Goal: Task Accomplishment & Management: Complete application form

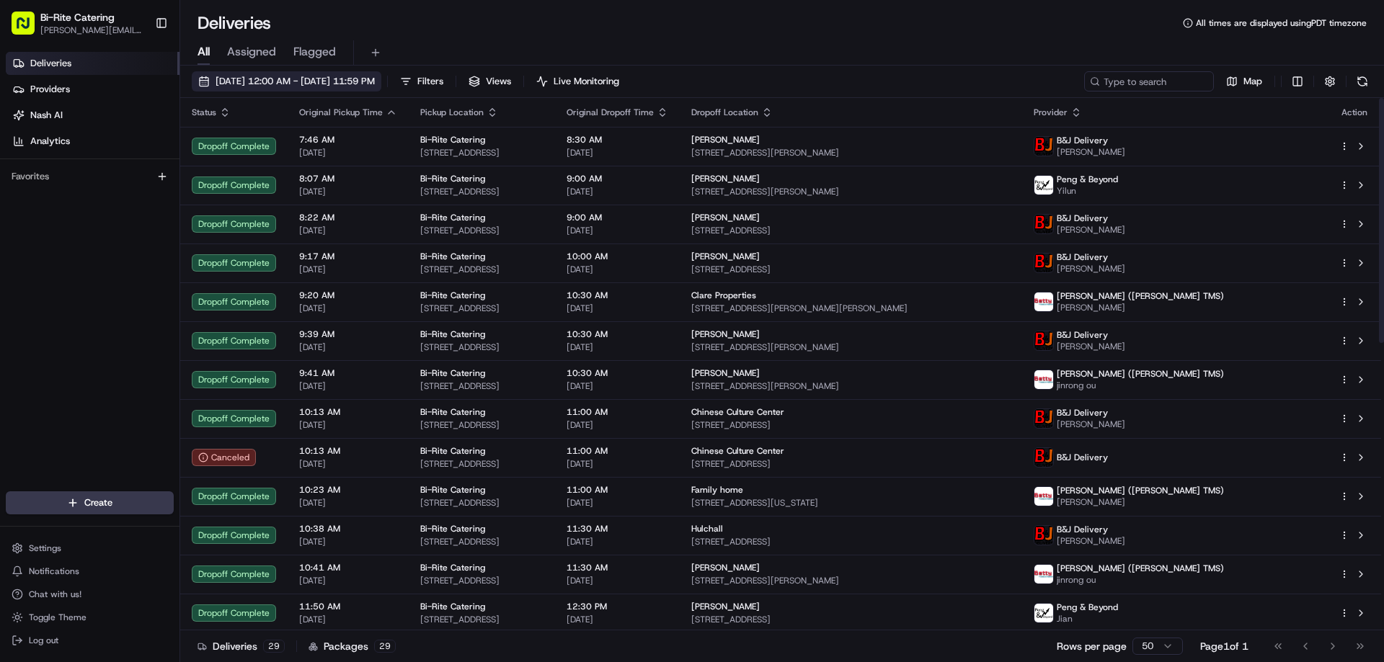
click at [275, 75] on span "[DATE] 12:00 AM - [DATE] 11:59 PM" at bounding box center [295, 81] width 159 height 13
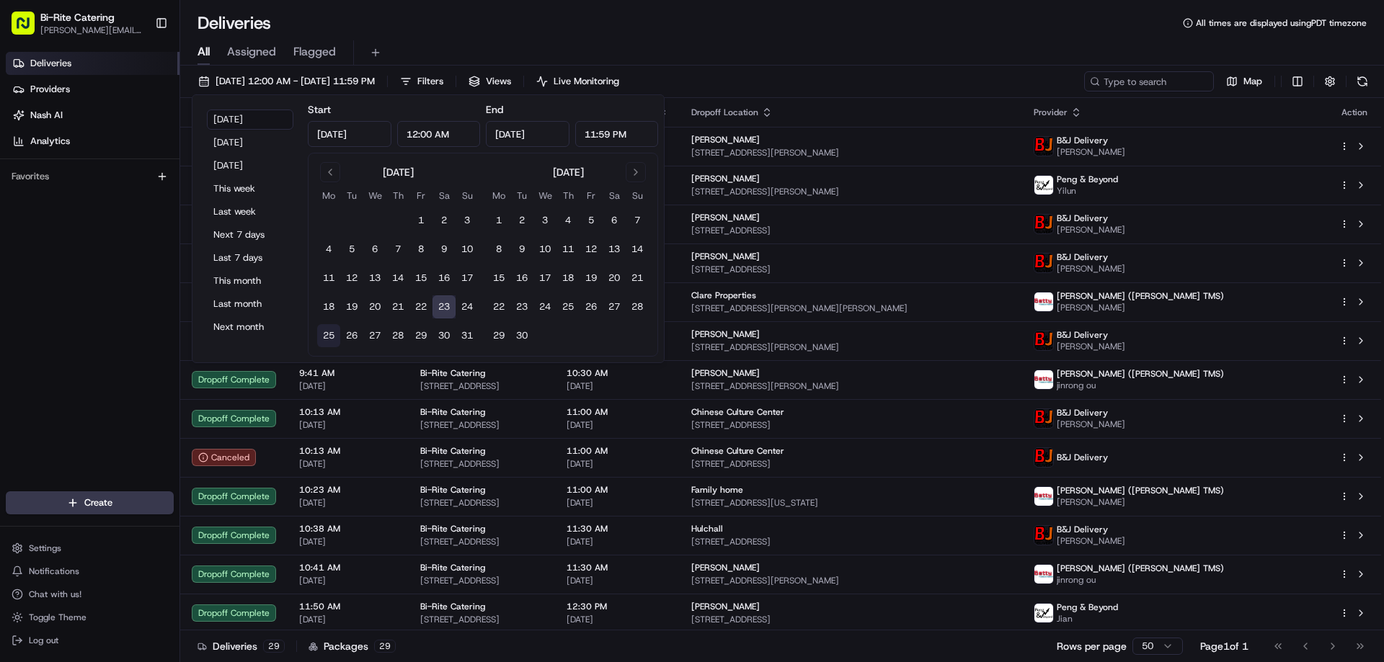
click at [329, 334] on button "25" at bounding box center [328, 335] width 23 height 23
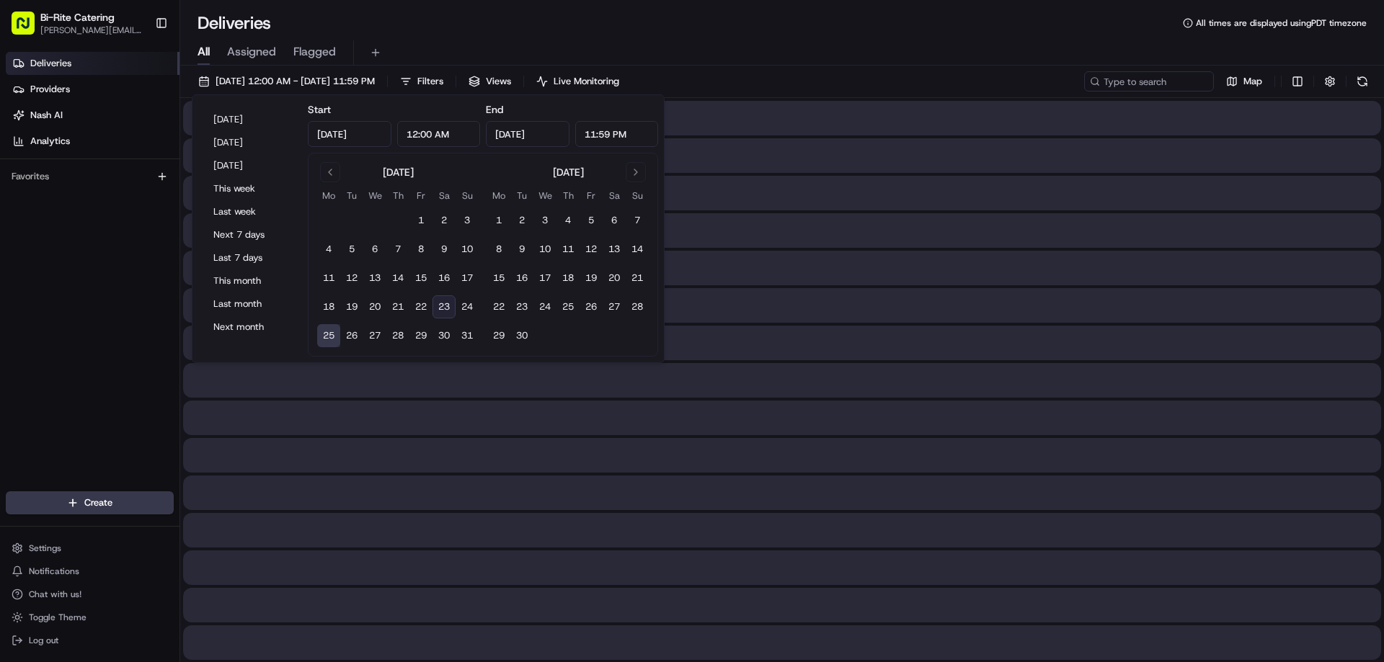
type input "[DATE]"
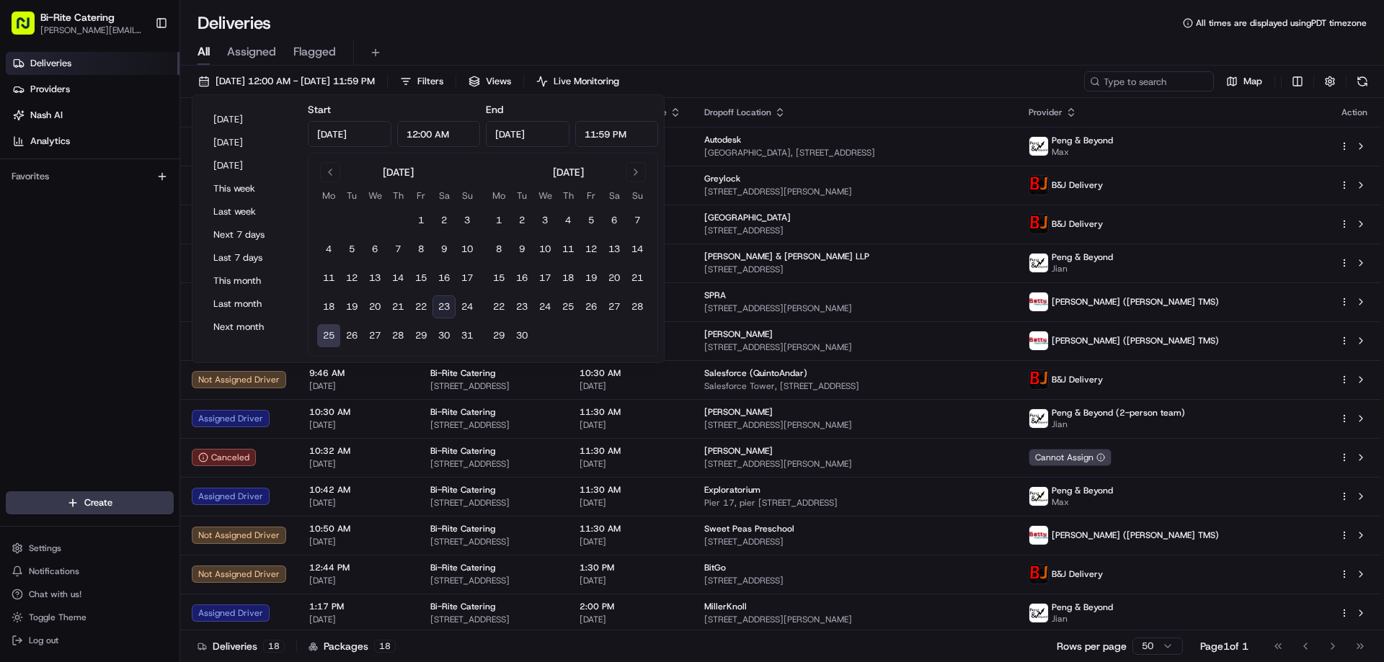
click at [791, 44] on div "All Assigned Flagged" at bounding box center [782, 52] width 1204 height 25
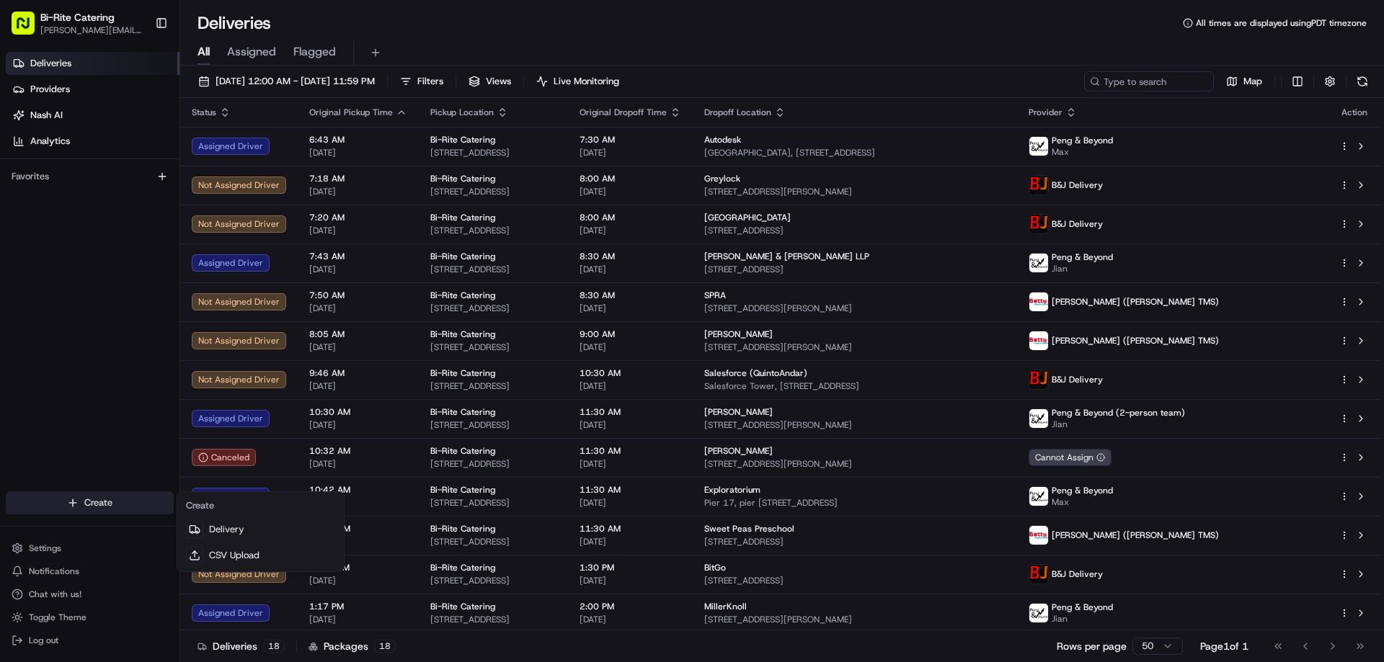
click at [129, 502] on html "Bi-Rite Catering anderson.lopez@biritemarket.com Toggle Sidebar Deliveries Prov…" at bounding box center [692, 331] width 1384 height 662
click at [224, 526] on link "Delivery" at bounding box center [260, 530] width 161 height 26
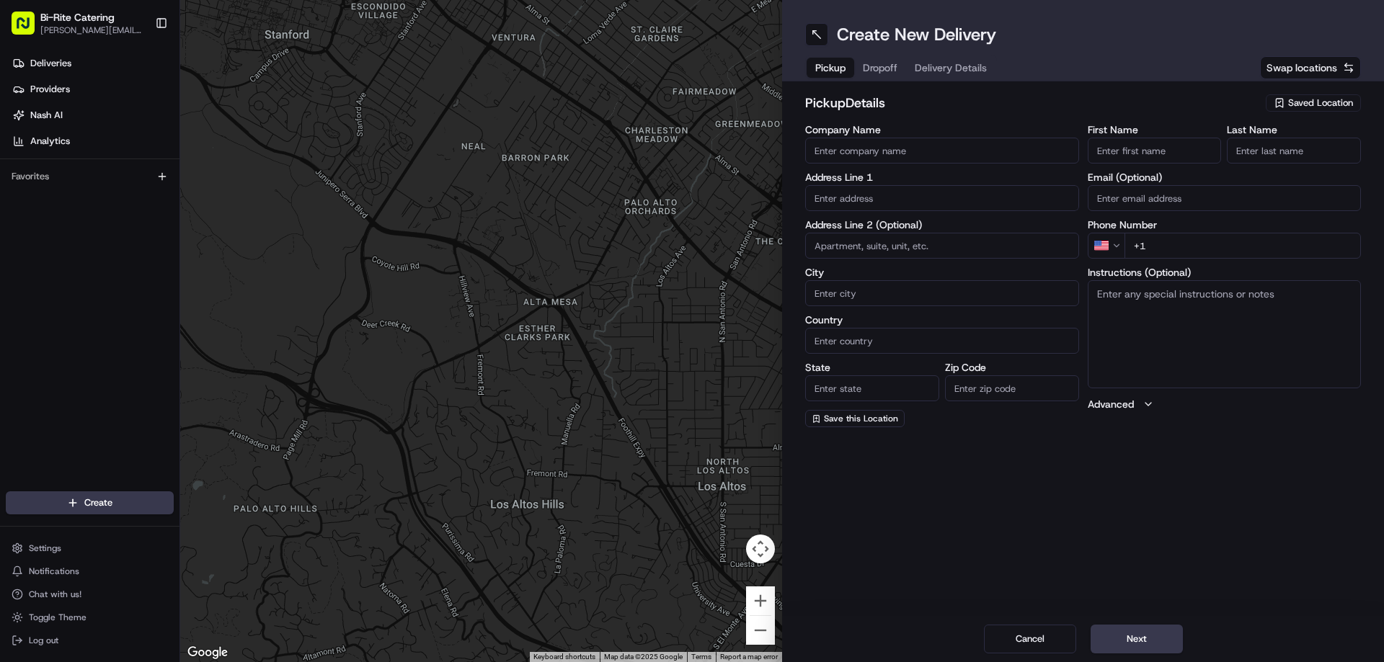
click at [1312, 99] on span "Saved Location" at bounding box center [1320, 103] width 65 height 13
click at [1252, 156] on span "Bi-Rite Catering" at bounding box center [1288, 157] width 177 height 13
type input "Bi-Rite Catering"
type input "1970 Innes Ave"
type input "[GEOGRAPHIC_DATA]"
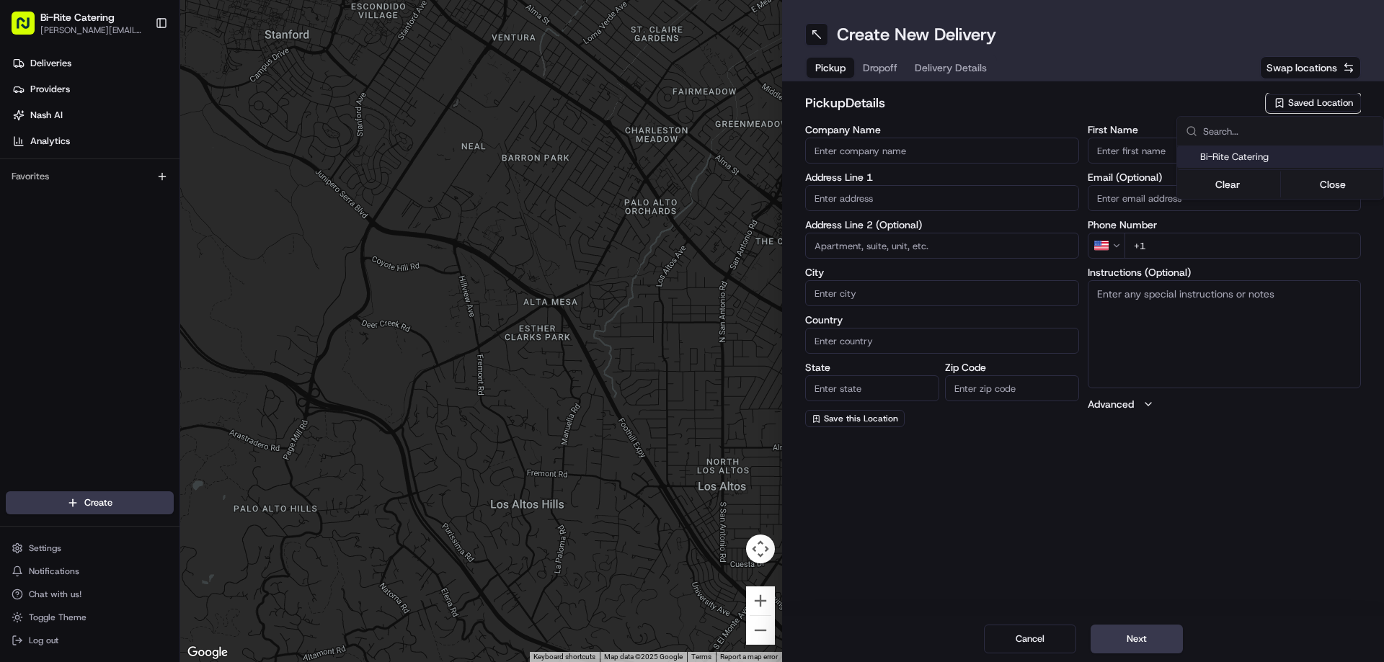
type input "US"
type input "CA"
type input "94124"
type input "Catering"
type input "Team"
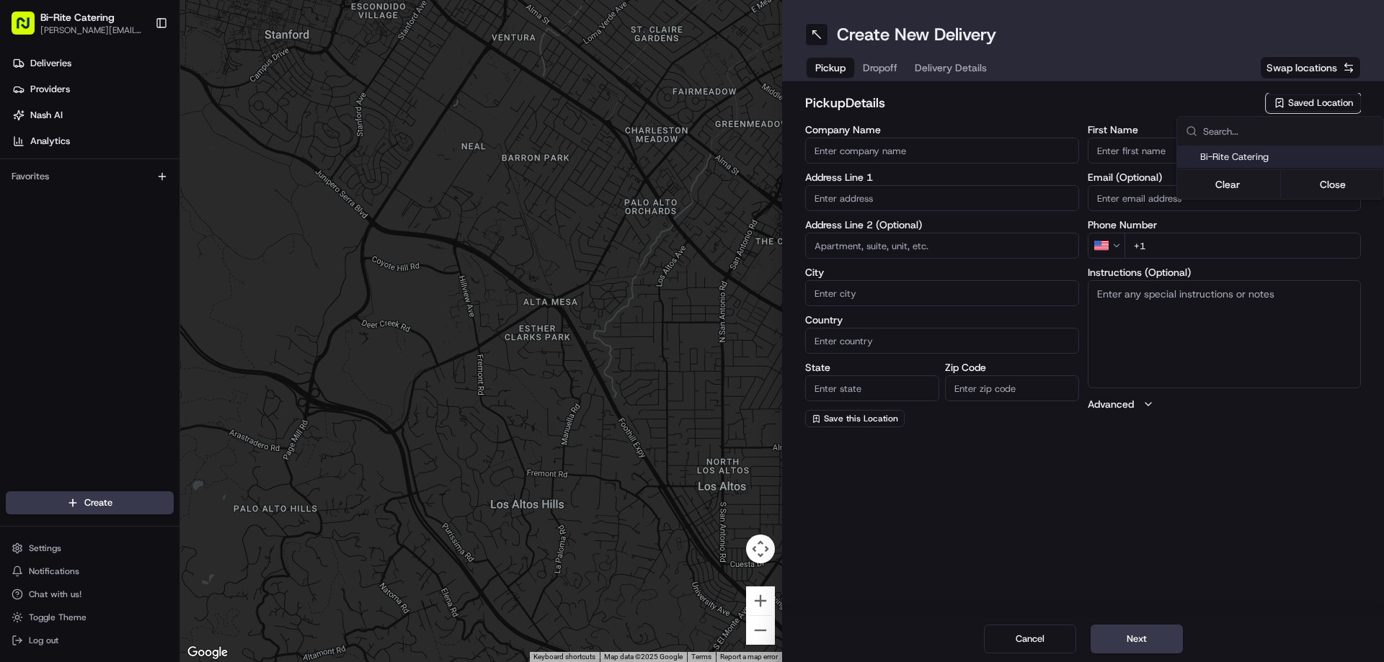
type input "[PHONE_NUMBER]"
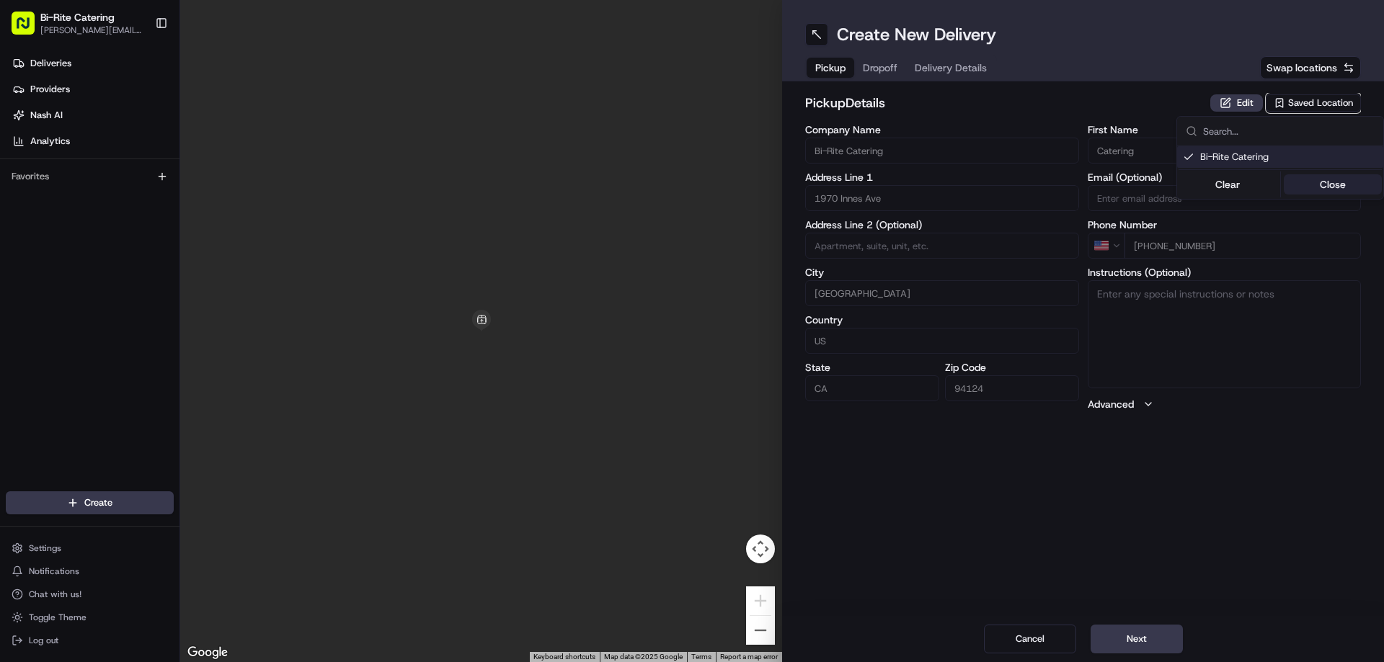
click at [1312, 180] on button "Close" at bounding box center [1333, 184] width 99 height 20
click at [1222, 94] on div "Edit Saved Location" at bounding box center [1285, 103] width 151 height 20
click at [1223, 101] on button "Edit" at bounding box center [1236, 102] width 53 height 17
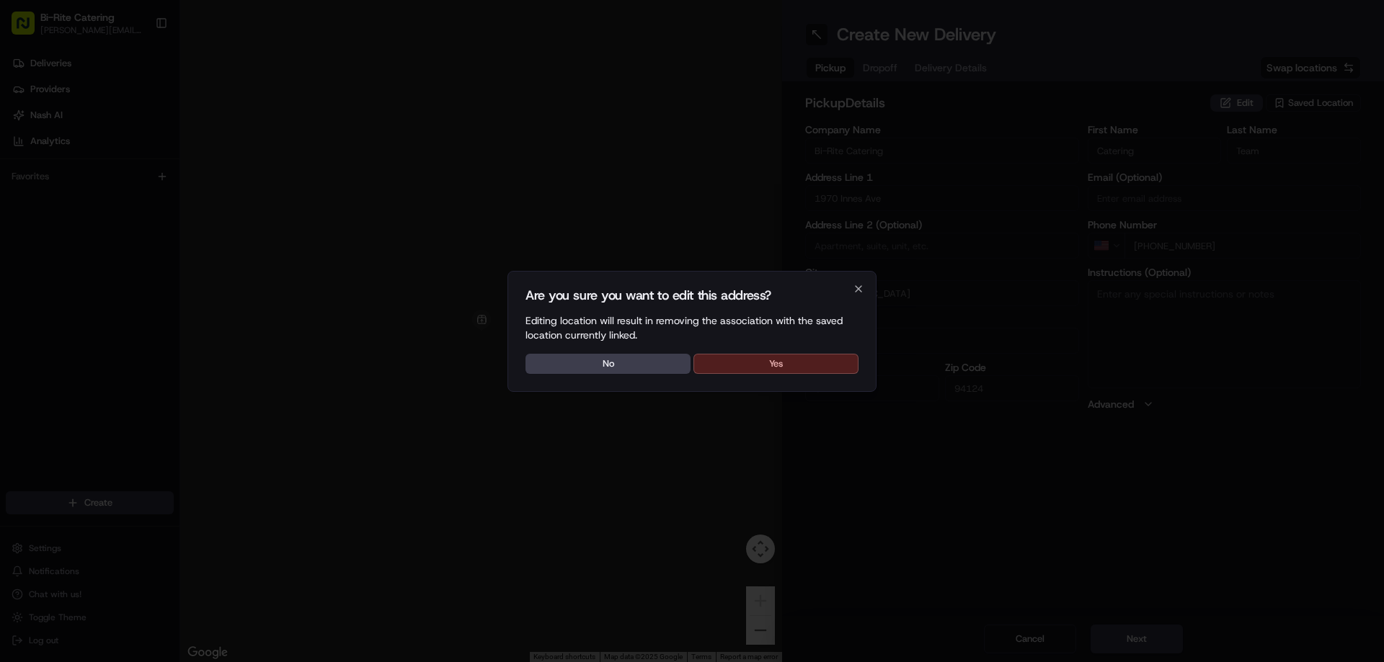
click at [788, 361] on button "Yes" at bounding box center [775, 364] width 165 height 20
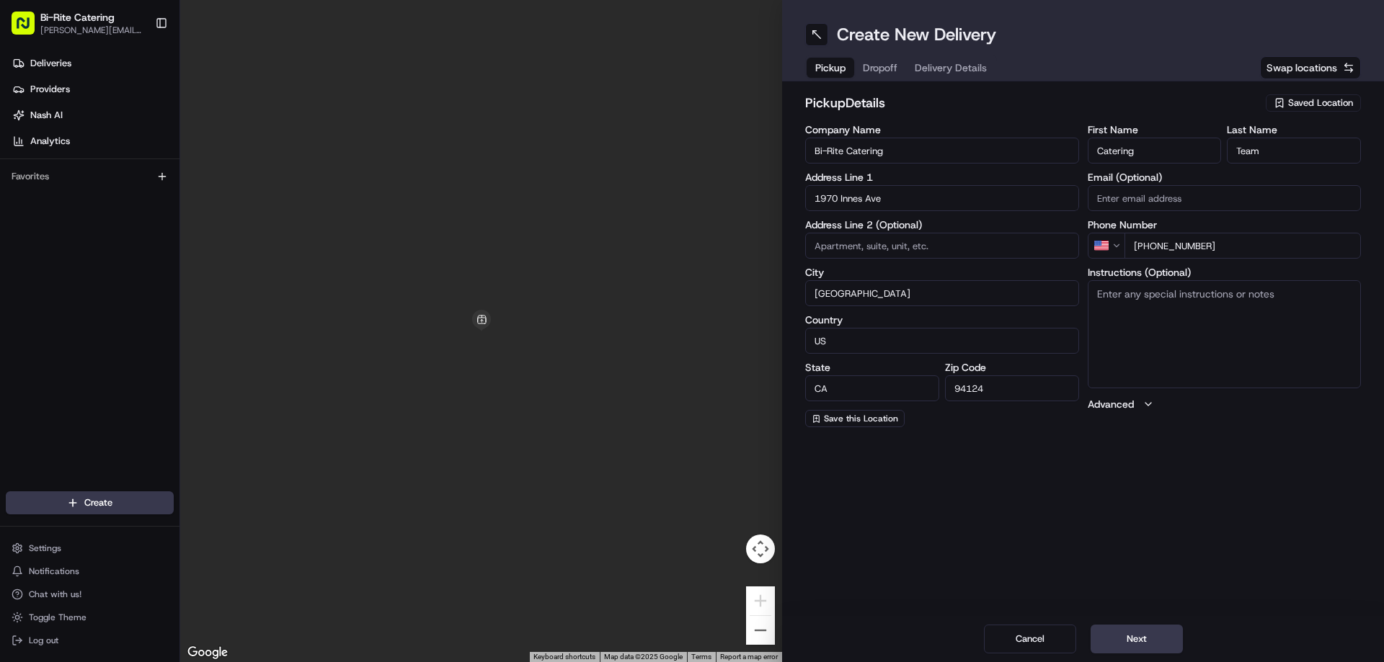
click at [1180, 311] on textarea "Instructions (Optional)" at bounding box center [1225, 334] width 274 height 108
type textarea "Ring intercom for order #73240"
click at [1134, 636] on button "Next" at bounding box center [1137, 639] width 92 height 29
click at [833, 140] on input "Company Name" at bounding box center [942, 151] width 274 height 26
type input "CRV"
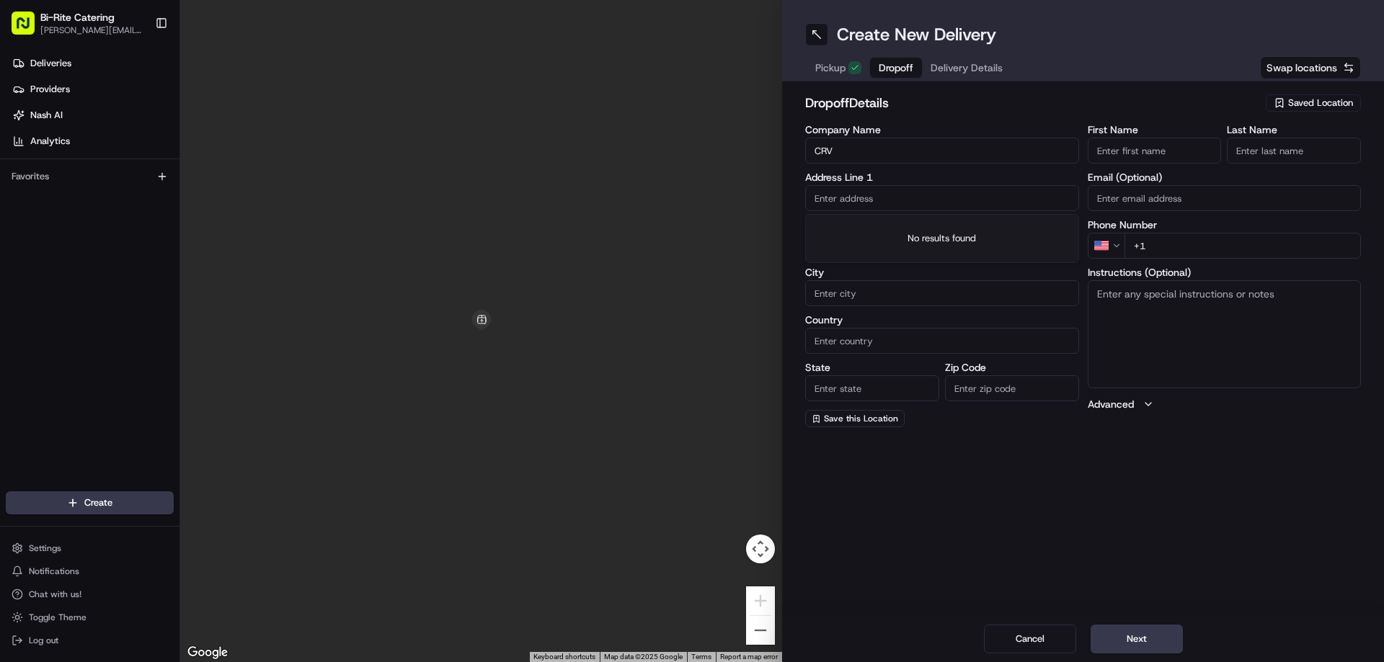
click at [854, 197] on input "text" at bounding box center [942, 198] width 274 height 26
type input "52 Zoe Street"
click at [731, 237] on div at bounding box center [481, 331] width 602 height 662
click at [874, 289] on input "City" at bounding box center [942, 293] width 274 height 26
type input "[GEOGRAPHIC_DATA]"
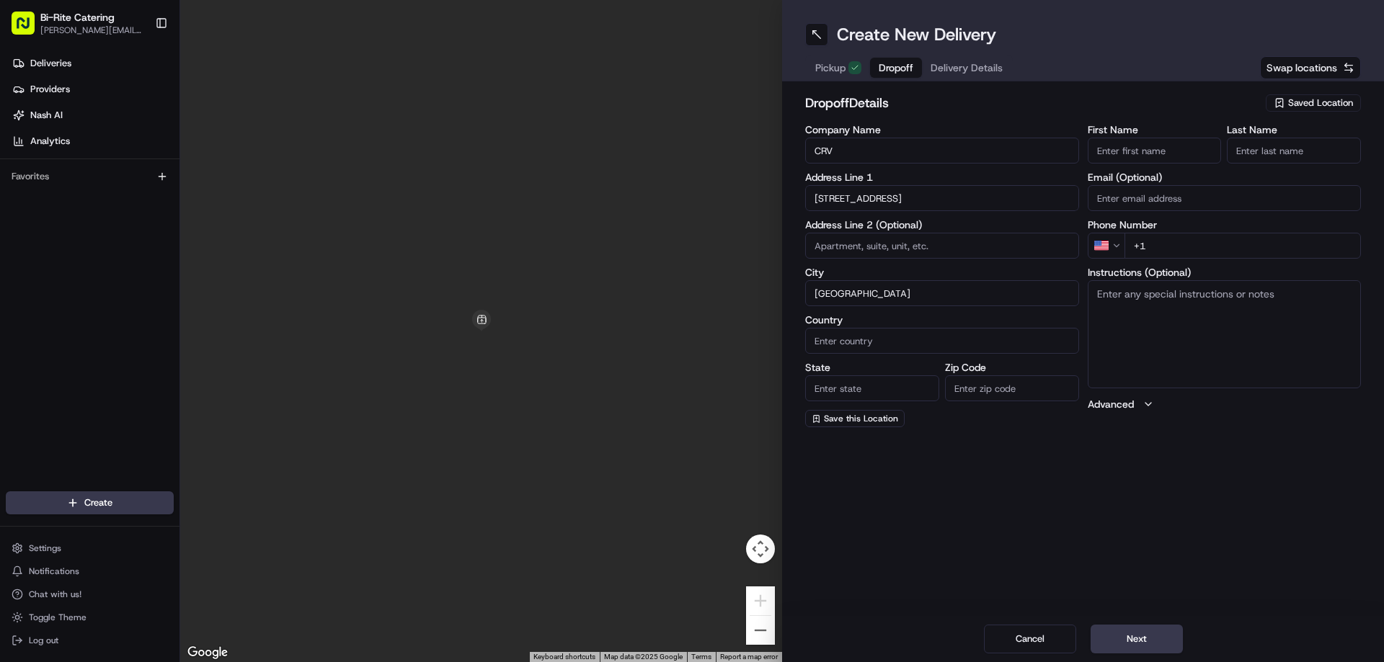
click at [898, 343] on input "Country" at bounding box center [942, 341] width 274 height 26
click at [874, 339] on input "Country" at bounding box center [942, 341] width 274 height 26
type input "[GEOGRAPHIC_DATA]"
click at [861, 409] on div "Company Name CRV Address Line 1 52 Zoe Street Address Line 2 (Optional) City Sa…" at bounding box center [942, 276] width 274 height 303
click at [861, 386] on input "State" at bounding box center [872, 389] width 134 height 26
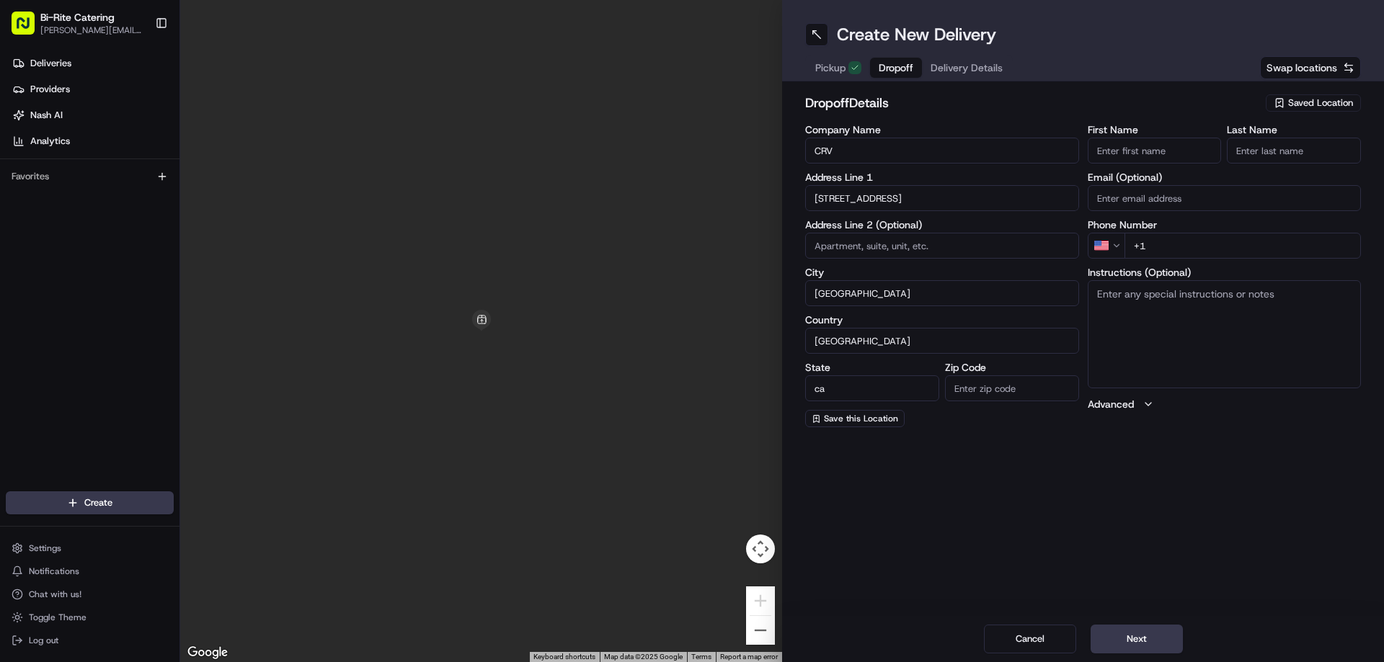
type input "CA"
click at [987, 393] on input "Zip Code" at bounding box center [1012, 389] width 134 height 26
type input "94107"
click at [996, 511] on div "Create New Delivery Pickup Dropoff Delivery Details Swap locations dropoff Deta…" at bounding box center [1083, 331] width 602 height 662
click at [1134, 339] on textarea "Instructions (Optional)" at bounding box center [1225, 334] width 274 height 108
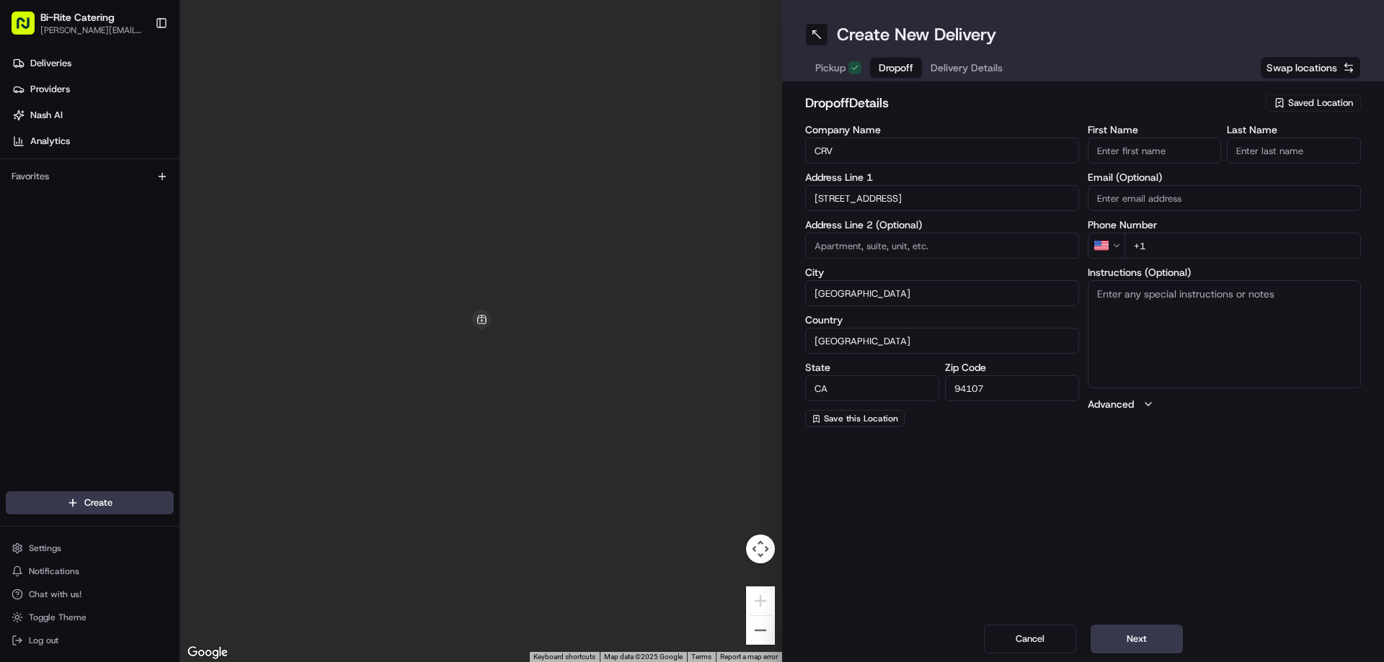
click at [1032, 297] on input "[GEOGRAPHIC_DATA]" at bounding box center [942, 293] width 274 height 26
type input "[GEOGRAPHIC_DATA]"
click at [1003, 338] on input "[GEOGRAPHIC_DATA]" at bounding box center [942, 341] width 274 height 26
type input "[GEOGRAPHIC_DATA]"
click at [841, 394] on input "CA" at bounding box center [872, 389] width 134 height 26
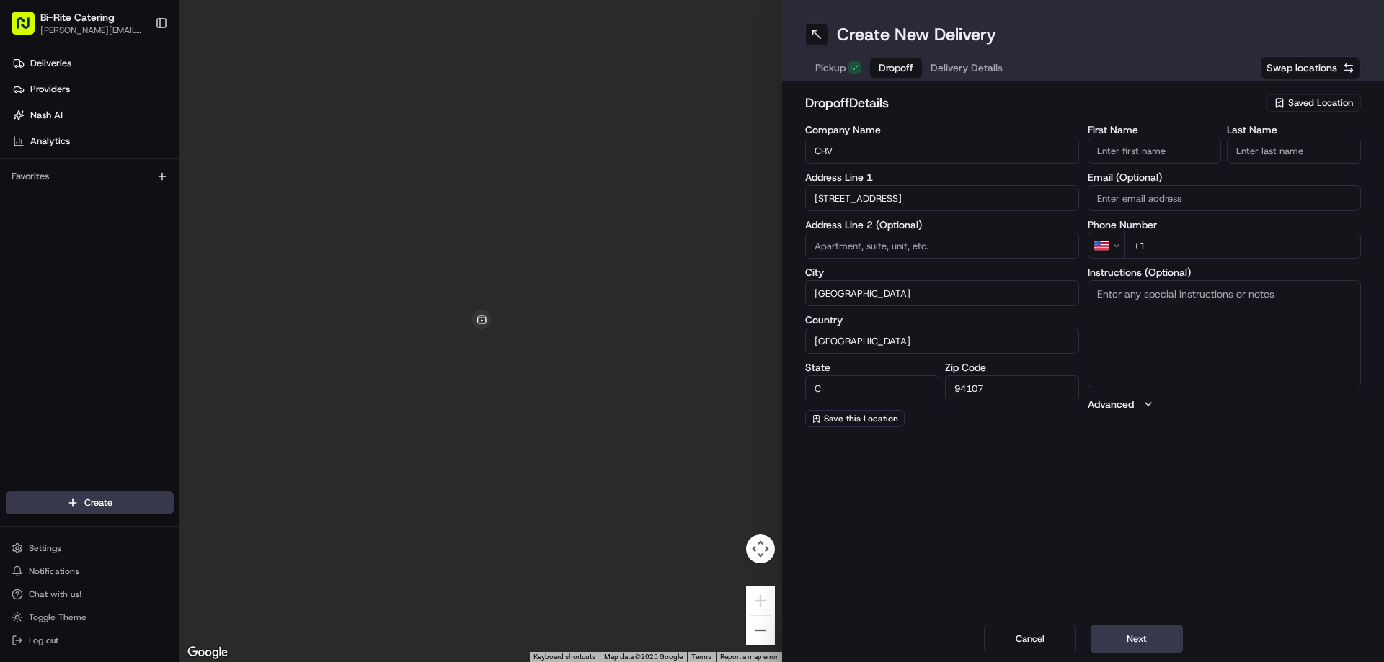
type input "CA"
click at [1122, 154] on input "First Name" at bounding box center [1155, 151] width 134 height 26
type input "Jodie"
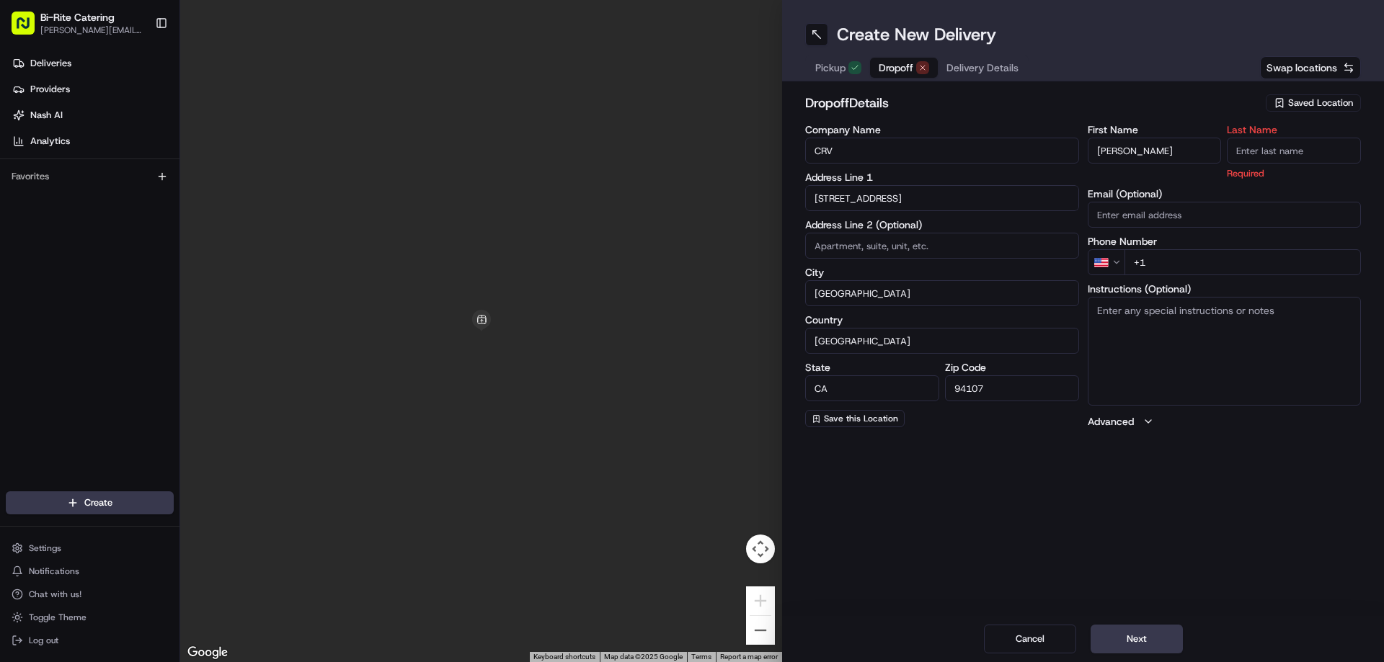
click at [1259, 150] on input "Last Name" at bounding box center [1294, 151] width 134 height 26
type input "Wu"
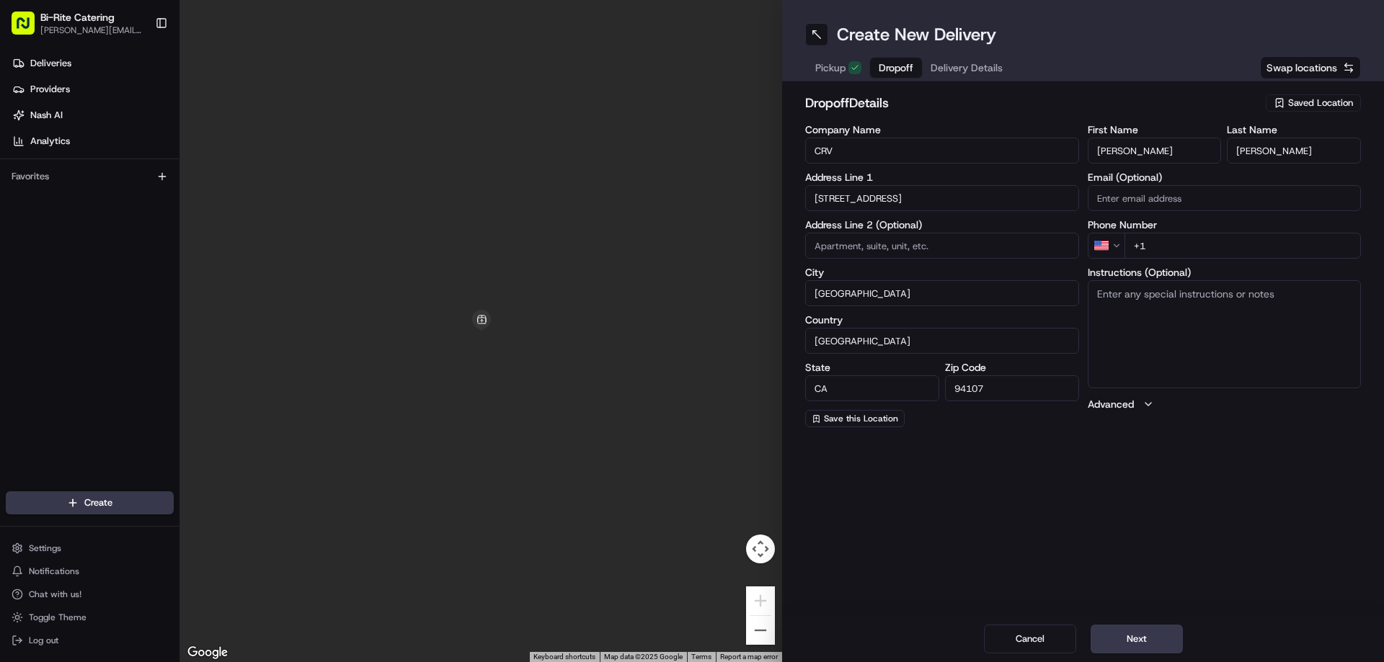
click at [1237, 243] on input "+1" at bounding box center [1242, 246] width 237 height 26
paste input "415 991 2211"
type input "+1 415 991 2211"
click at [1190, 339] on textarea "Instructions (Optional)" at bounding box center [1225, 334] width 274 height 108
paste textarea "upon arrrival please ring bell on the left handside of the double glass door"
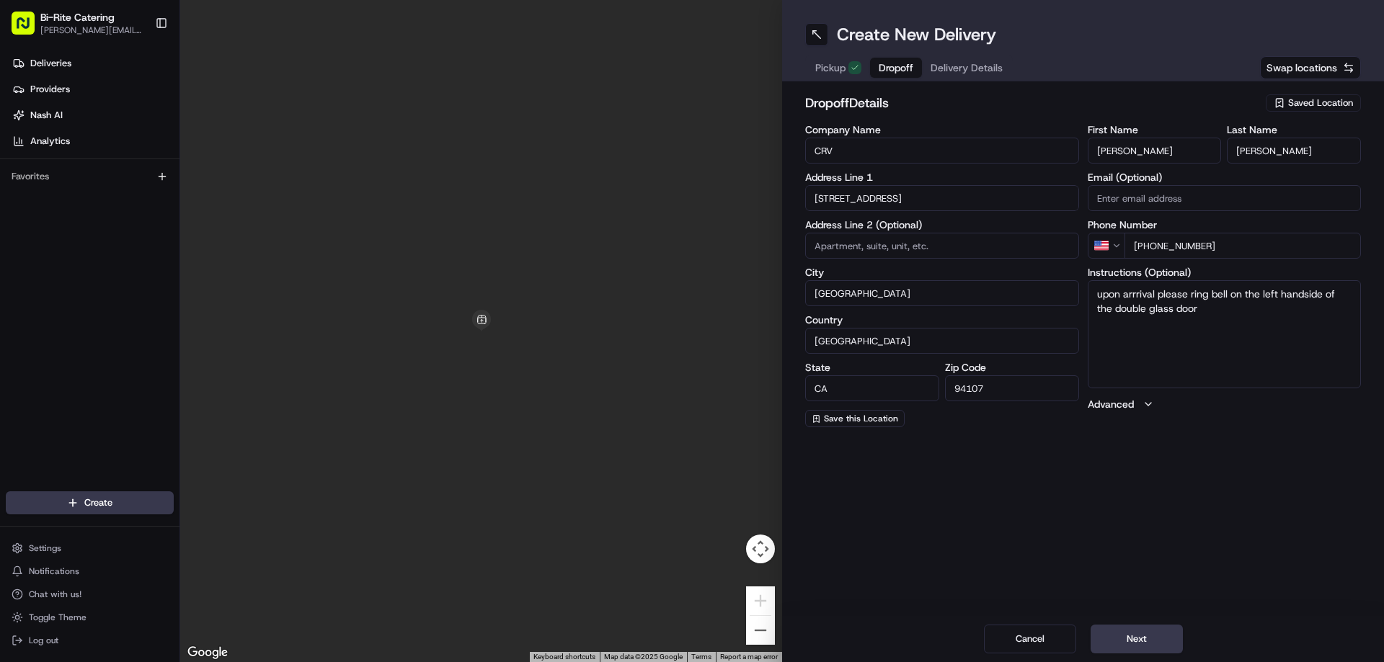
click at [1137, 295] on textarea "upon arrrival please ring bell on the left handside of the double glass door" at bounding box center [1225, 334] width 274 height 108
type textarea "upon arrival please ring bell on the left handside of the double glass door"
click at [1146, 199] on input "Email (Optional)" at bounding box center [1225, 198] width 274 height 26
paste input "jodie@crv.com"
type input "jodie@crv.com"
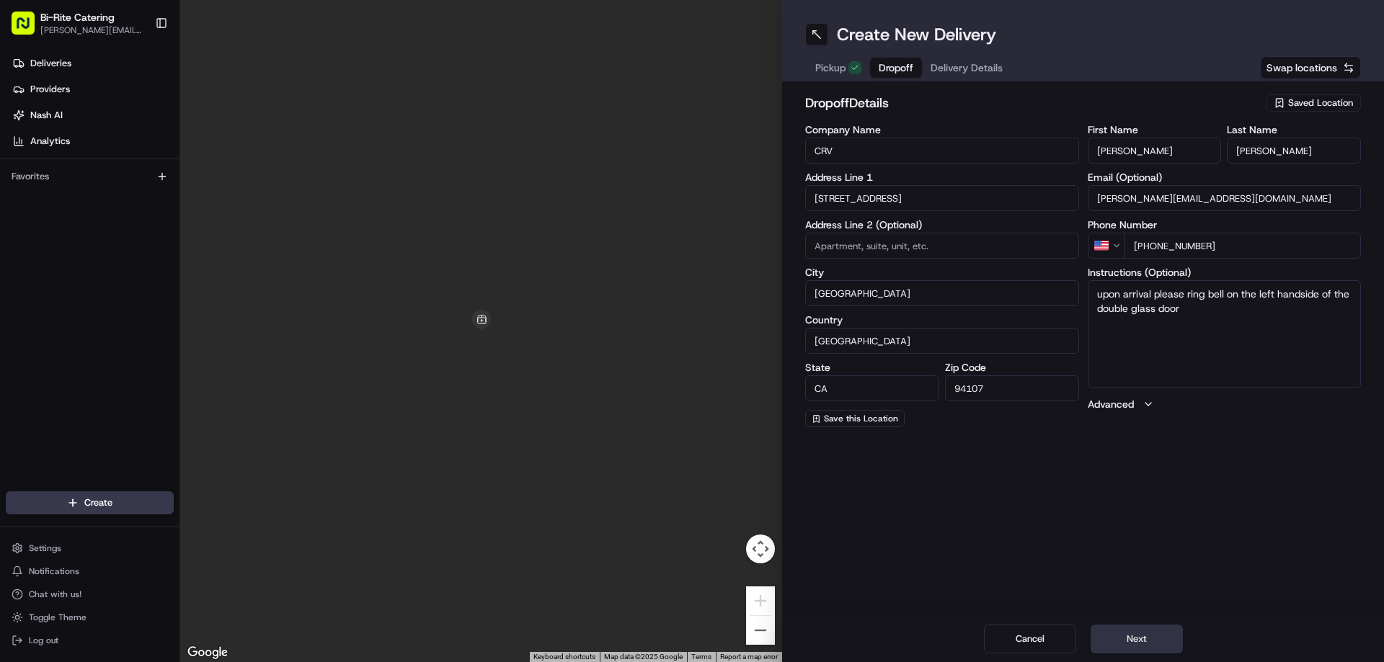
click at [1137, 633] on button "Next" at bounding box center [1137, 639] width 92 height 29
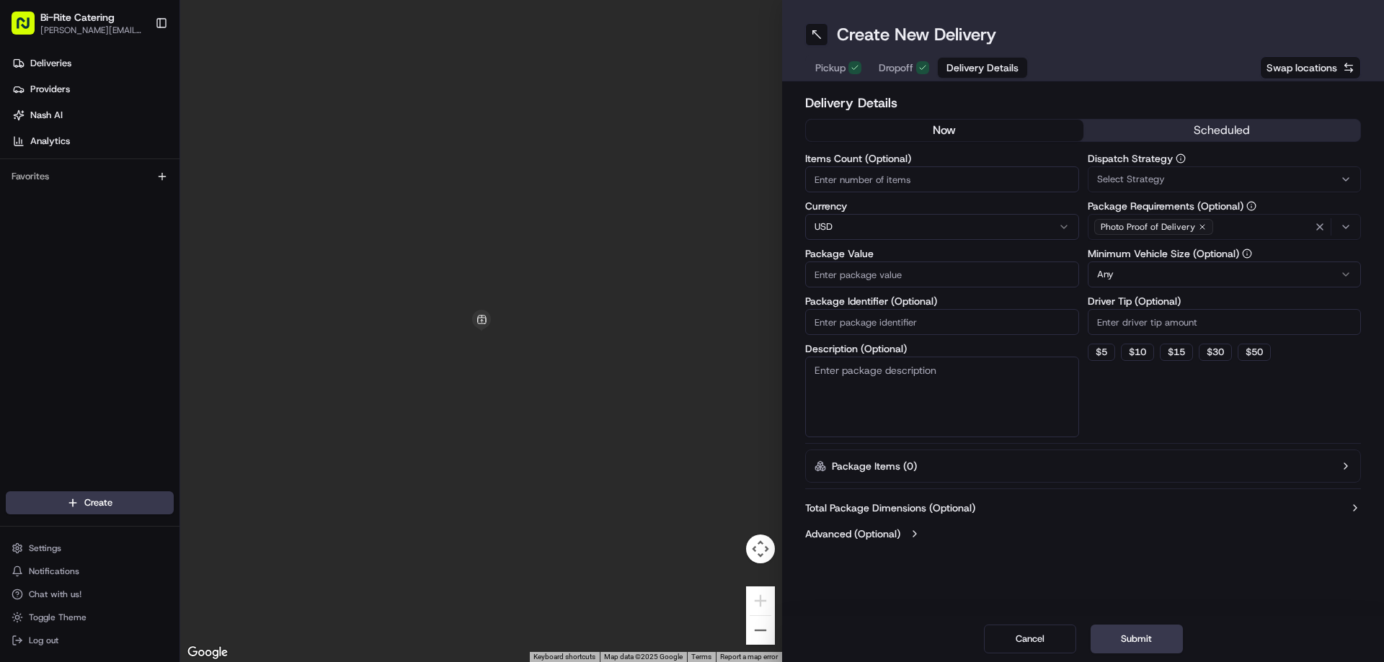
click at [983, 66] on span "Delivery Details" at bounding box center [982, 68] width 72 height 14
click at [1109, 127] on button "scheduled" at bounding box center [1221, 131] width 277 height 22
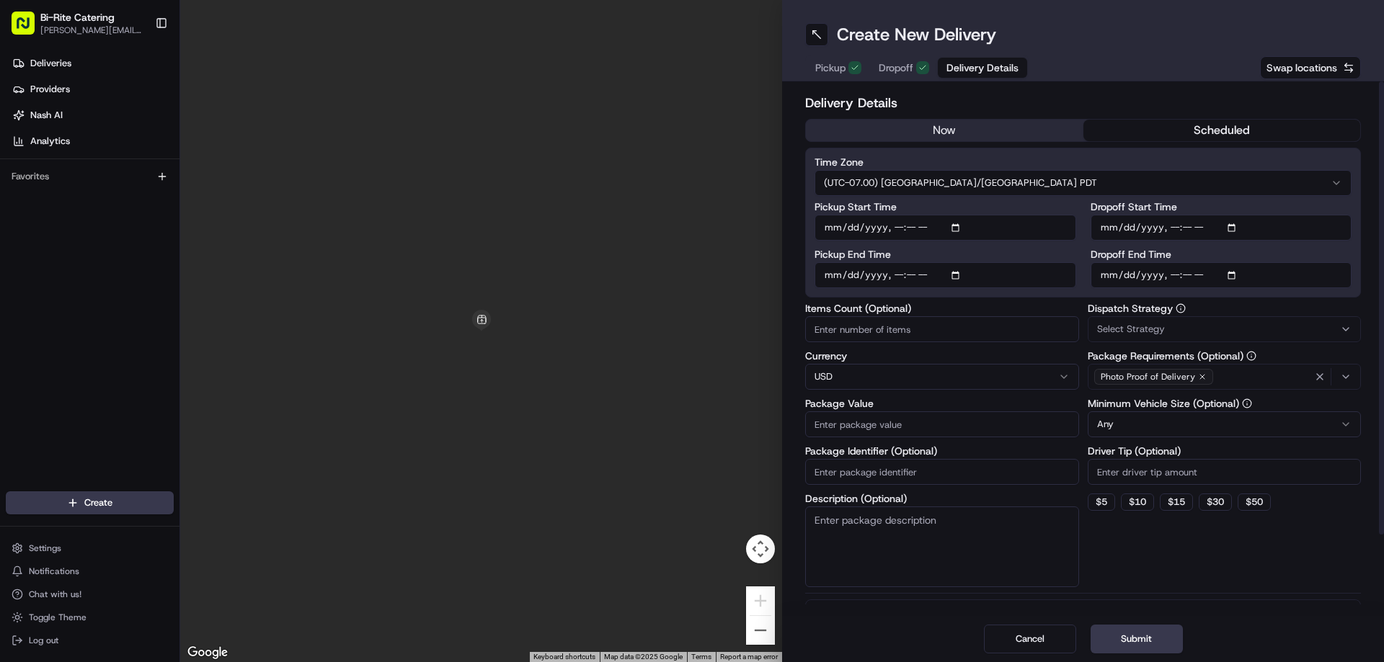
click at [1233, 227] on input "Dropoff Start Time" at bounding box center [1222, 228] width 262 height 26
type input "2025-08-25T13:12"
click at [1261, 201] on div "Time Zone (UTC-07.00) America/Los Angeles PDT Pickup Start Time Pickup End Time…" at bounding box center [1083, 223] width 556 height 150
click at [1230, 277] on input "Dropoff End Time" at bounding box center [1222, 275] width 262 height 26
type input "2025-08-25T13:13"
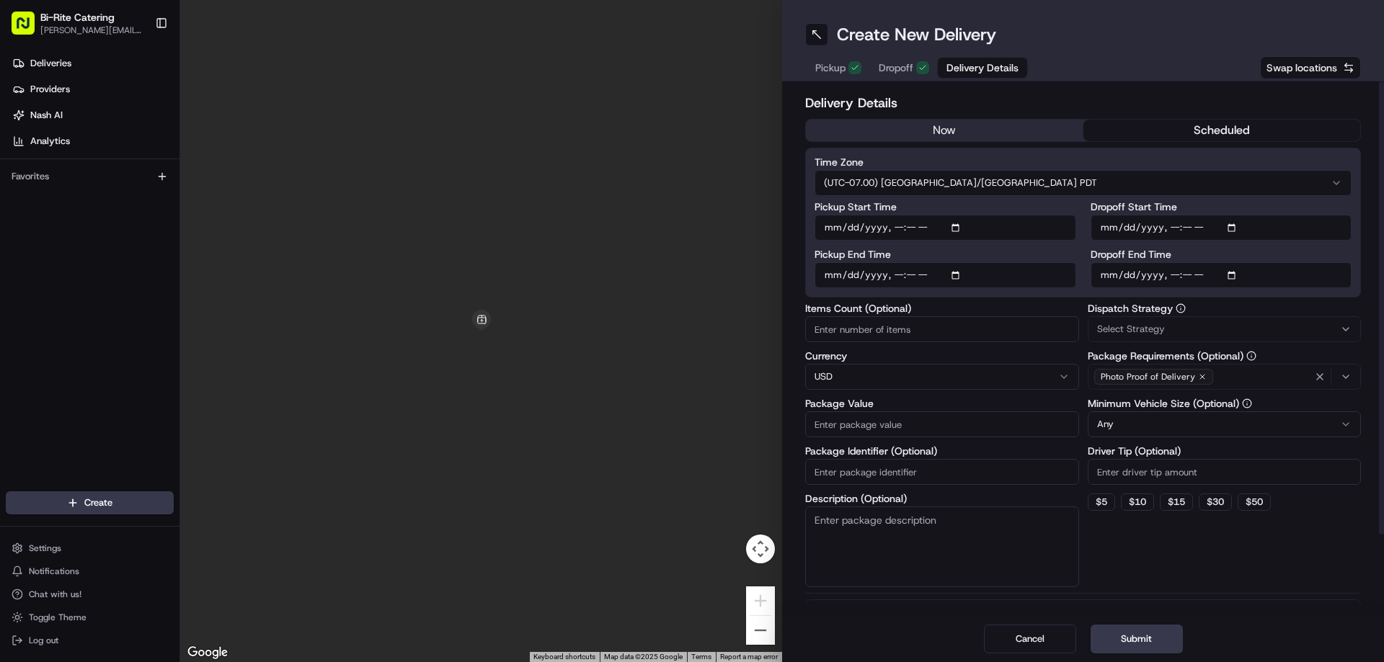
click at [959, 275] on input "Pickup End Time" at bounding box center [945, 275] width 262 height 26
type input "2025-08-25T13:13"
click at [957, 226] on input "Pickup Start Time" at bounding box center [945, 228] width 262 height 26
type input "2025-08-25T13:13"
click at [1227, 273] on input "Dropoff End Time" at bounding box center [1222, 275] width 262 height 26
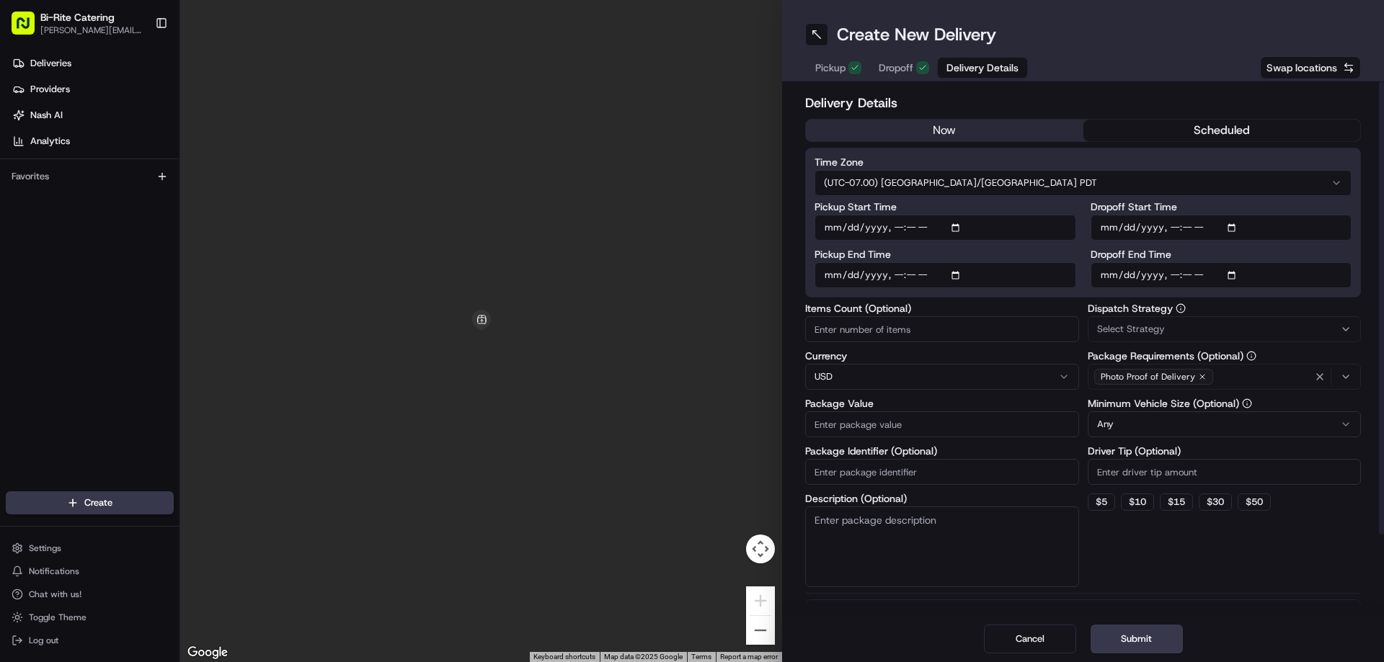
click at [1233, 274] on input "Dropoff End Time" at bounding box center [1222, 275] width 262 height 26
type input "2025-08-25T11:00"
click at [1234, 228] on input "Dropoff Start Time" at bounding box center [1222, 228] width 262 height 26
type input "2025-08-25T10:30"
click at [1266, 205] on label "Dropoff Start Time" at bounding box center [1222, 207] width 262 height 10
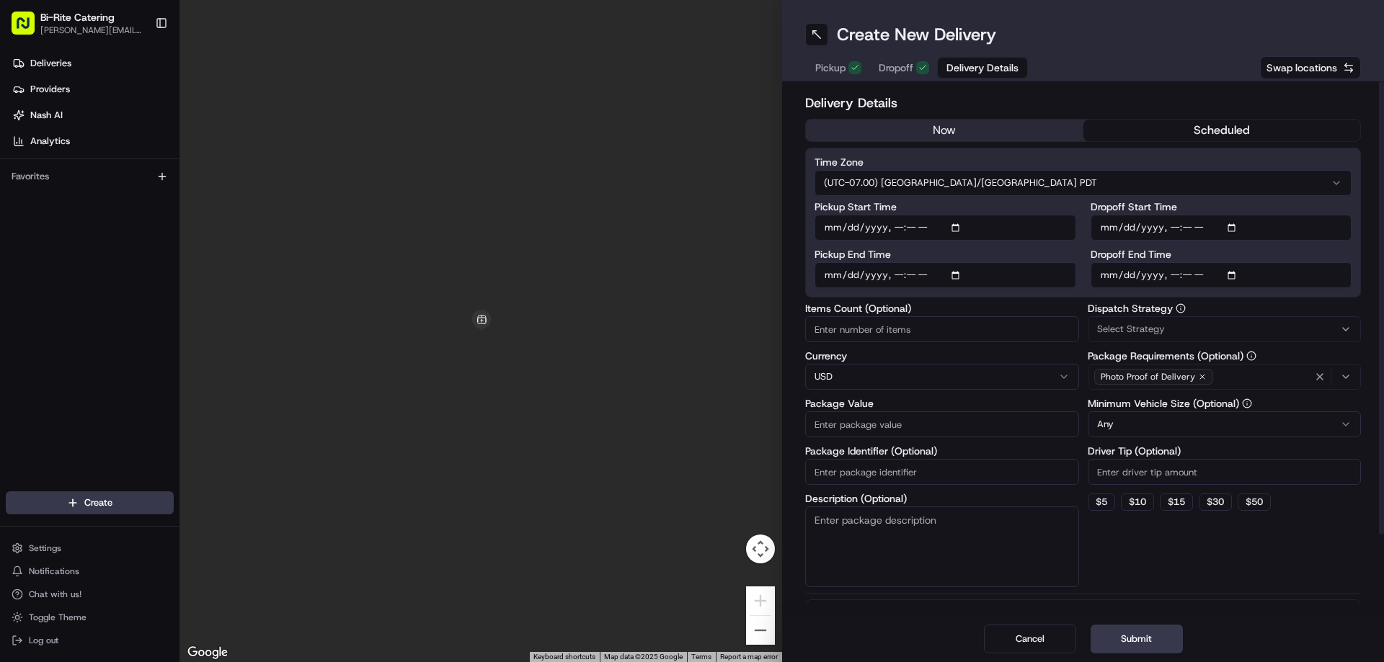
click at [1266, 215] on input "Dropoff Start Time" at bounding box center [1222, 228] width 262 height 26
click at [964, 272] on input "Pickup End Time" at bounding box center [945, 275] width 262 height 26
click at [958, 273] on input "Pickup End Time" at bounding box center [945, 275] width 262 height 26
type input "2025-08-25T10:45"
click at [956, 231] on input "Pickup Start Time" at bounding box center [945, 228] width 262 height 26
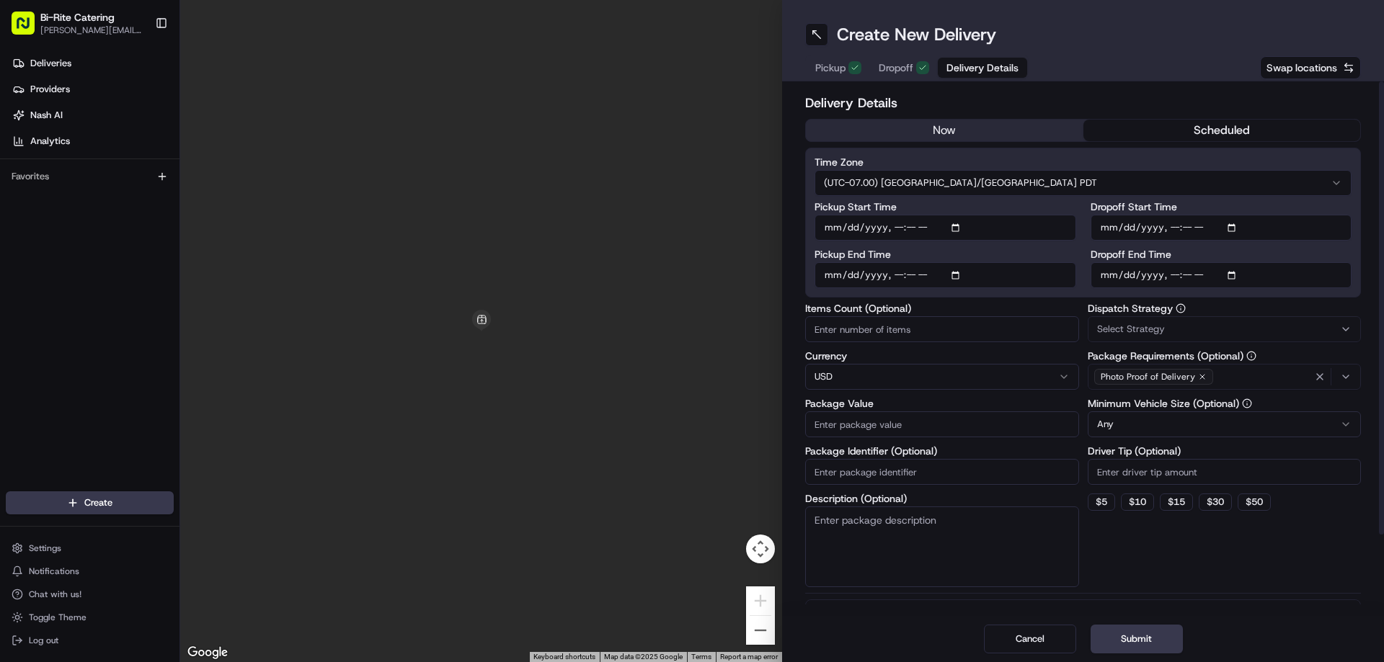
type input "2025-08-25T10:15"
click at [1058, 202] on label "Pickup Start Time" at bounding box center [945, 207] width 262 height 10
click at [1058, 215] on input "Pickup Start Time" at bounding box center [945, 228] width 262 height 26
click at [1001, 333] on input "Items Count (Optional)" at bounding box center [942, 329] width 274 height 26
type input "13"
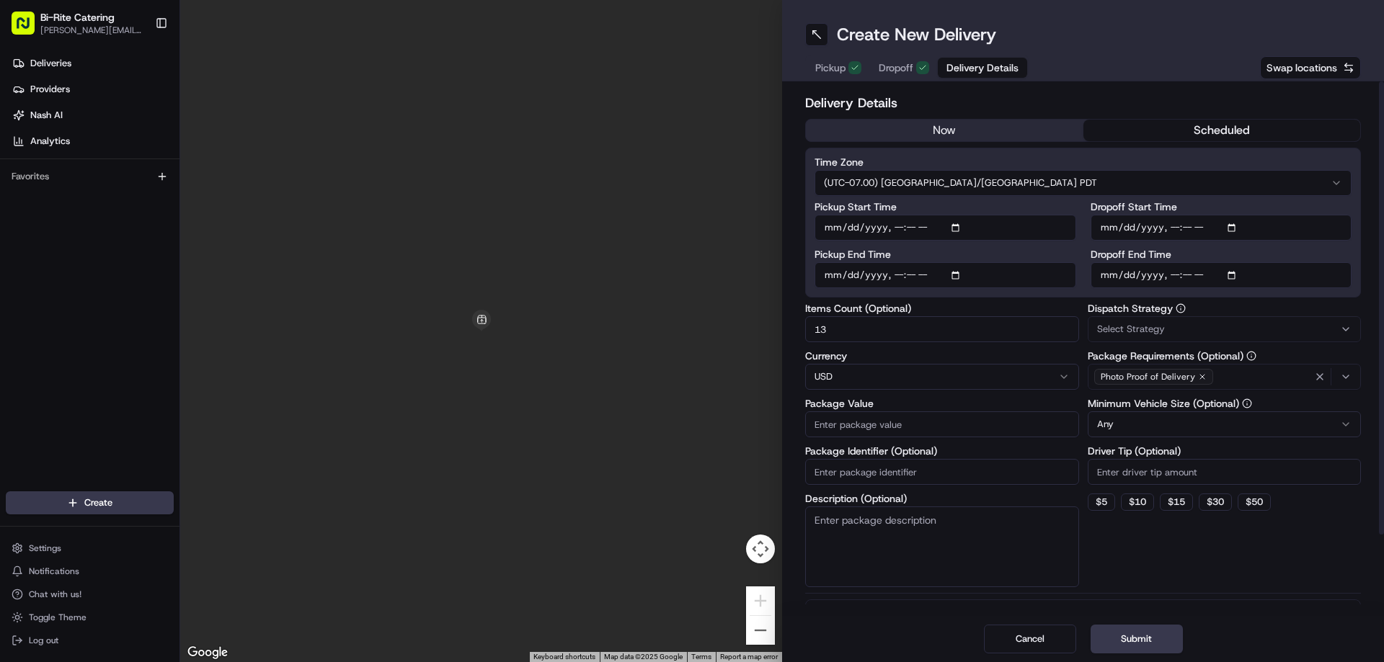
click at [915, 538] on textarea "Description (Optional)" at bounding box center [942, 547] width 274 height 81
paste textarea "13 items, bag, 3x HOT, 1x CILANTRO"
type textarea "13 items, bag, 3x HOT, 1x CILANTRO"
click at [887, 419] on input "Package Value" at bounding box center [942, 425] width 274 height 26
click at [887, 467] on div "Package Identifier (Optional)" at bounding box center [942, 482] width 274 height 39
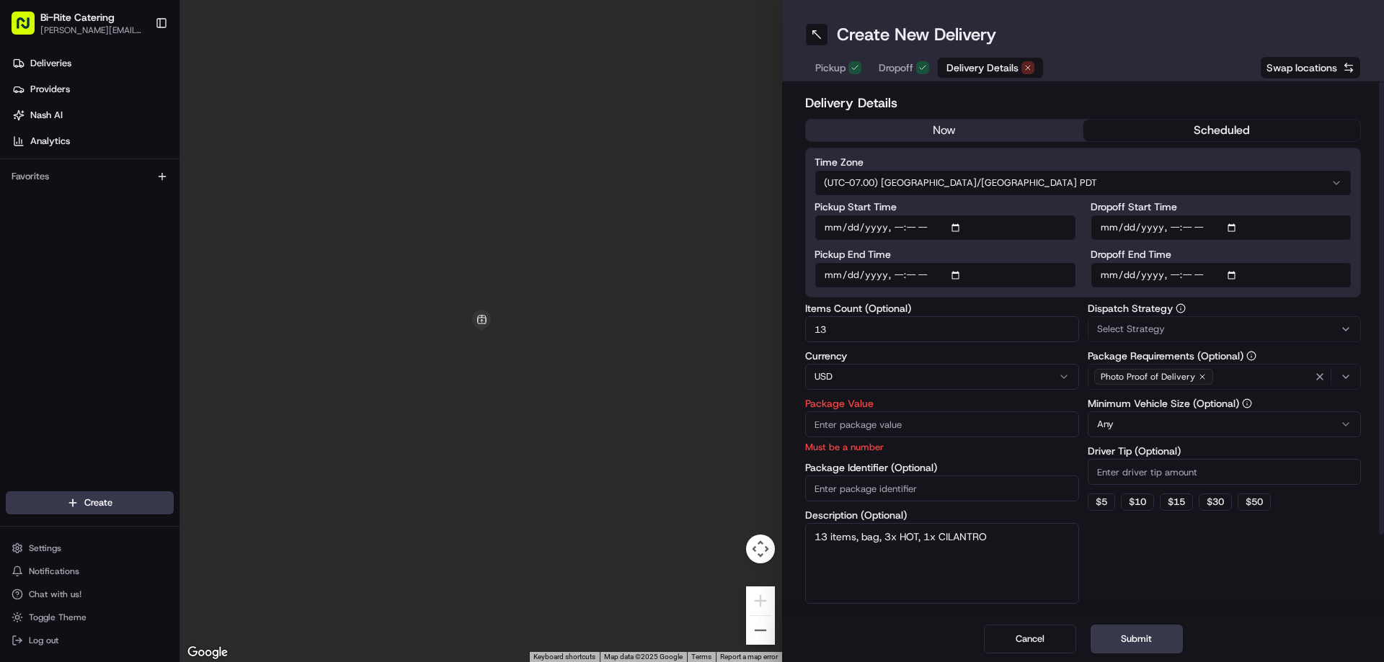
paste input "73240"
type input "73240"
click at [872, 422] on input "Package Value" at bounding box center [942, 425] width 274 height 26
type input "2"
type input "1100"
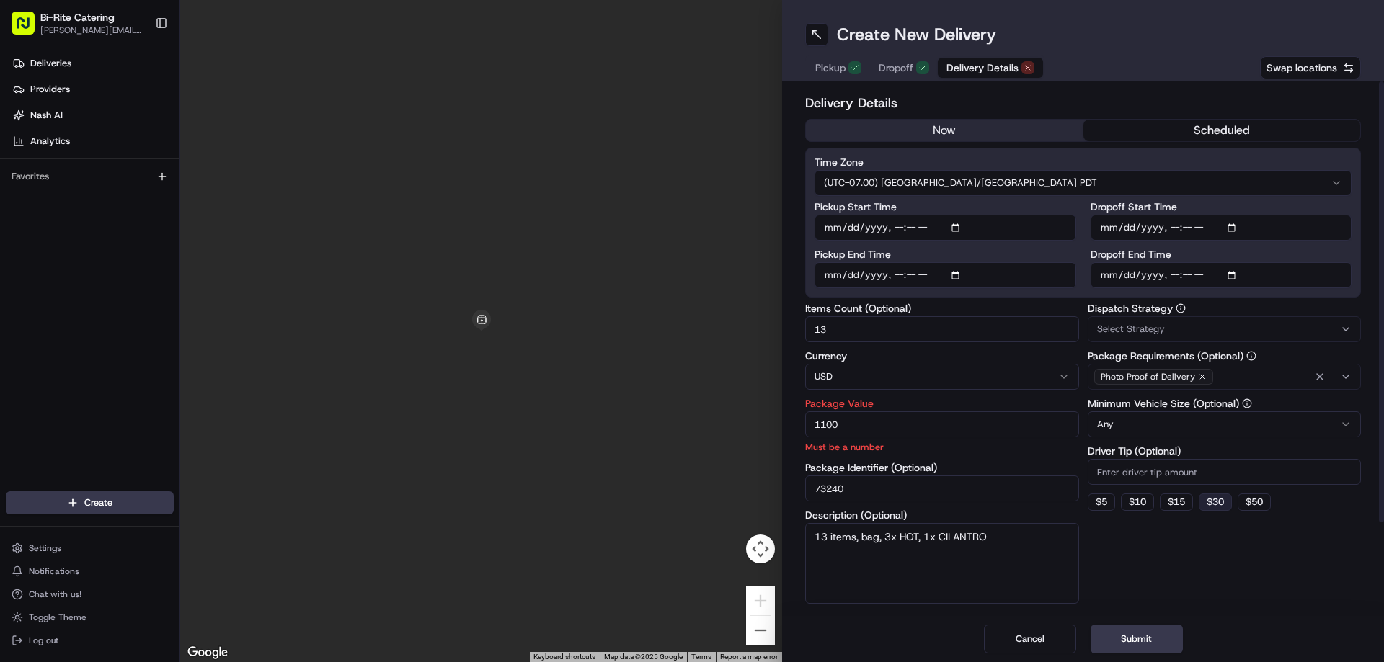
click at [1217, 507] on button "$ 30" at bounding box center [1215, 502] width 33 height 17
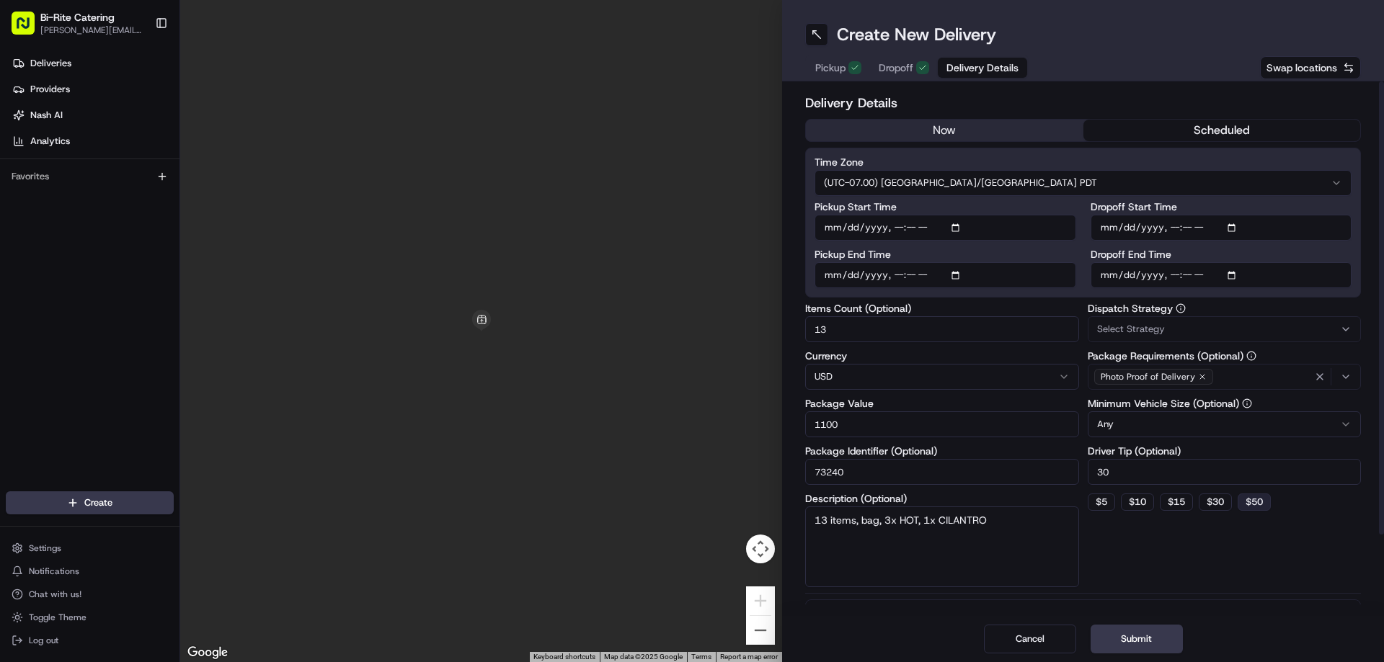
click at [1261, 499] on button "$ 50" at bounding box center [1254, 502] width 33 height 17
click at [1214, 477] on input "50" at bounding box center [1225, 472] width 274 height 26
type input "5"
type input "1"
type input "40"
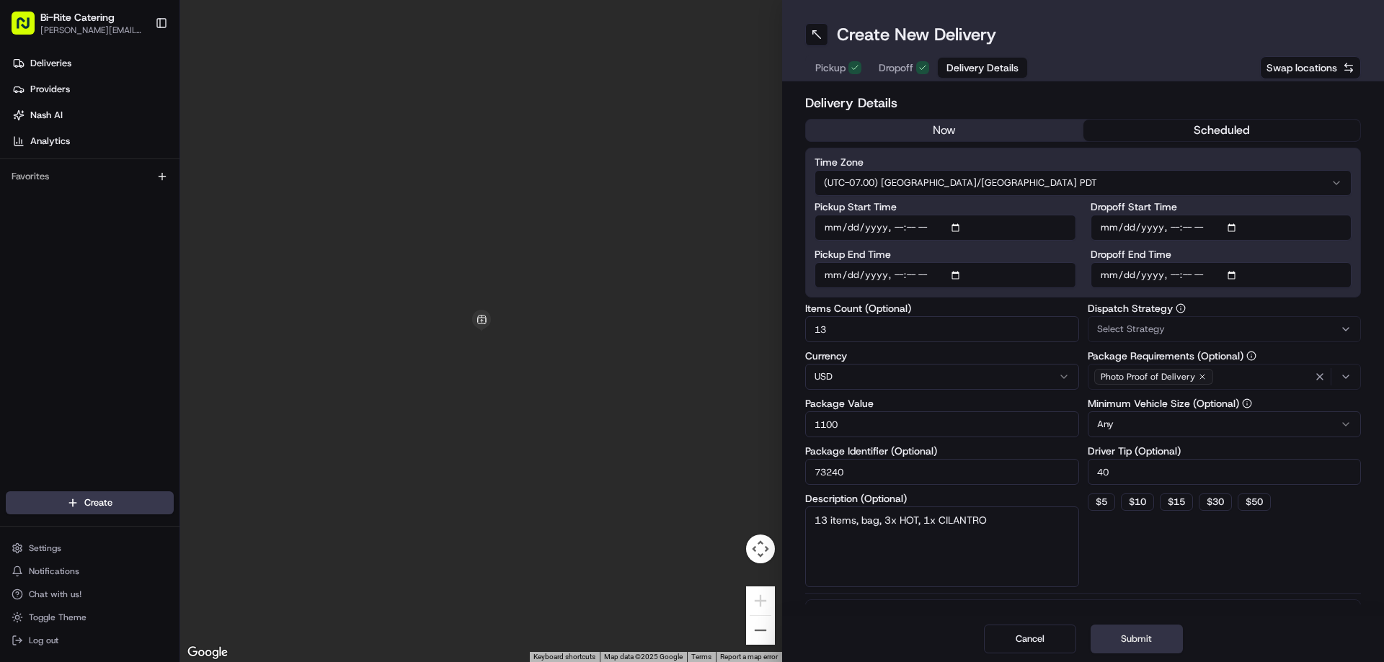
click at [1174, 631] on button "Submit" at bounding box center [1137, 639] width 92 height 29
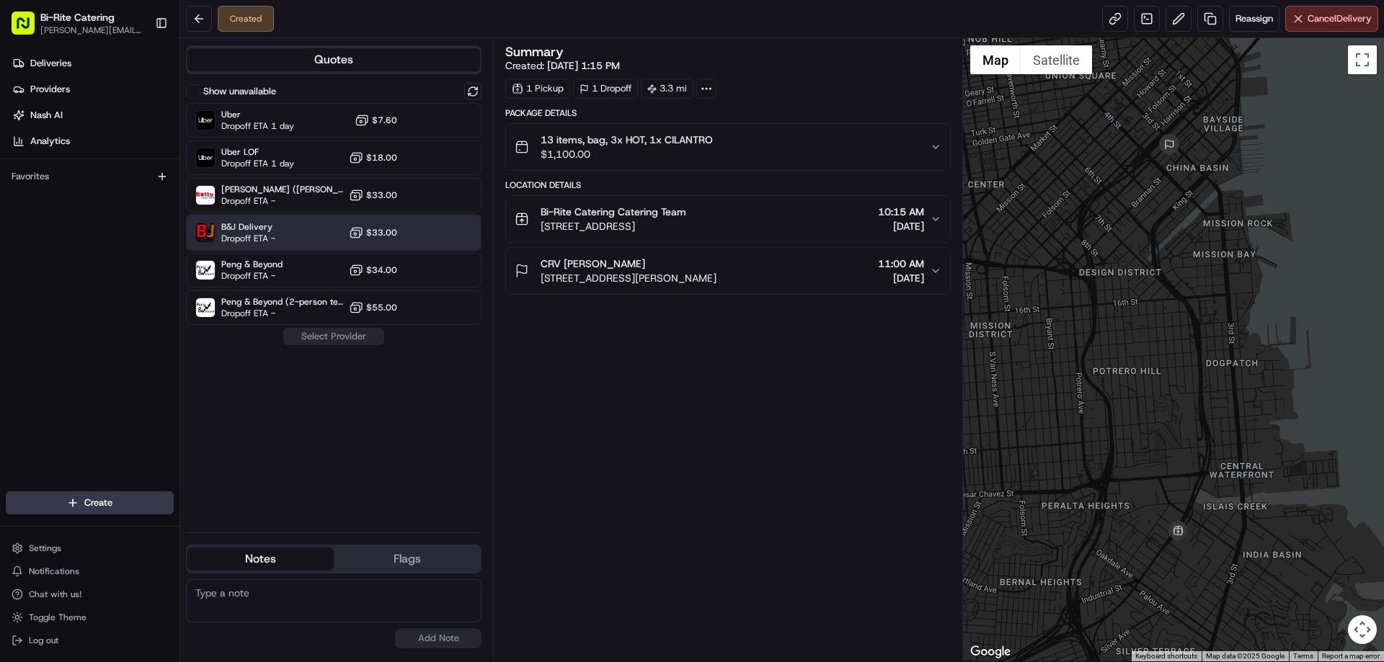
click at [410, 226] on div "B&J Delivery Dropoff ETA - $33.00" at bounding box center [334, 233] width 296 height 35
click at [350, 336] on button "Assign Provider" at bounding box center [334, 336] width 102 height 17
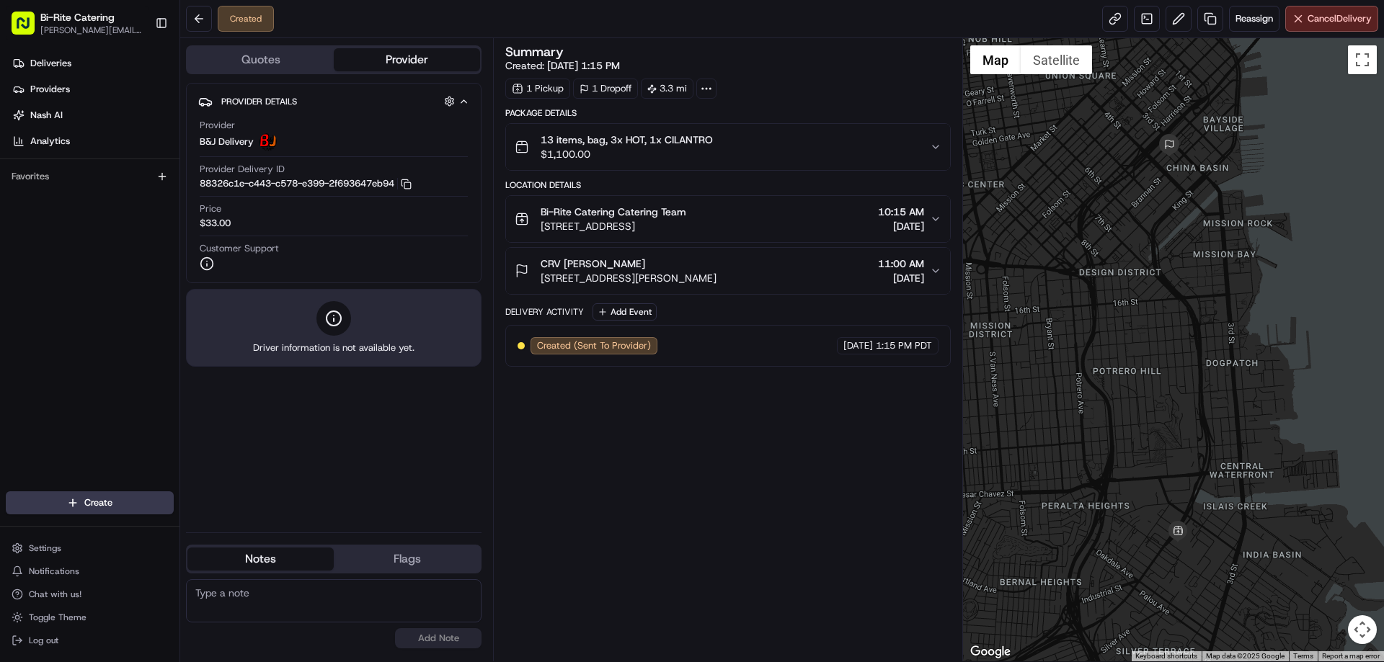
click at [84, 11] on span "Bi-Rite Catering" at bounding box center [77, 17] width 74 height 14
click at [68, 61] on span "Deliveries" at bounding box center [50, 63] width 41 height 13
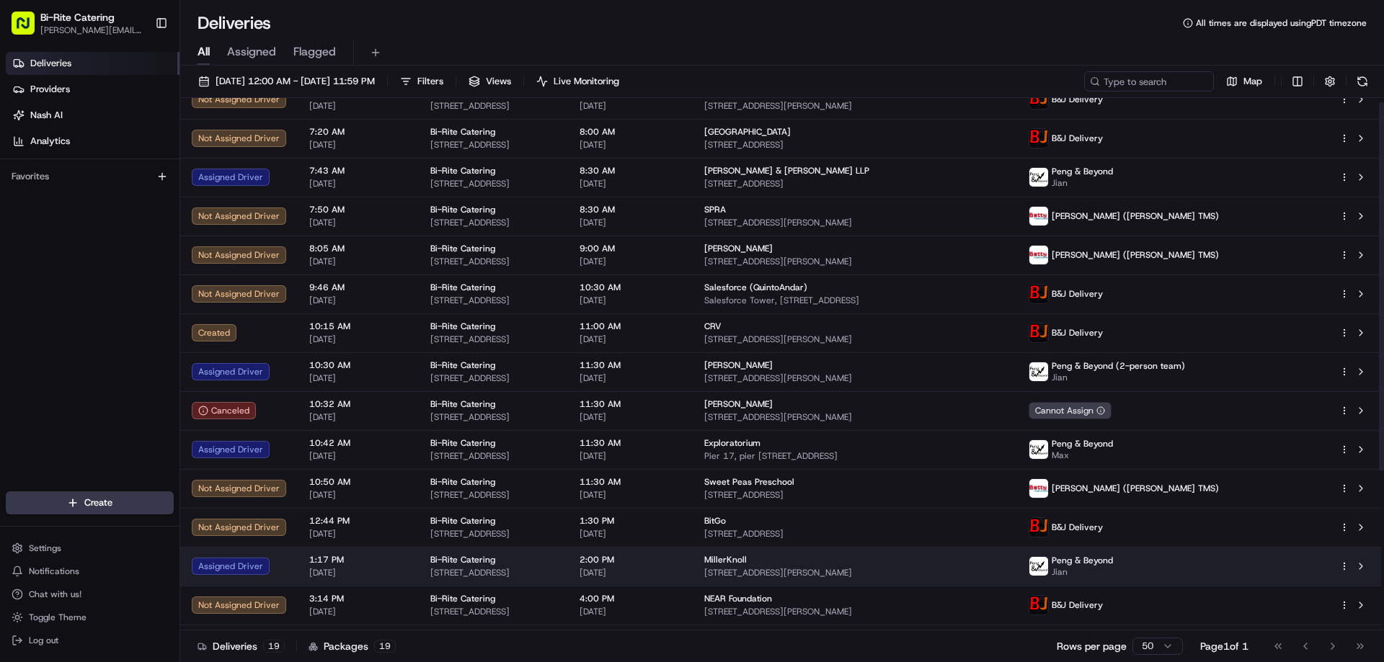
scroll to position [236, 0]
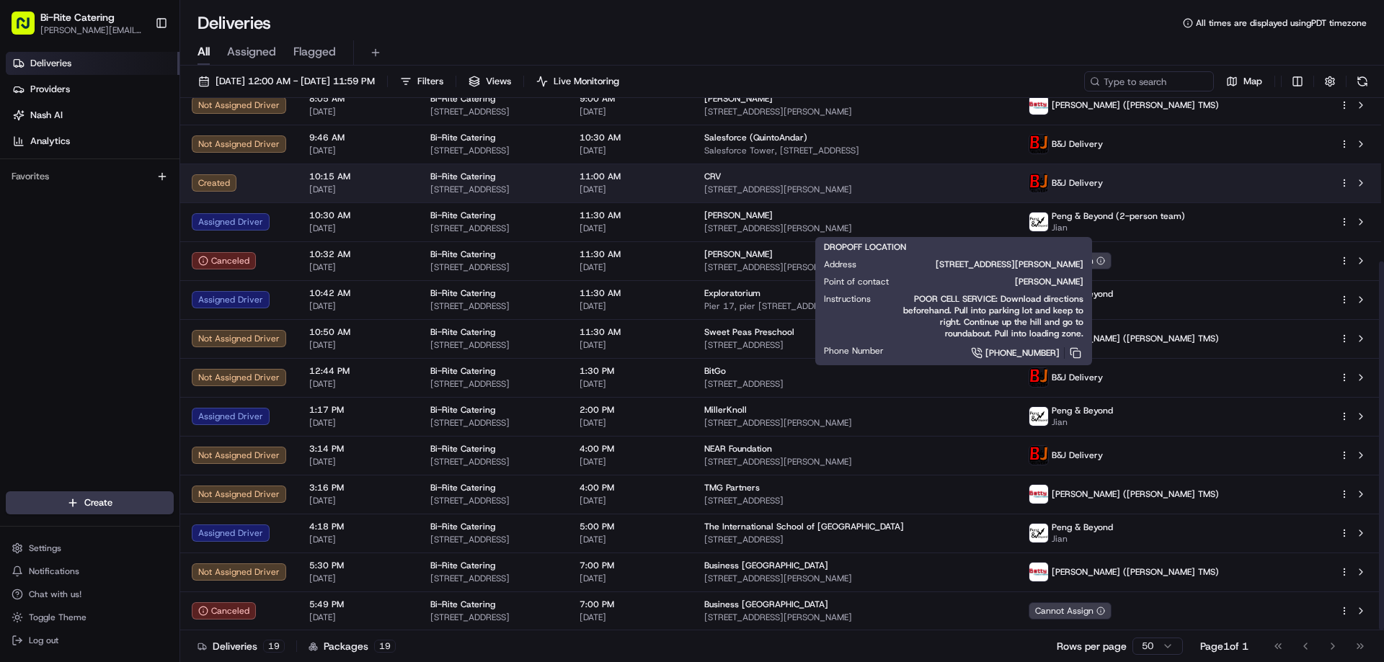
click at [892, 187] on span "[STREET_ADDRESS][PERSON_NAME]" at bounding box center [854, 190] width 301 height 12
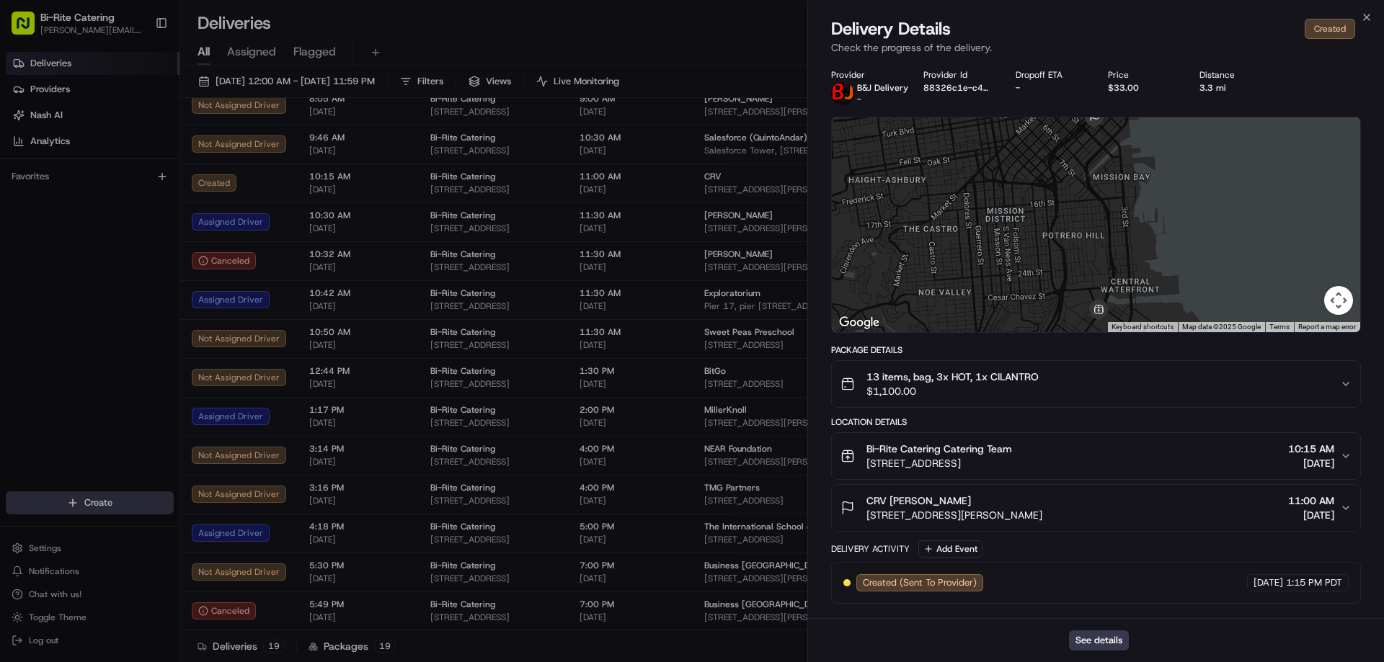
click at [1131, 497] on div "CRV Jodie Wu 52 Zoe St, San Francisco, CA 94107, USA 11:00 AM 08/25/2025" at bounding box center [1089, 508] width 499 height 29
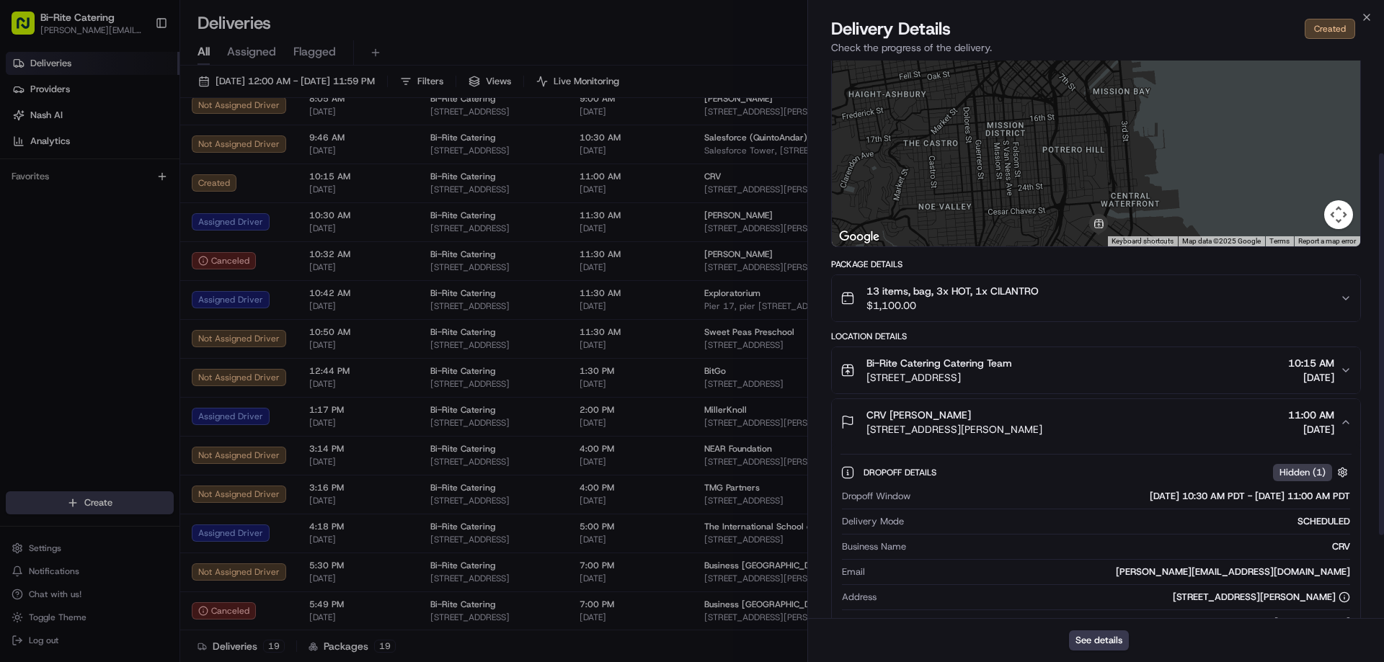
scroll to position [144, 0]
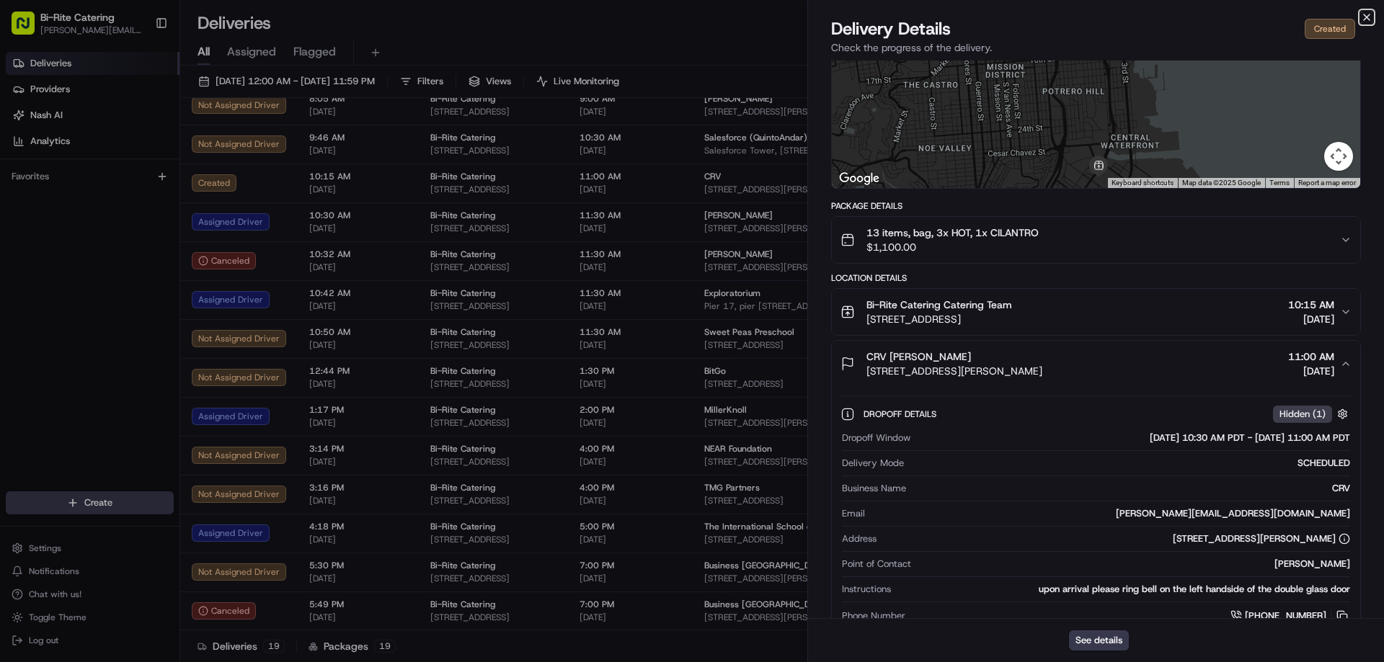
click at [1369, 15] on icon "button" at bounding box center [1367, 17] width 6 height 6
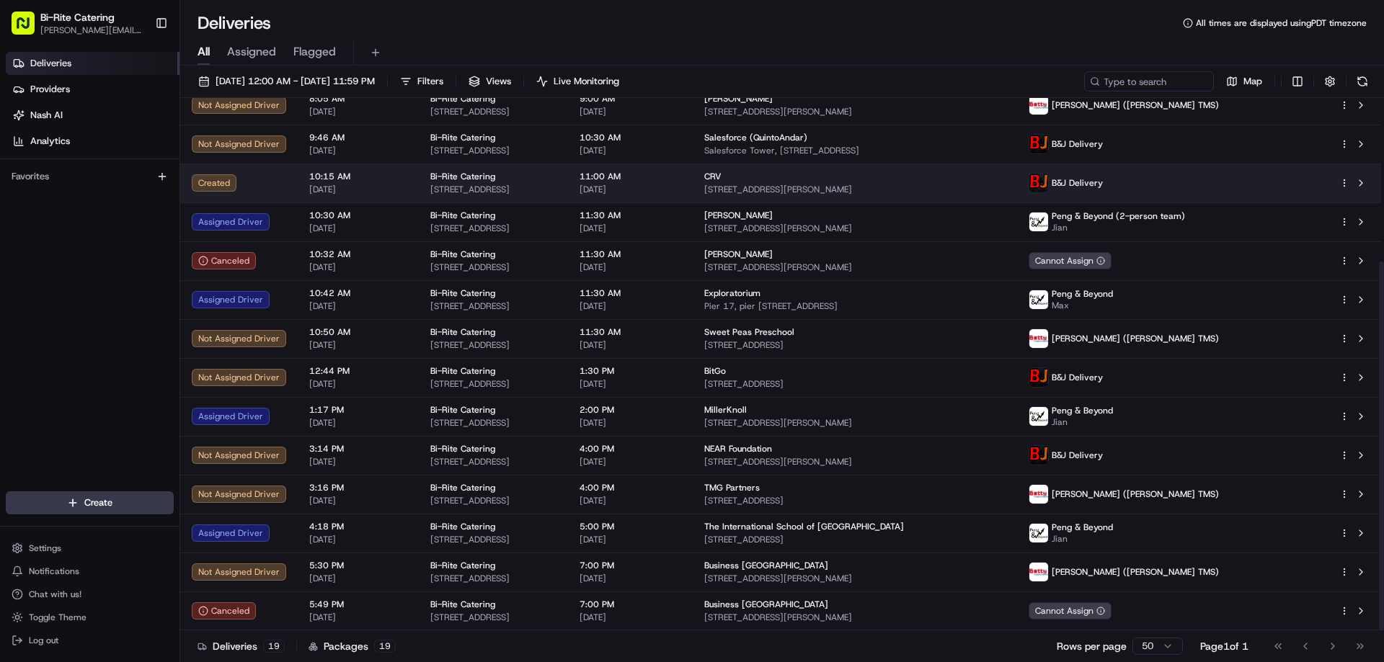
click at [681, 185] on span "[DATE]" at bounding box center [630, 190] width 102 height 12
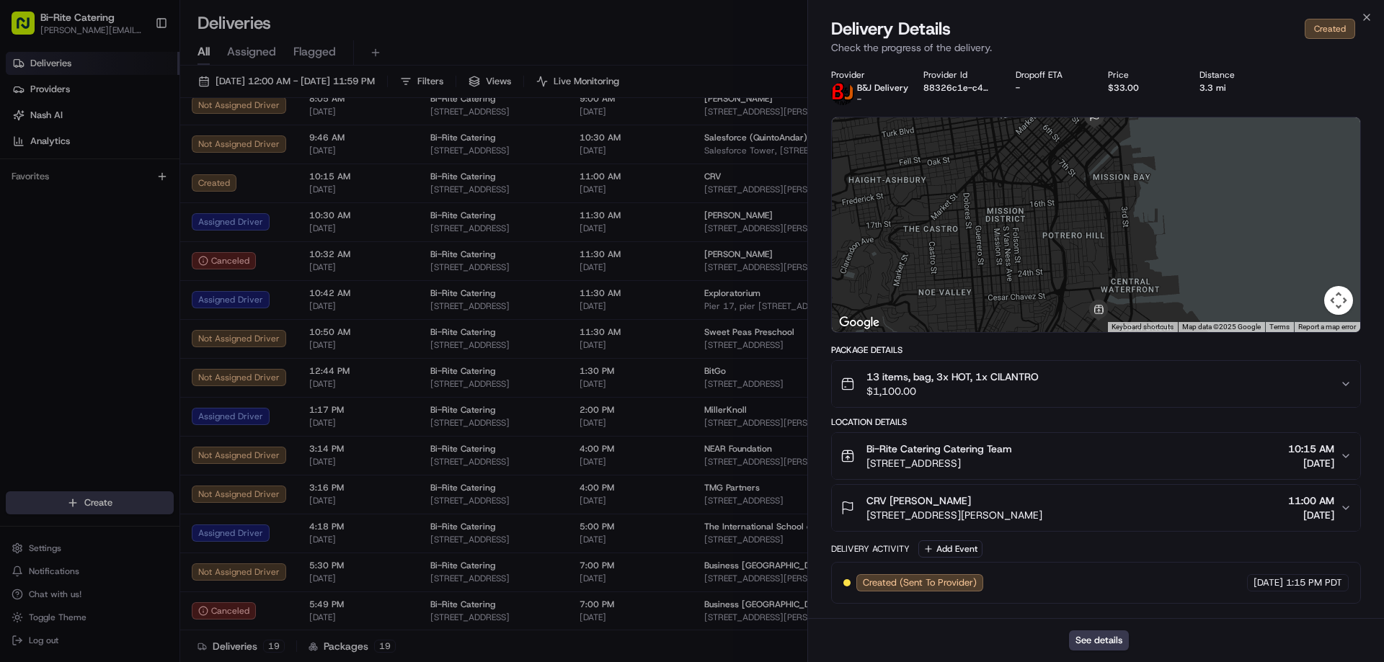
click at [1208, 498] on div "CRV Jodie Wu 52 Zoe St, San Francisco, CA 94107, USA 11:00 AM 08/25/2025" at bounding box center [1089, 508] width 499 height 29
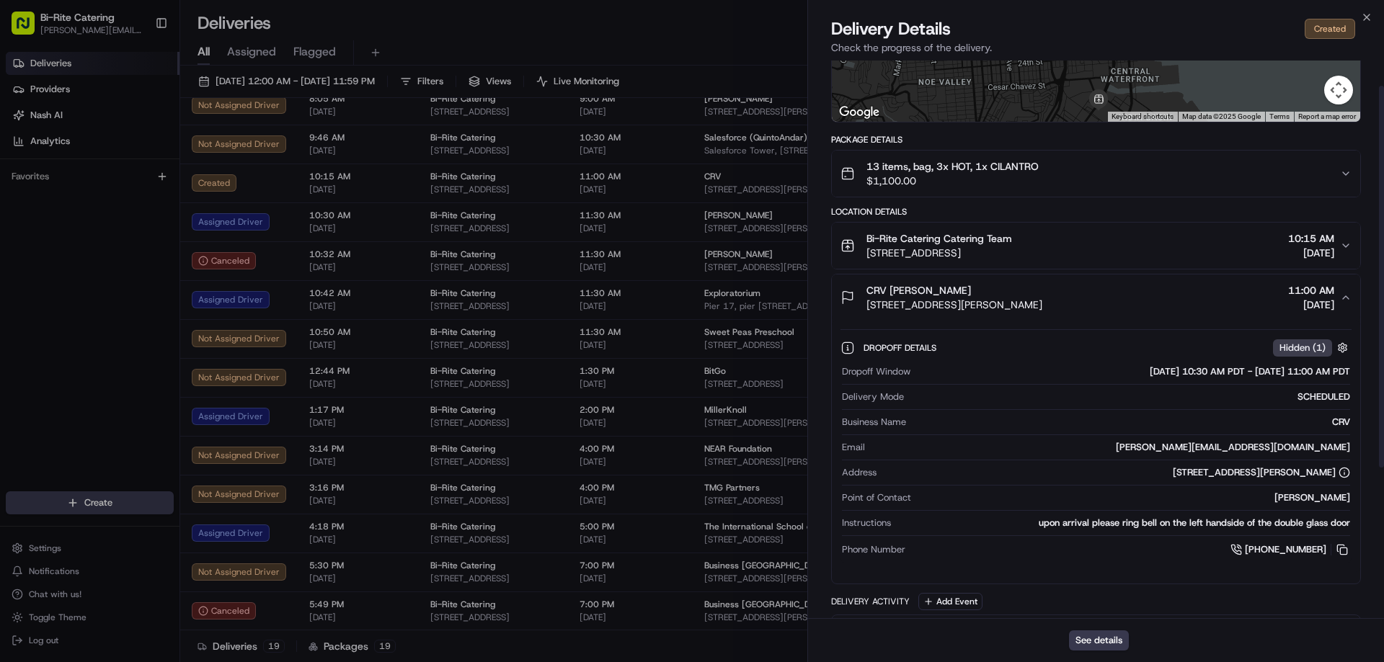
scroll to position [216, 0]
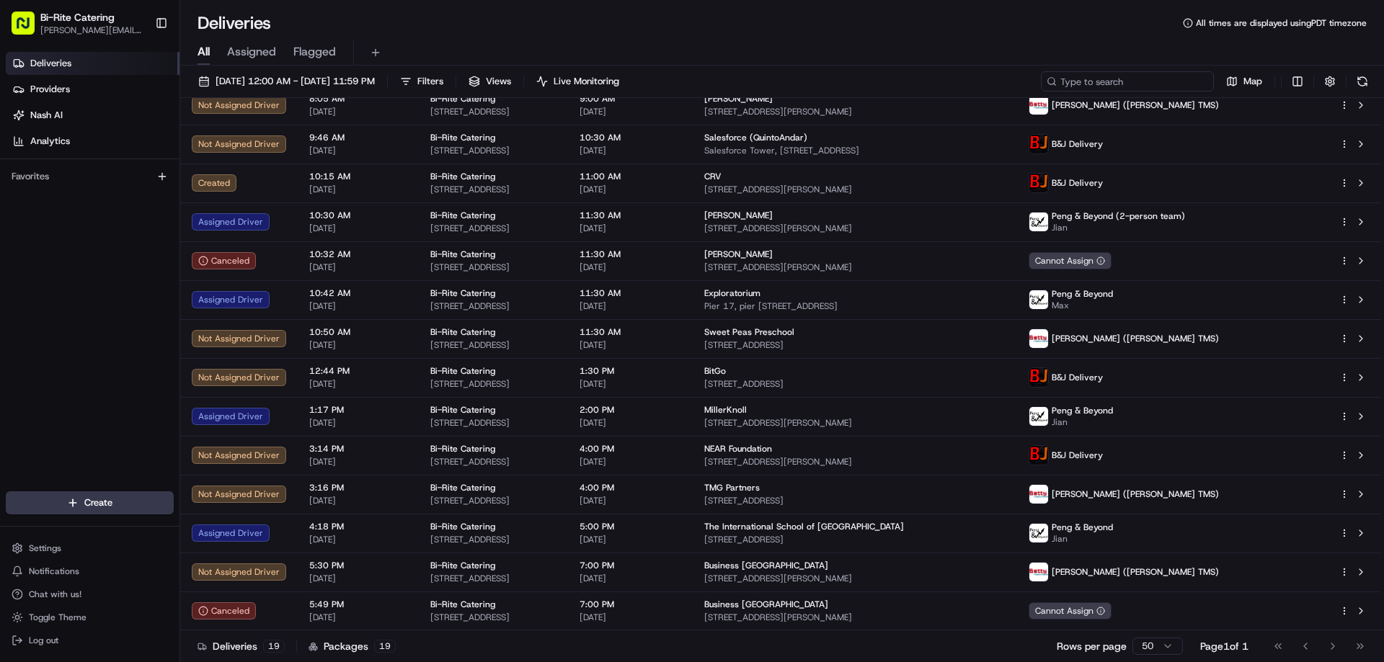
click at [1122, 73] on input at bounding box center [1127, 81] width 173 height 20
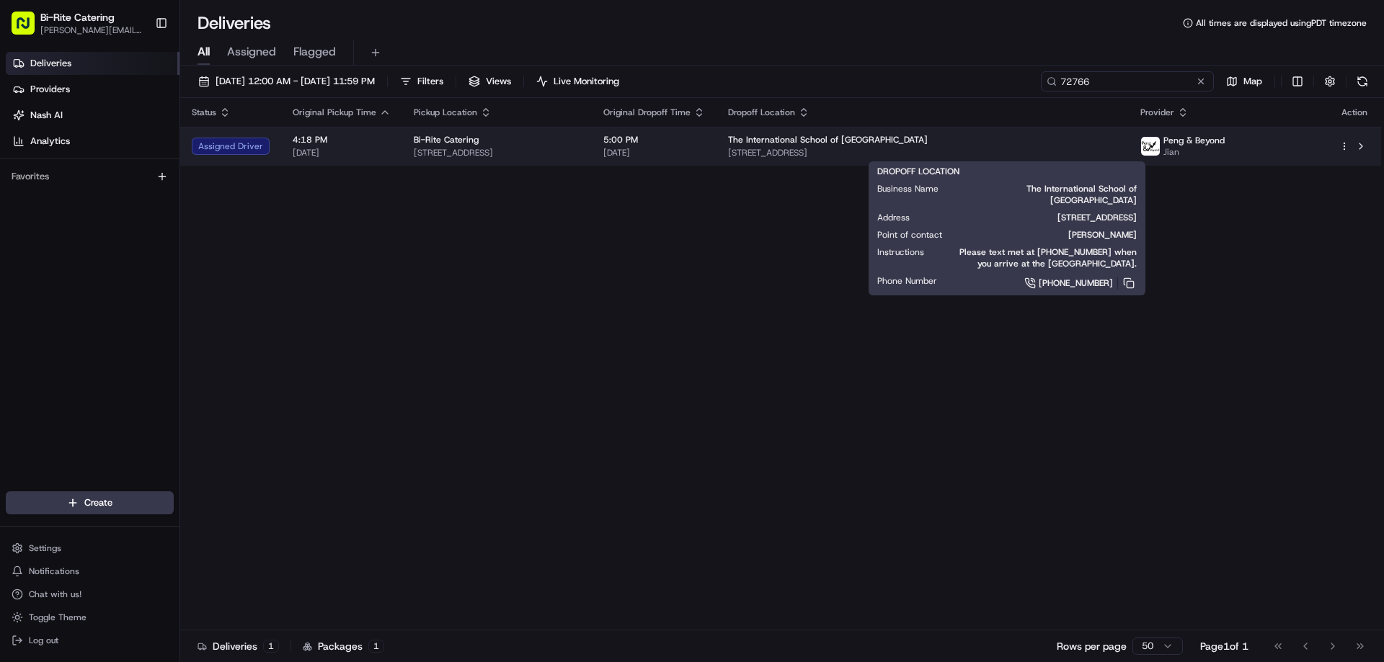
type input "72766"
click at [1117, 143] on div "The International School of [GEOGRAPHIC_DATA]" at bounding box center [922, 140] width 389 height 12
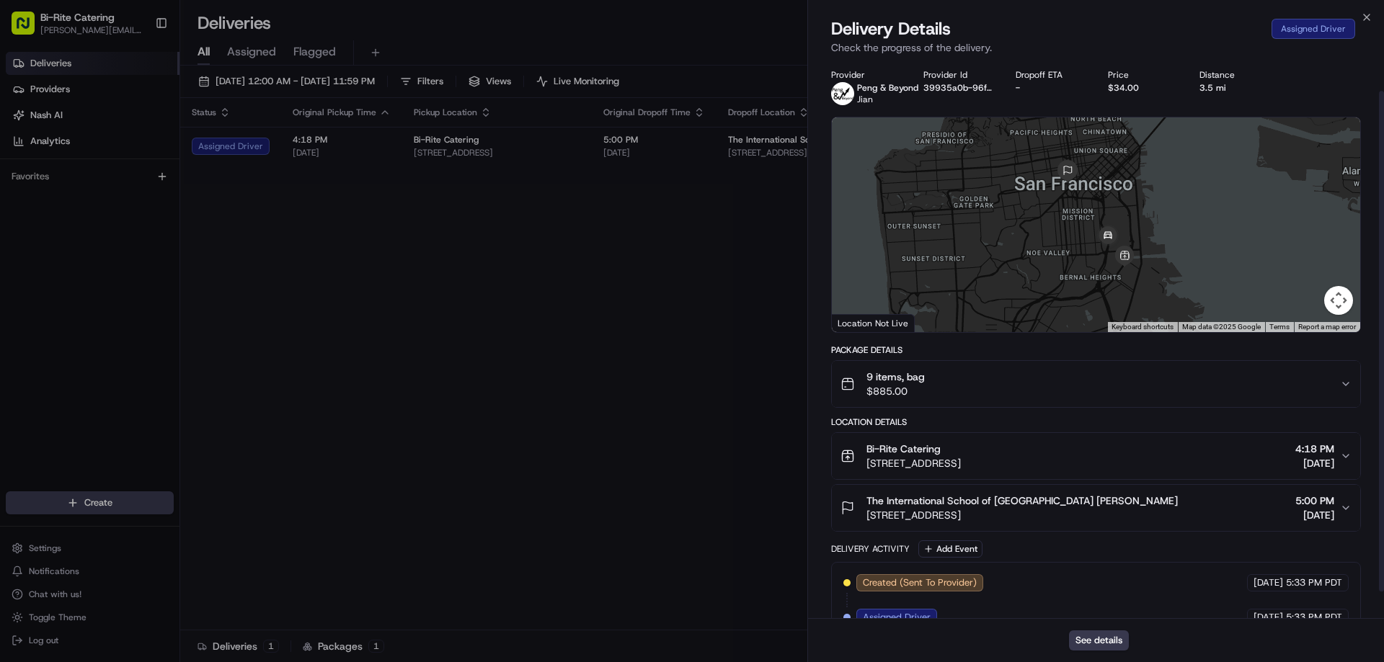
scroll to position [63, 0]
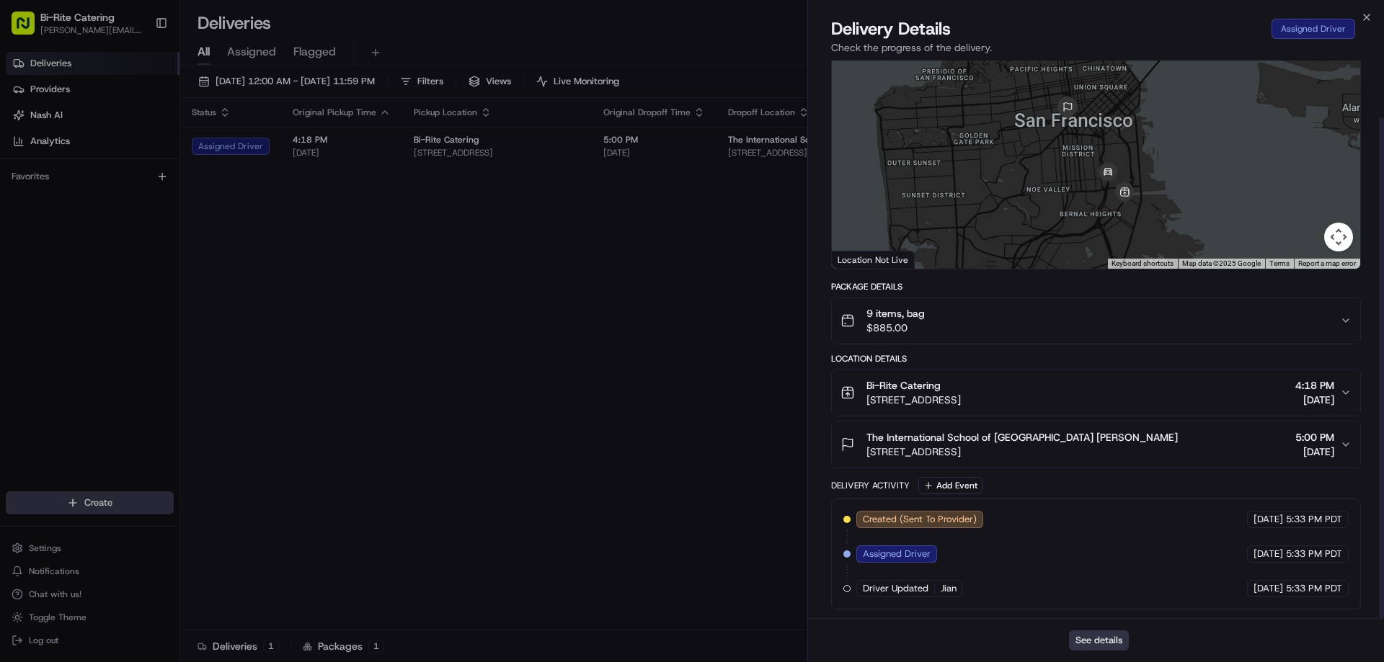
click at [1096, 639] on button "See details" at bounding box center [1099, 641] width 60 height 20
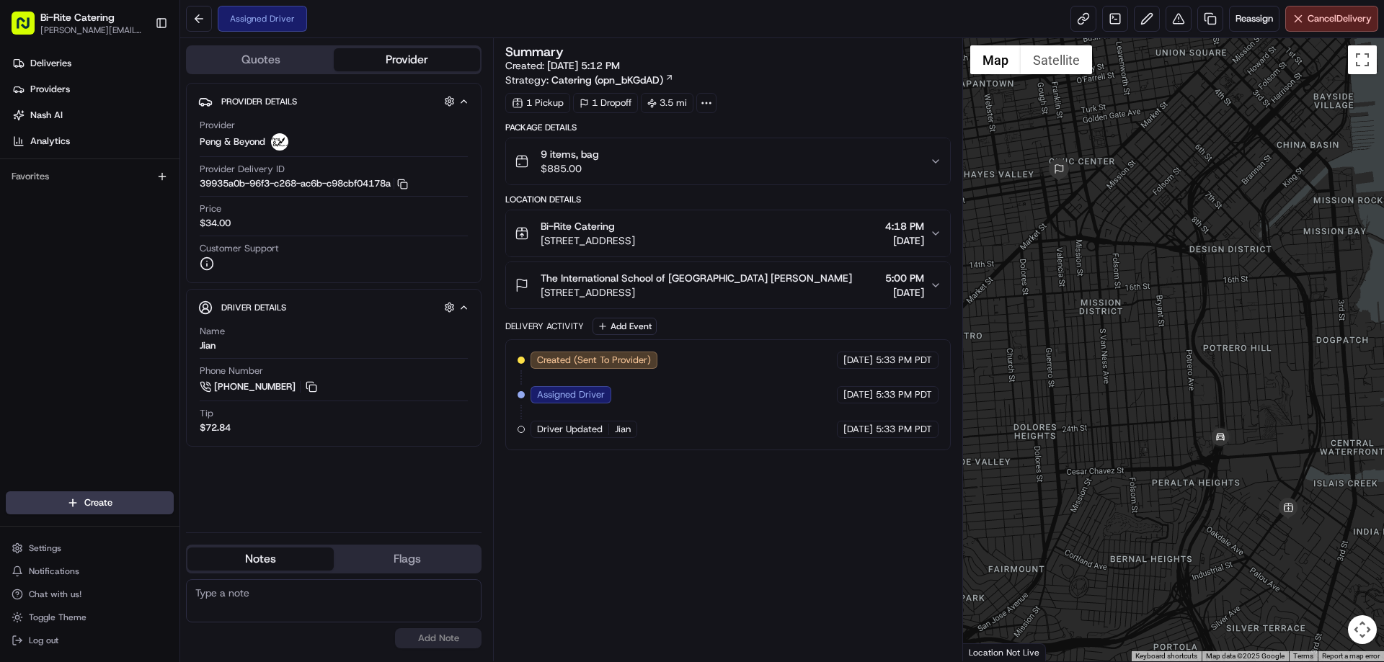
click at [930, 280] on icon "button" at bounding box center [936, 286] width 12 height 12
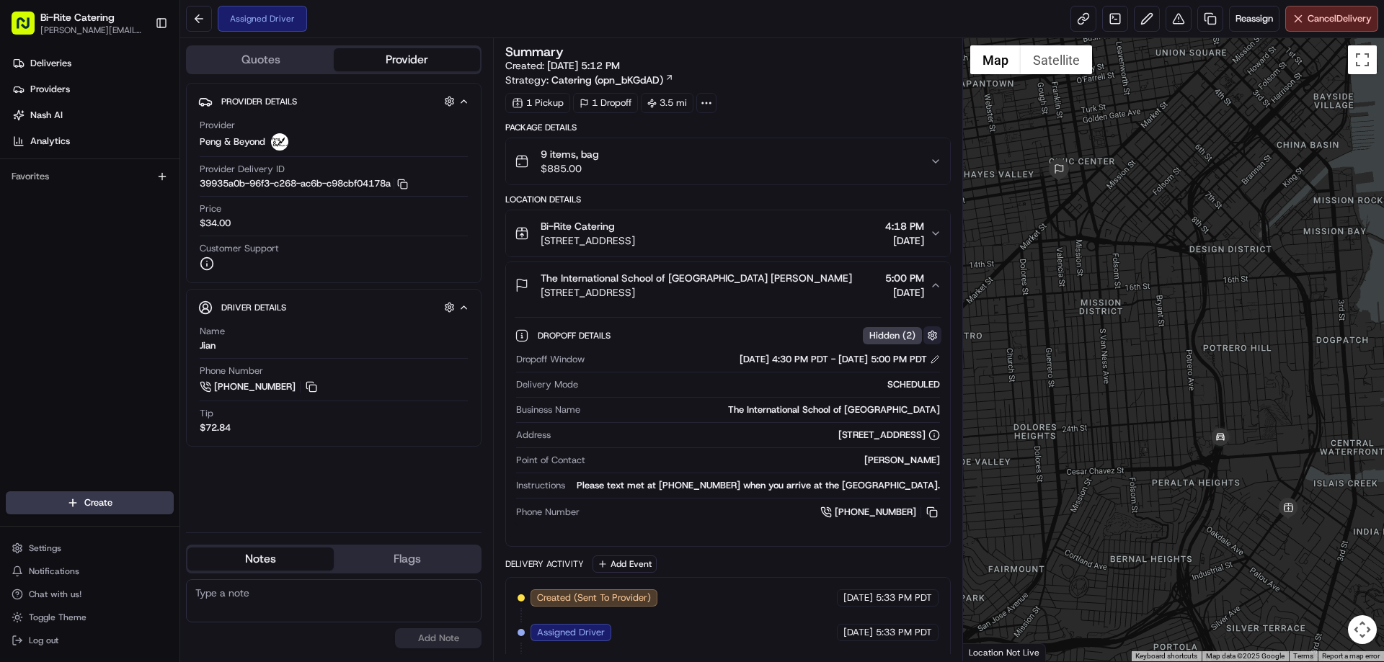
click at [933, 332] on button "button" at bounding box center [932, 336] width 18 height 18
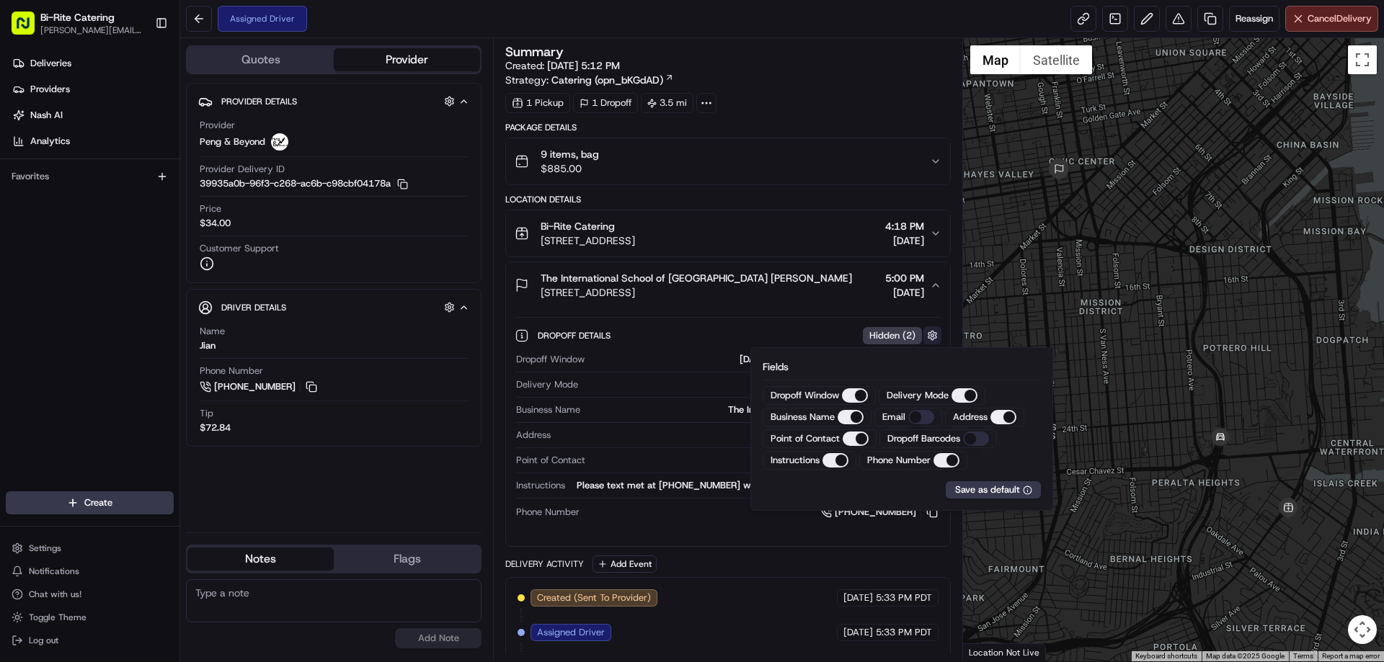
click at [933, 332] on button "button" at bounding box center [932, 336] width 18 height 18
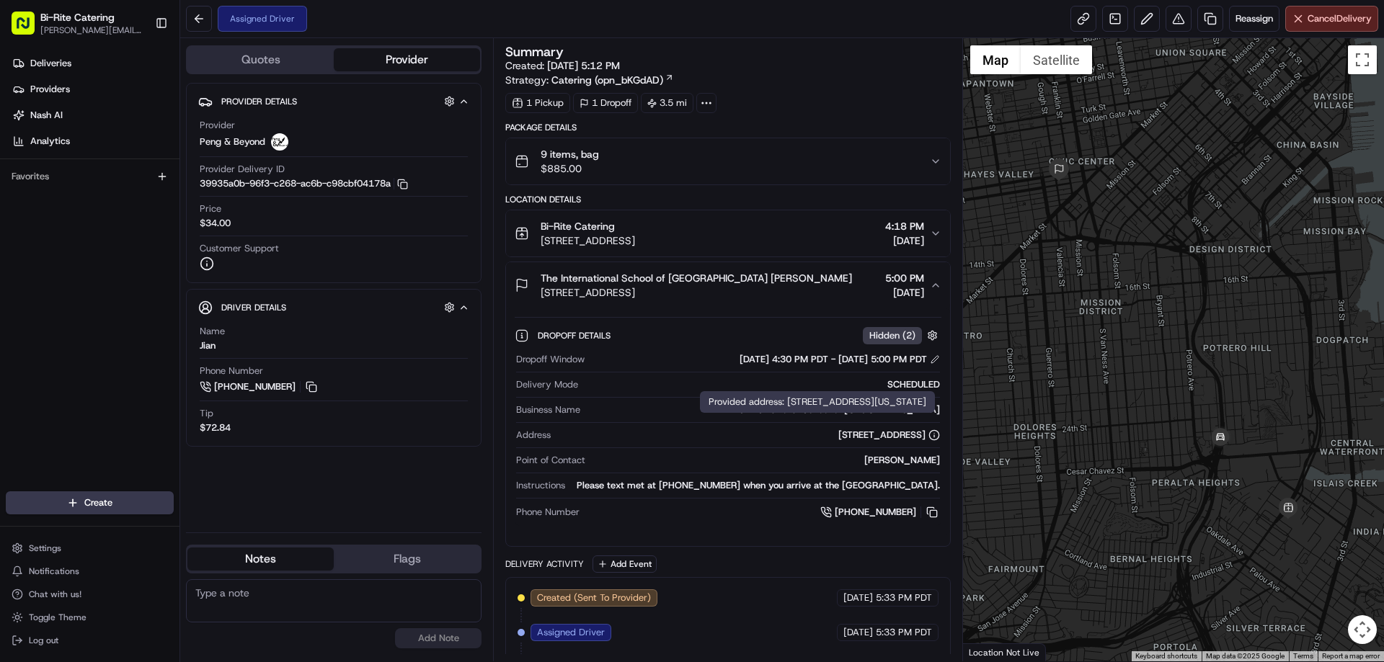
click at [920, 435] on div "[STREET_ADDRESS]" at bounding box center [889, 435] width 102 height 13
click at [927, 358] on div "[DATE] 4:30 PM PDT - [DATE] 5:00 PM PDT" at bounding box center [840, 359] width 200 height 13
click at [931, 358] on button at bounding box center [935, 360] width 10 height 10
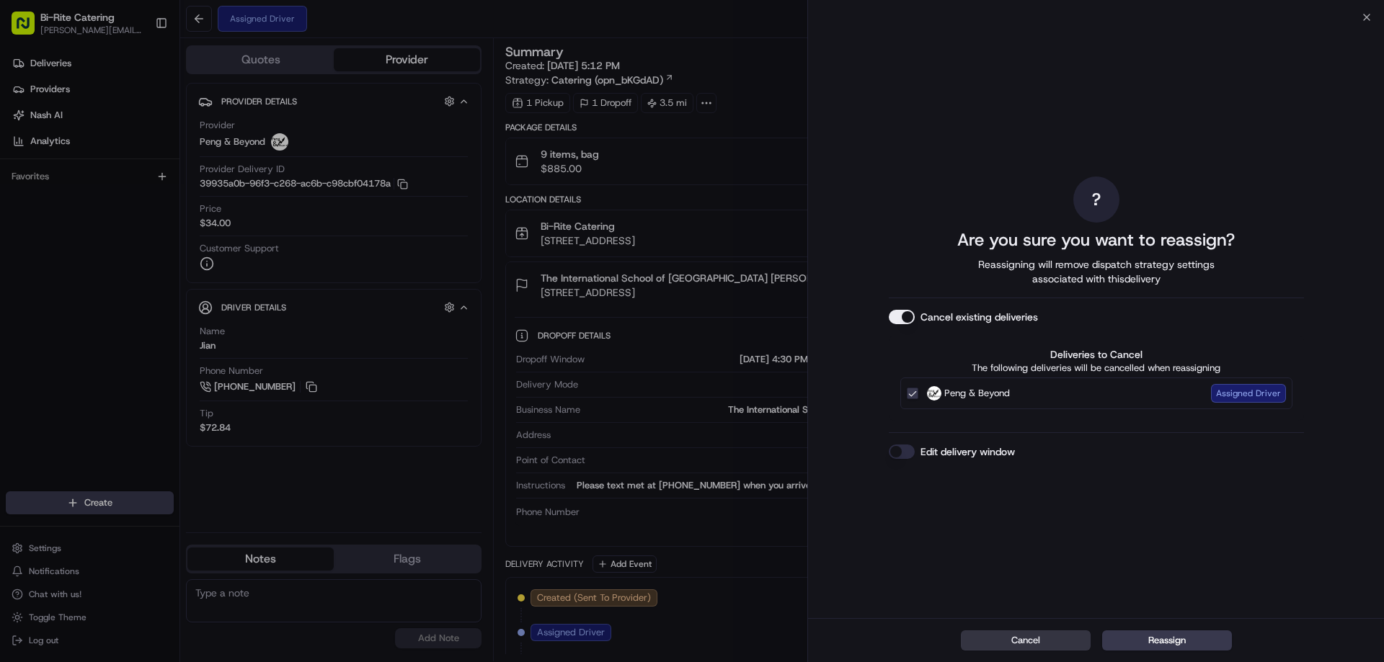
click at [1054, 639] on button "Cancel" at bounding box center [1026, 641] width 130 height 20
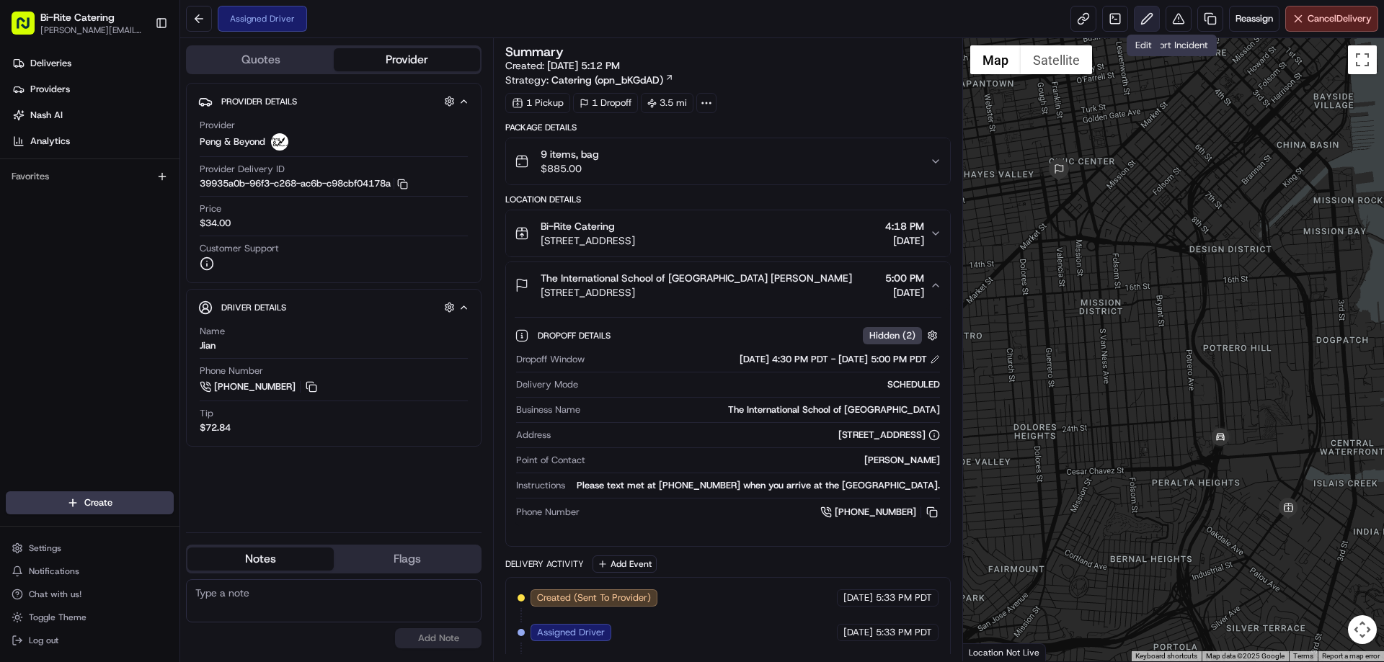
click at [1142, 20] on button at bounding box center [1147, 19] width 26 height 26
click at [1201, 14] on link at bounding box center [1210, 19] width 26 height 26
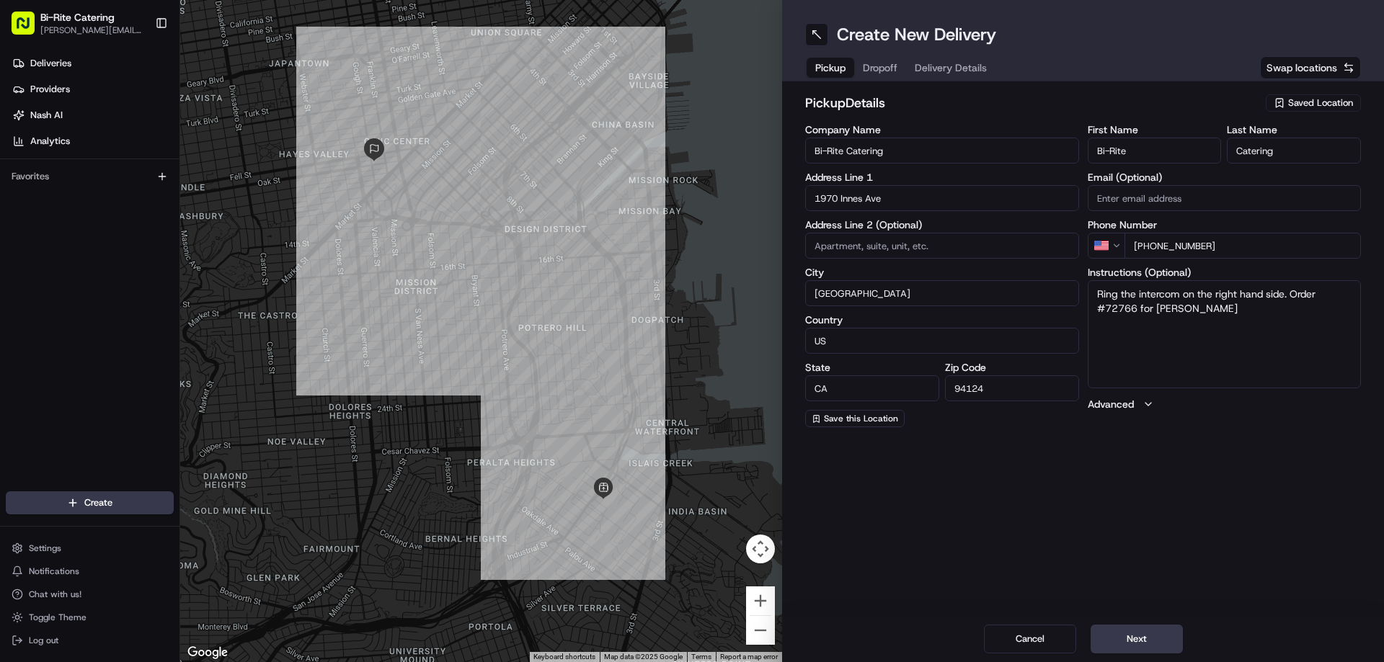
click at [886, 63] on span "Dropoff" at bounding box center [880, 68] width 35 height 14
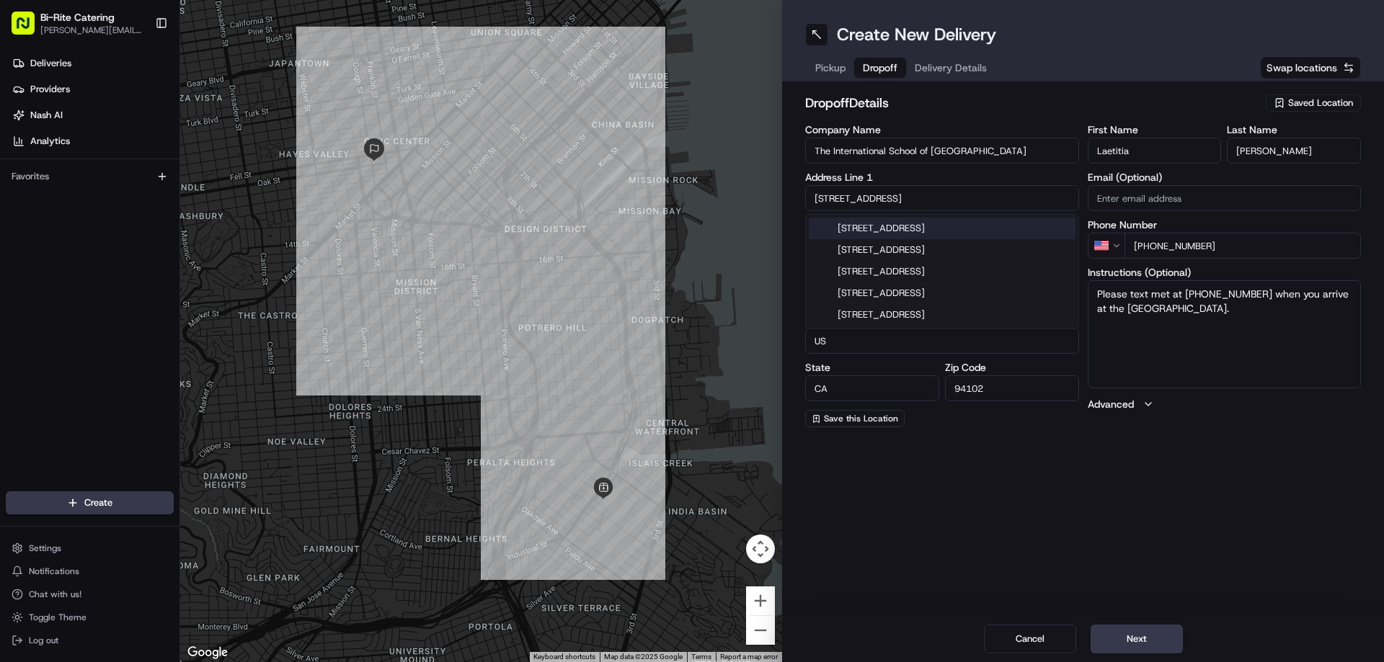
drag, startPoint x: 945, startPoint y: 195, endPoint x: 820, endPoint y: 191, distance: 124.8
click at [786, 201] on div "dropoff Details Saved Location Company Name The International School of [GEOGRA…" at bounding box center [1083, 259] width 602 height 357
paste input "65 Lily"
type input "[STREET_ADDRESS]"
type input "[GEOGRAPHIC_DATA]"
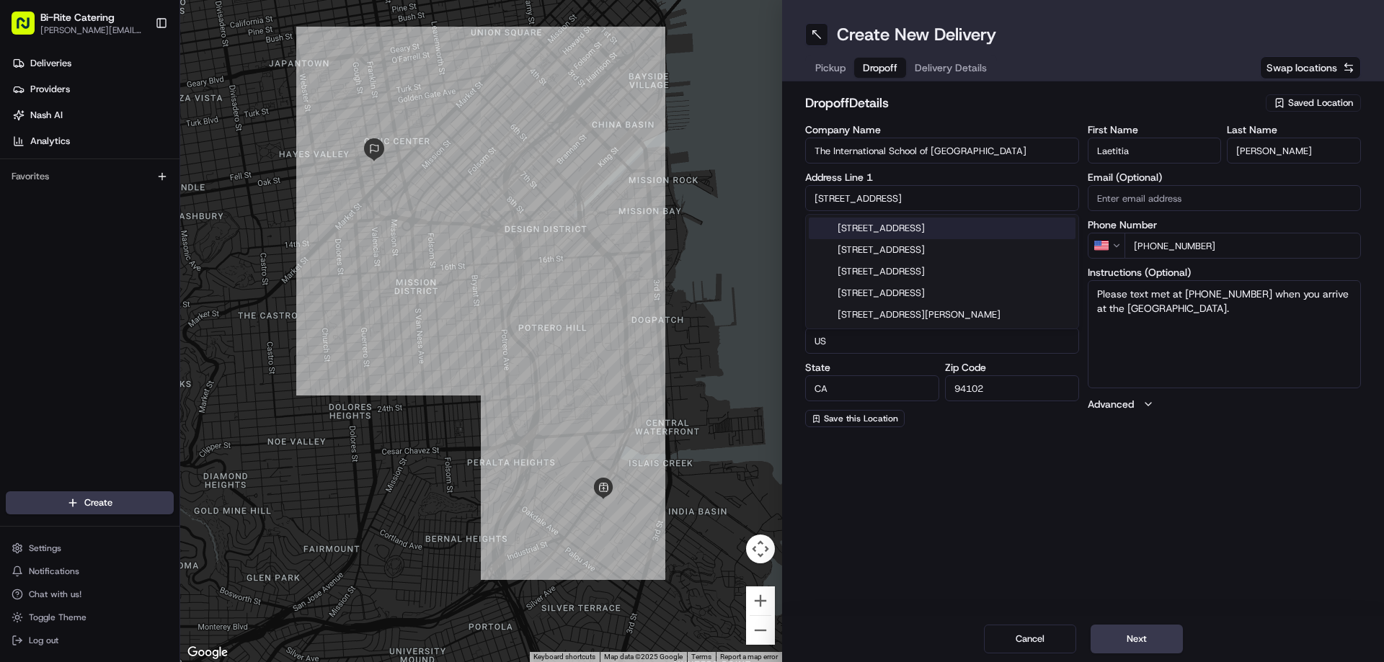
type input "[GEOGRAPHIC_DATA]"
type input "2220"
type input "[STREET_ADDRESS]"
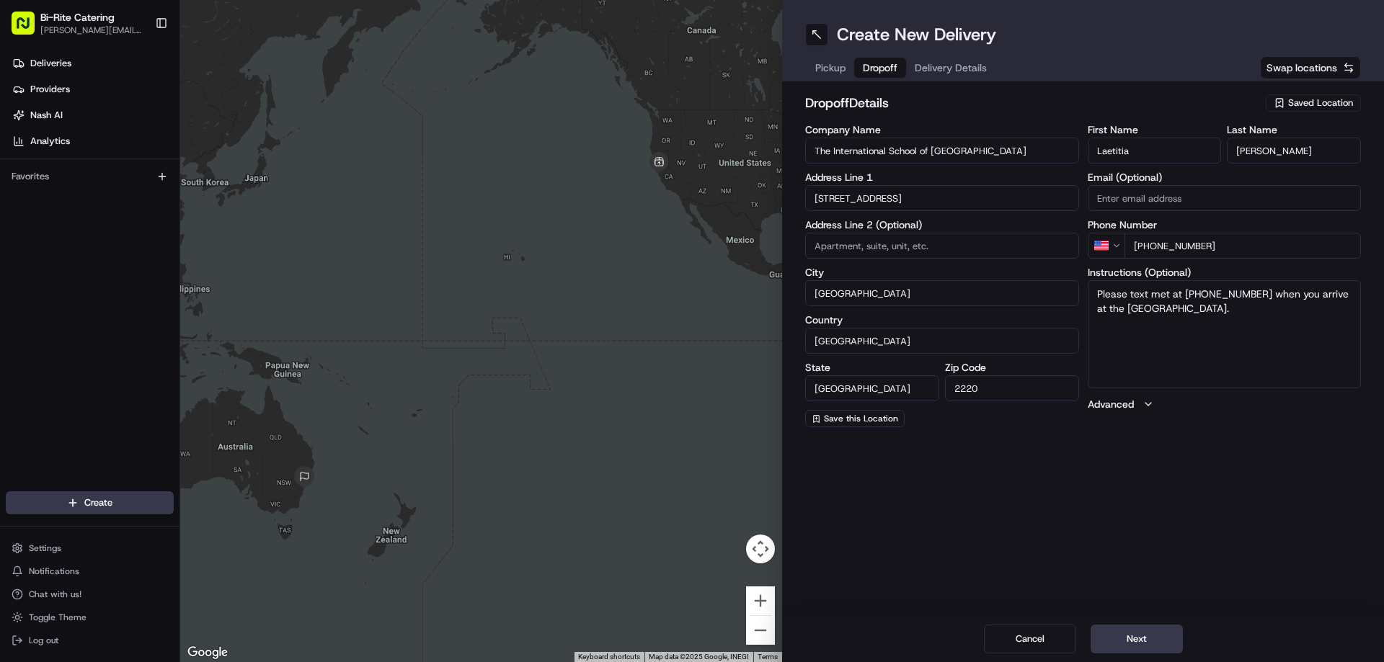
click at [883, 290] on input "[GEOGRAPHIC_DATA]" at bounding box center [942, 293] width 274 height 26
type input "[GEOGRAPHIC_DATA]"
click at [883, 349] on input "[GEOGRAPHIC_DATA]" at bounding box center [942, 341] width 274 height 26
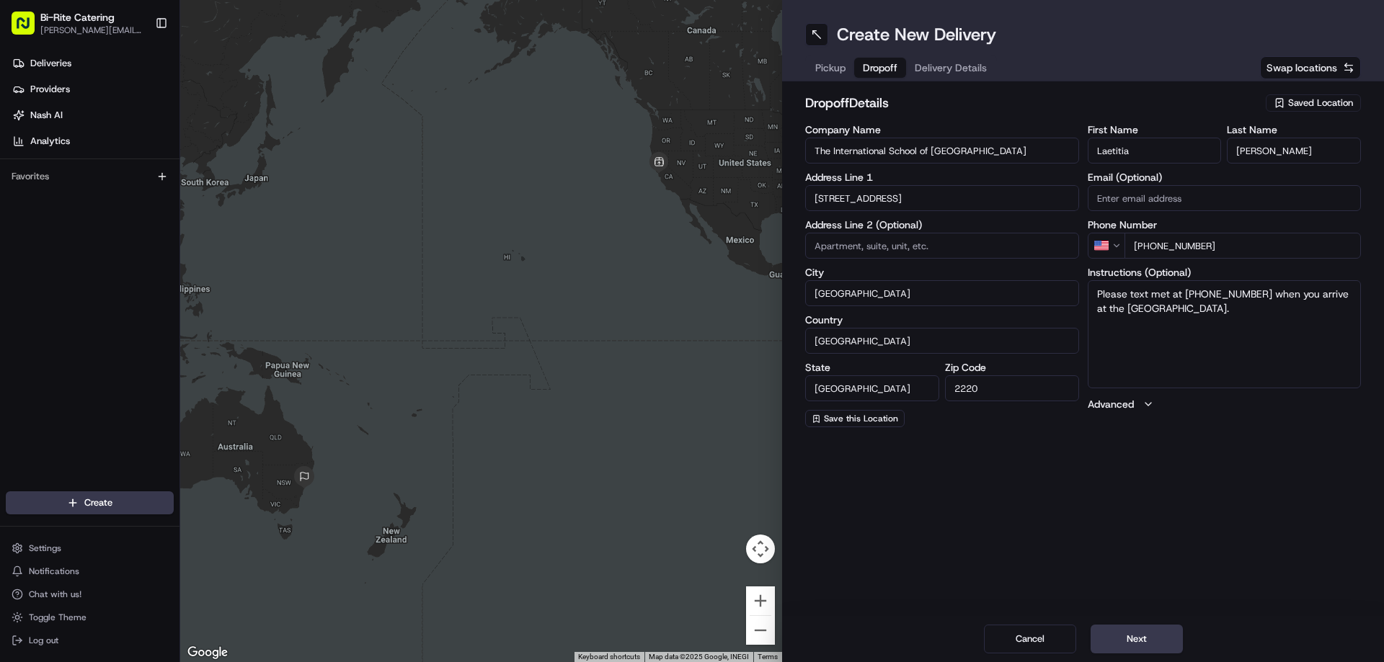
click at [883, 349] on input "[GEOGRAPHIC_DATA]" at bounding box center [942, 341] width 274 height 26
type input "C"
type input "[GEOGRAPHIC_DATA]"
click at [843, 384] on input "[GEOGRAPHIC_DATA]" at bounding box center [872, 389] width 134 height 26
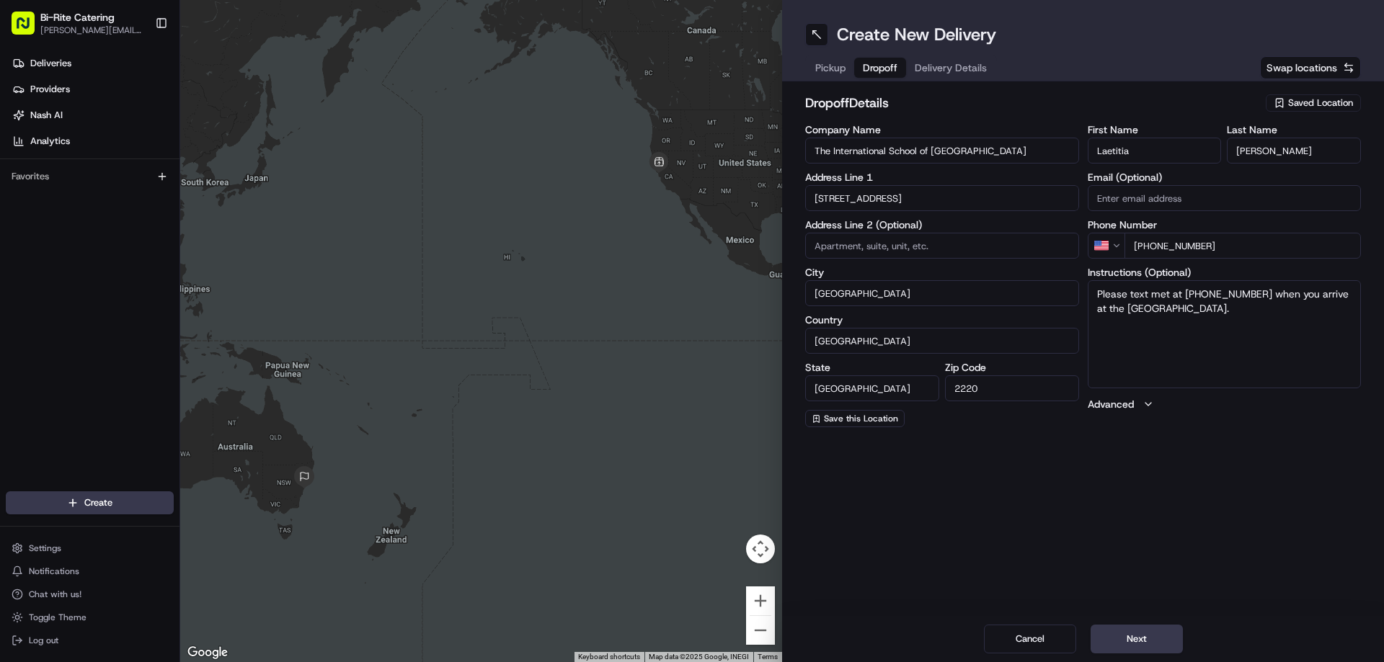
click at [843, 384] on input "[GEOGRAPHIC_DATA]" at bounding box center [872, 389] width 134 height 26
type input "CA"
click at [1005, 392] on input "2220" at bounding box center [1012, 389] width 134 height 26
type input "94102"
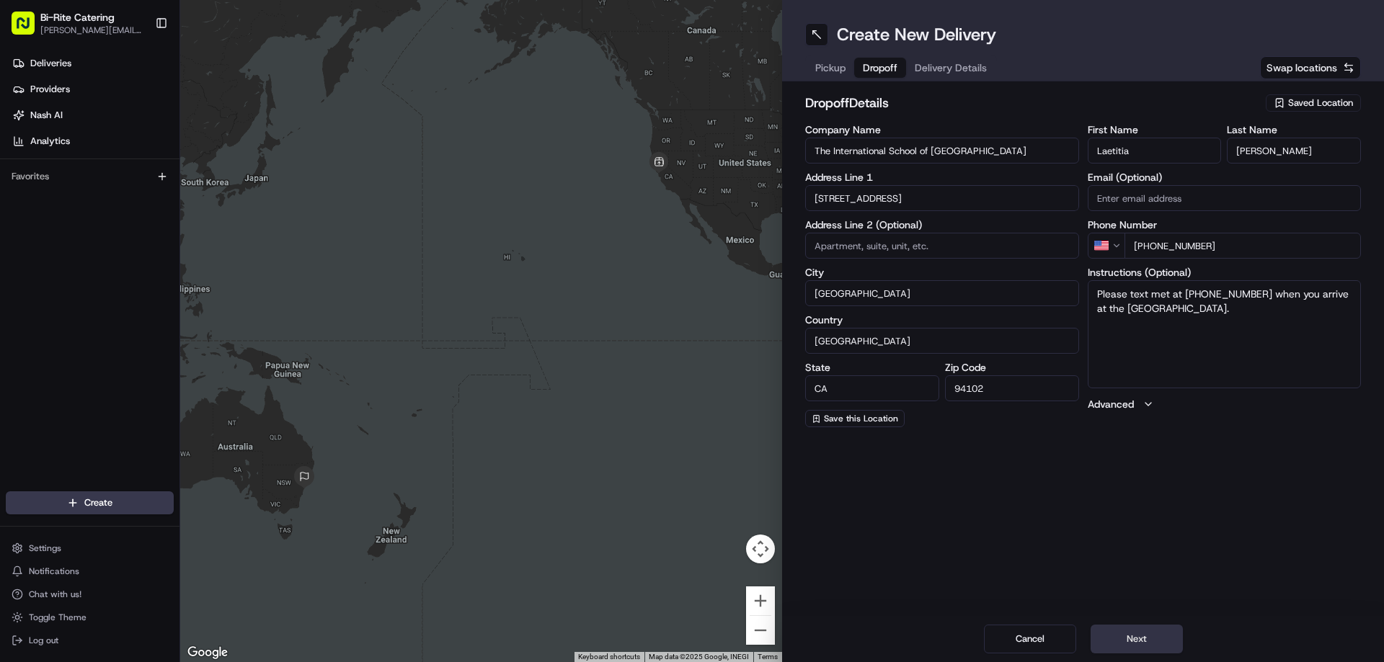
click at [1148, 641] on button "Next" at bounding box center [1137, 639] width 92 height 29
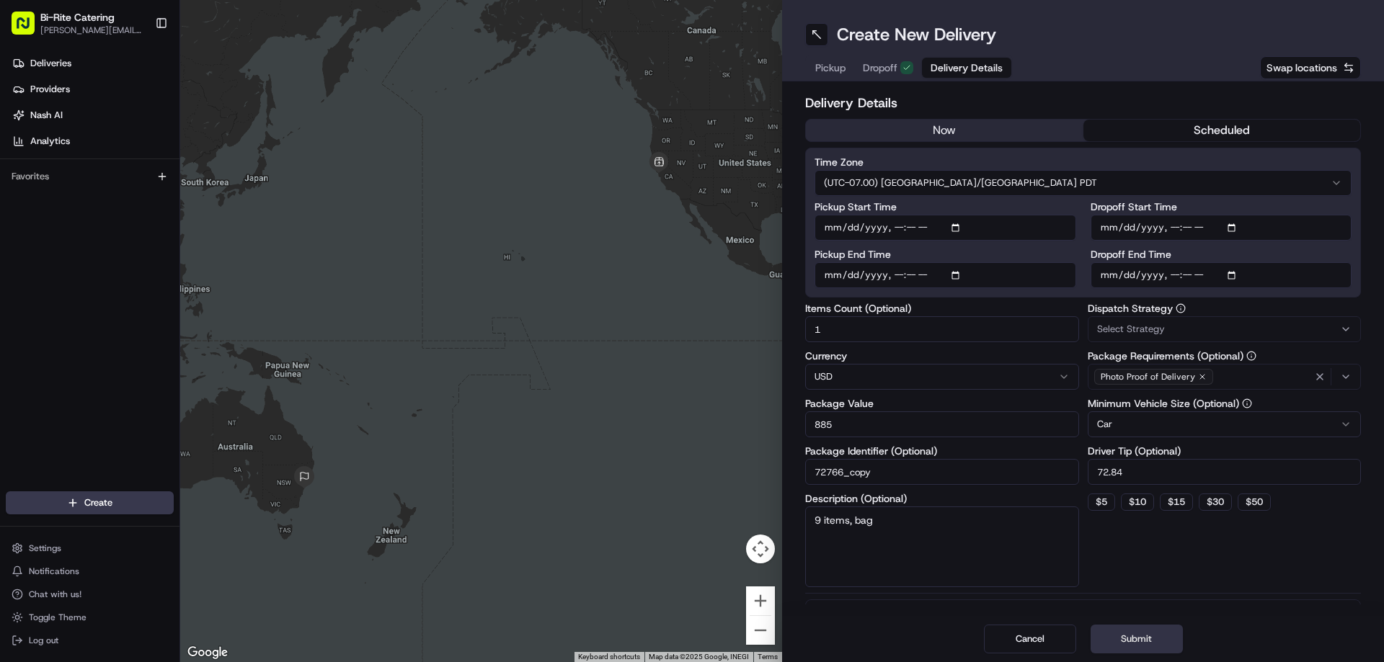
click at [1148, 641] on button "Submit" at bounding box center [1137, 639] width 92 height 29
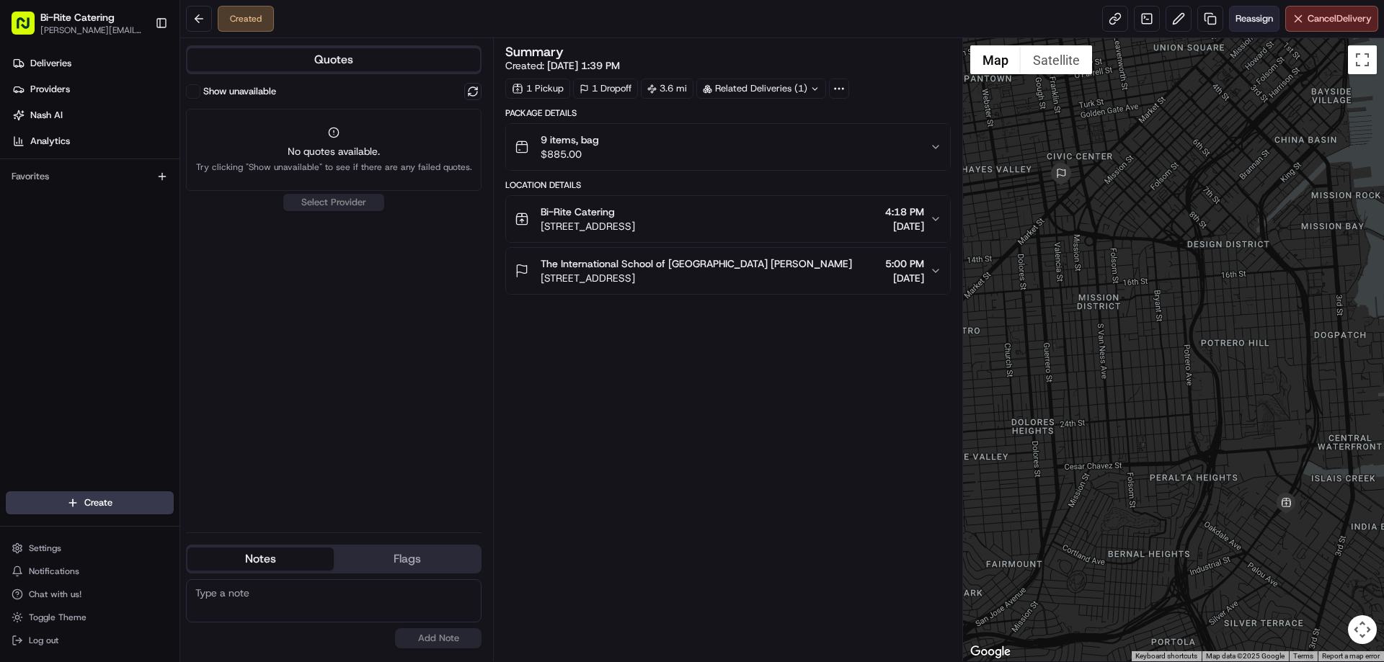
click at [1246, 20] on span "Reassign" at bounding box center [1253, 18] width 37 height 13
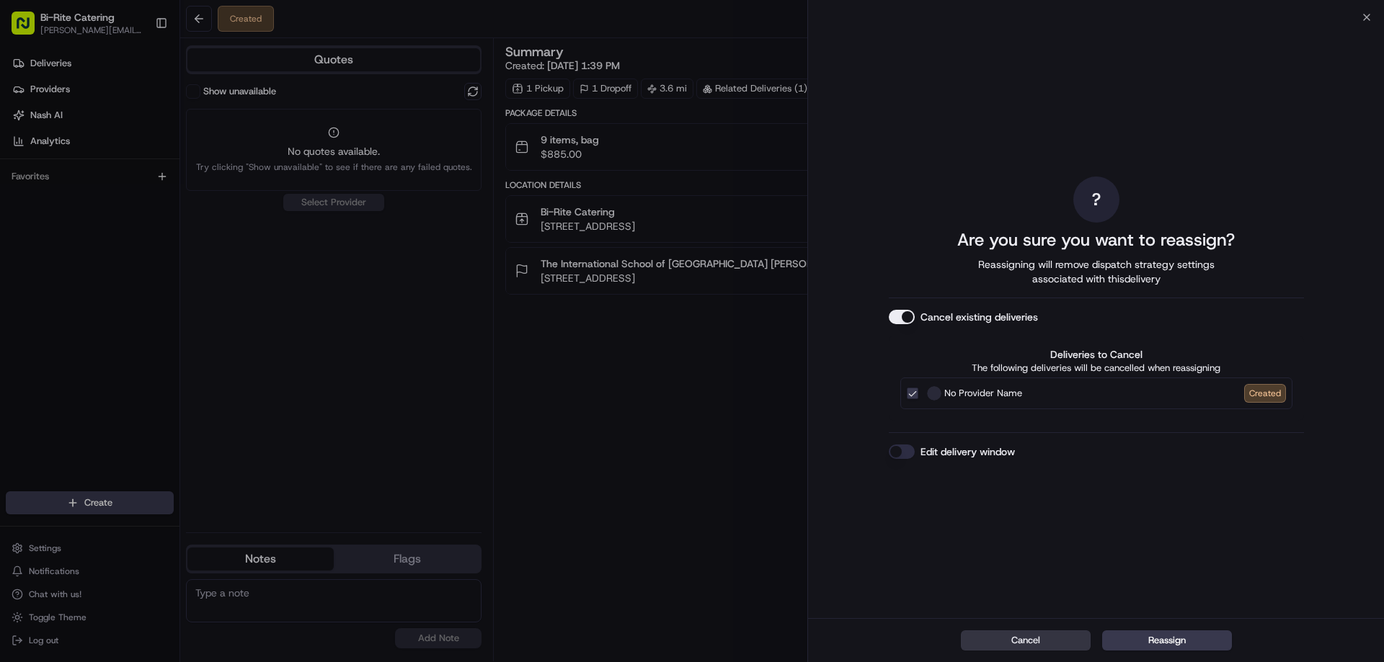
click at [1024, 636] on button "Cancel" at bounding box center [1026, 641] width 130 height 20
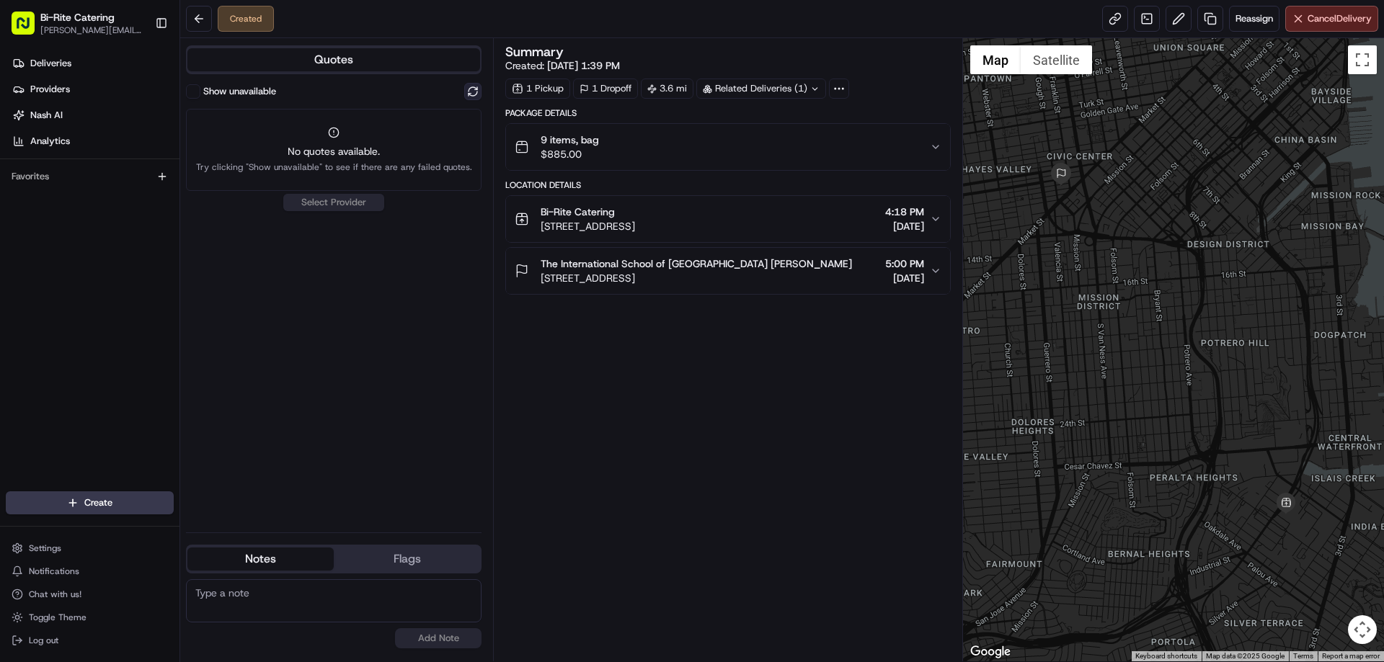
click at [470, 89] on button at bounding box center [472, 91] width 17 height 17
click at [354, 203] on div "Show unavailable No quotes available. Try clicking "Show unavailable" to see if…" at bounding box center [334, 302] width 296 height 438
click at [203, 19] on button at bounding box center [199, 19] width 26 height 26
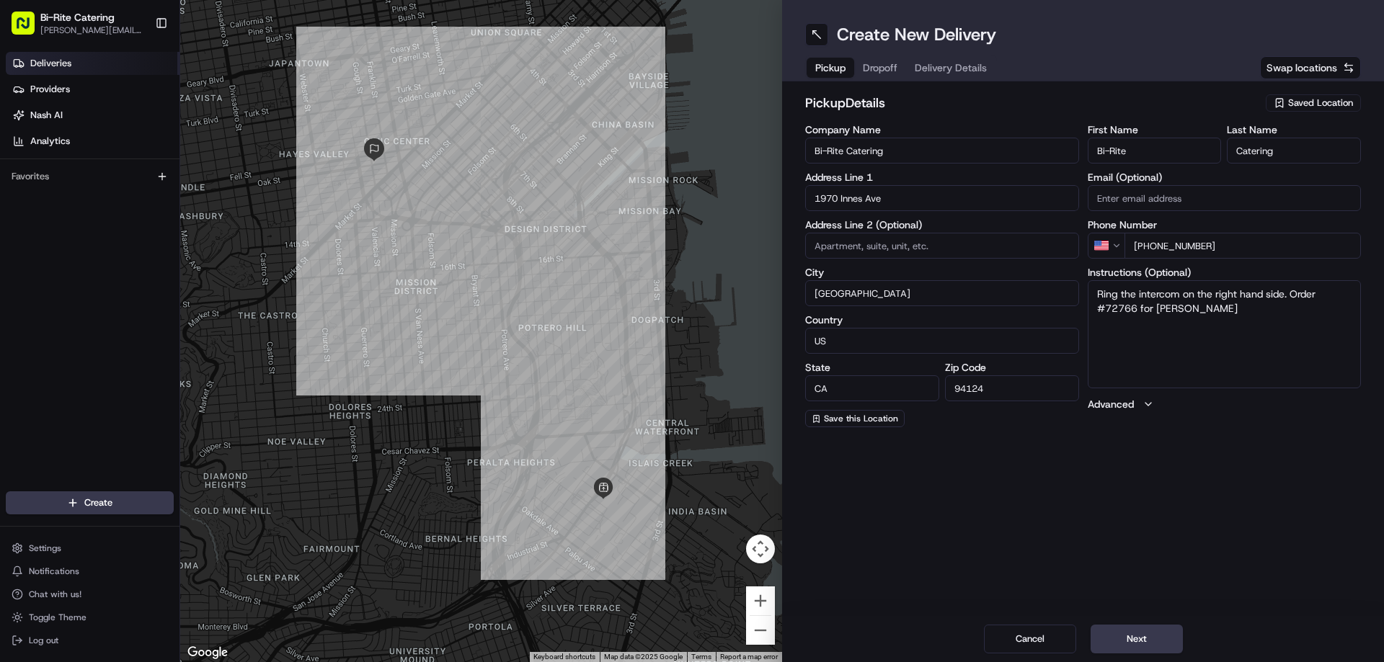
click at [63, 55] on link "Deliveries" at bounding box center [93, 63] width 174 height 23
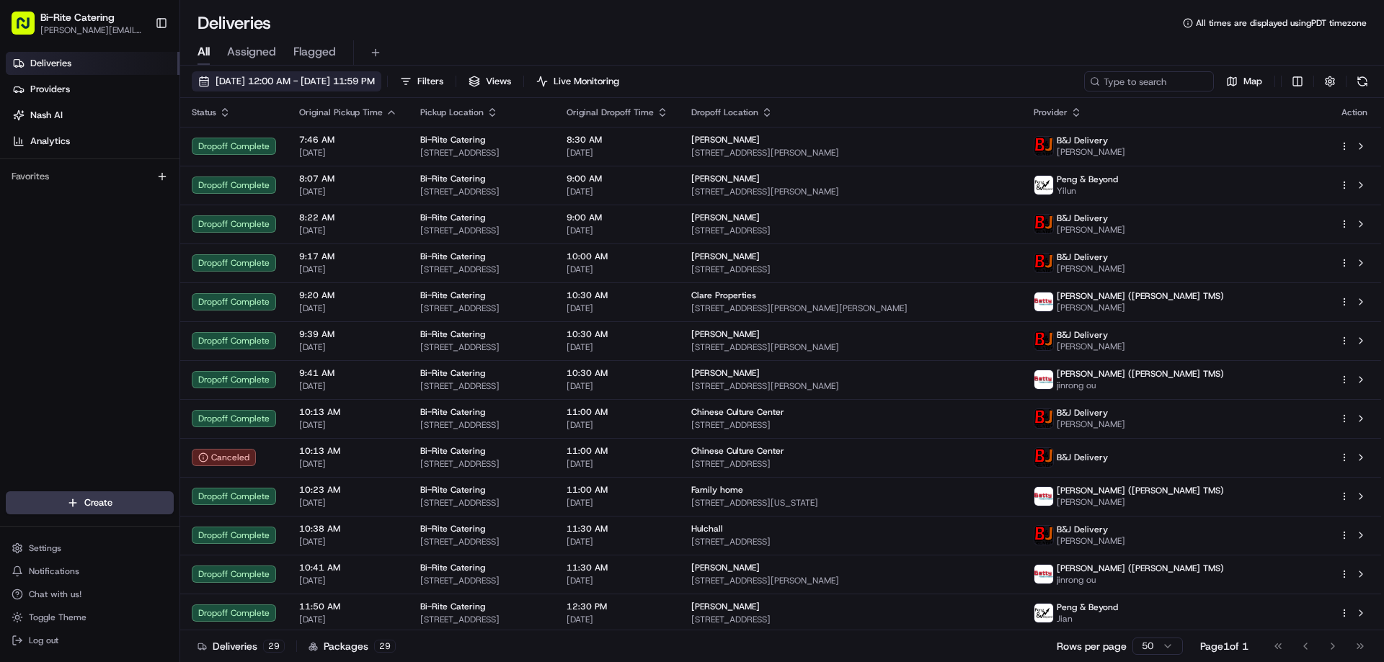
click at [312, 77] on span "[DATE] 12:00 AM - [DATE] 11:59 PM" at bounding box center [295, 81] width 159 height 13
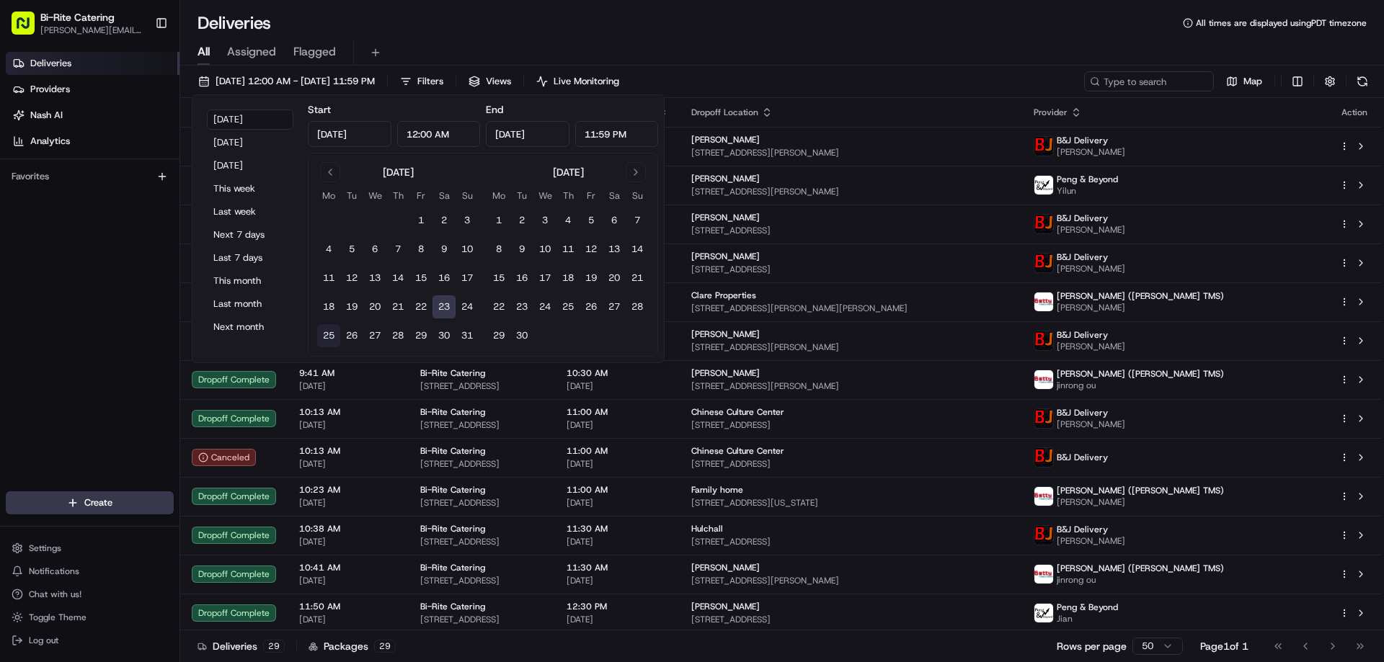
click at [324, 335] on button "25" at bounding box center [328, 335] width 23 height 23
type input "[DATE]"
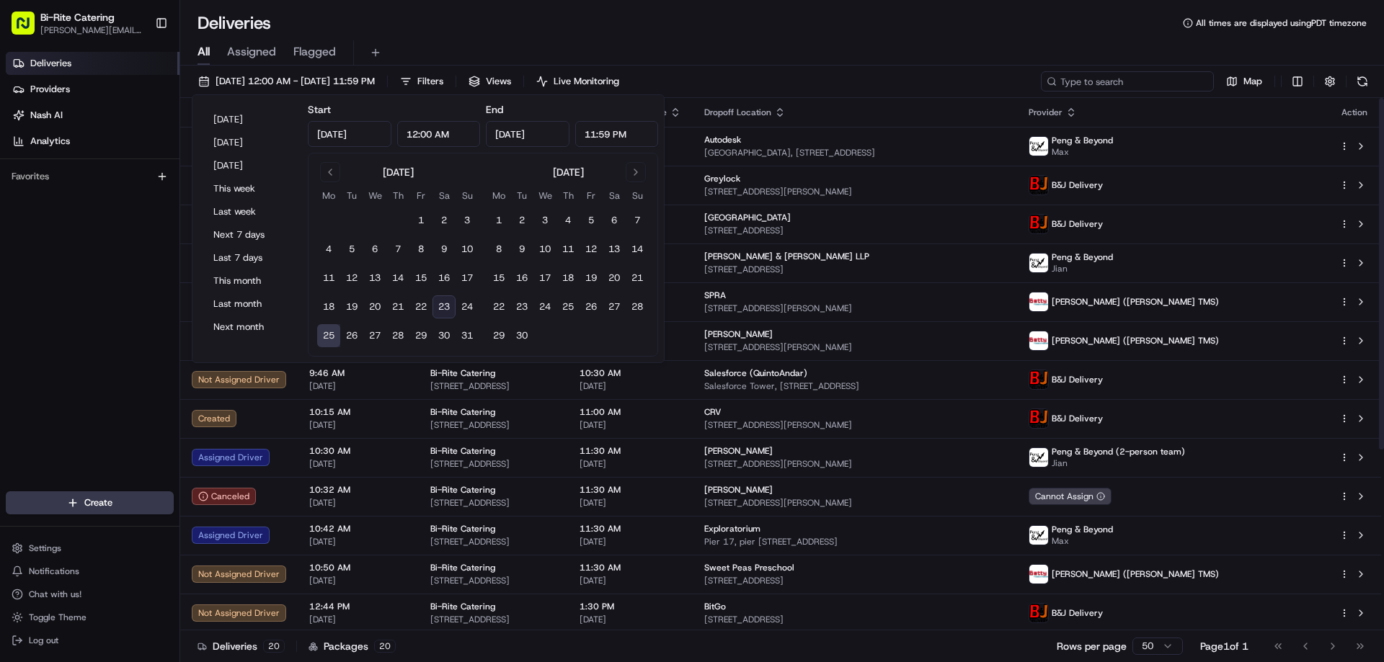
click at [1145, 71] on input at bounding box center [1127, 81] width 173 height 20
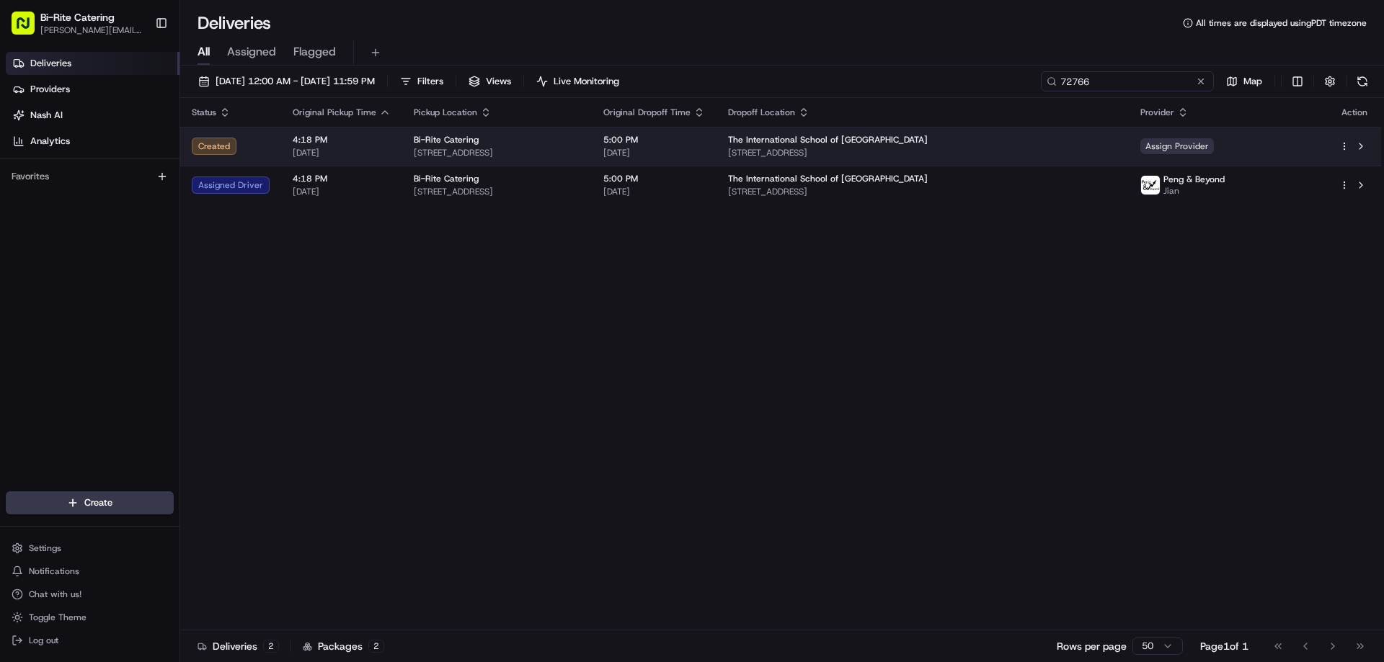
type input "72766"
click at [1213, 143] on span "Assign Provider" at bounding box center [1177, 146] width 74 height 16
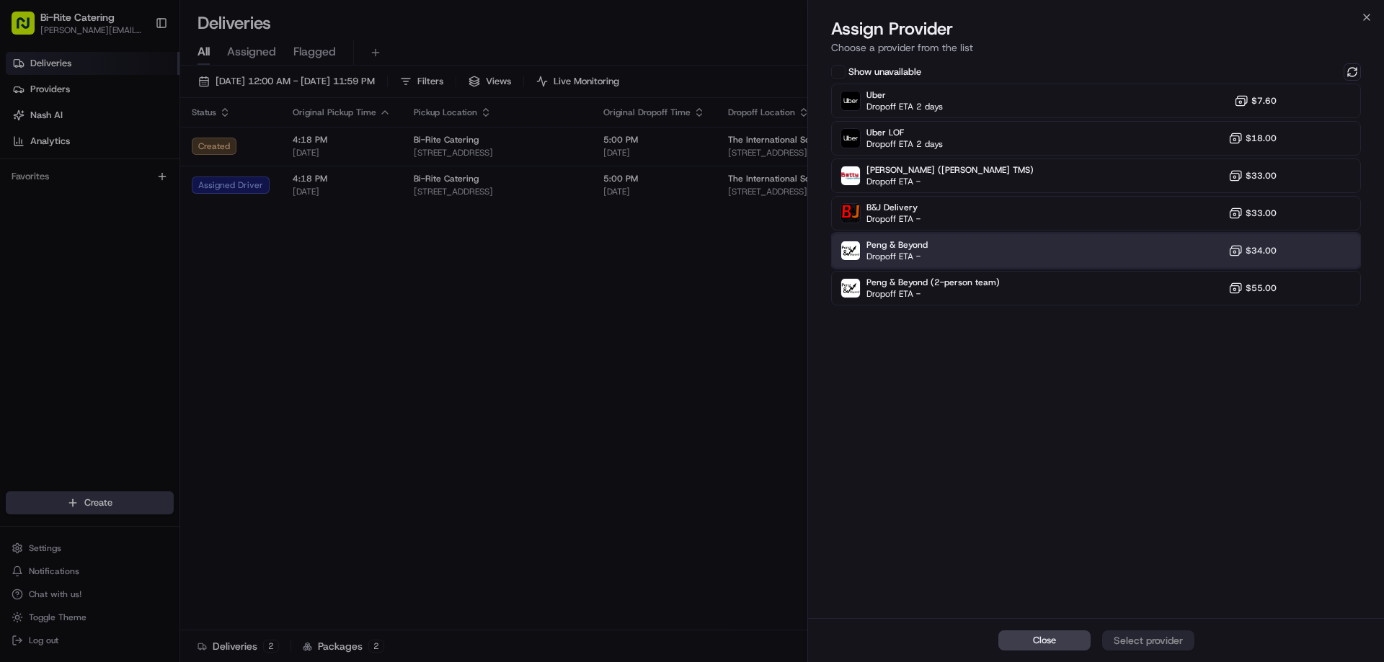
click at [1125, 244] on div "Peng & Beyond Dropoff ETA - $34.00" at bounding box center [1096, 251] width 530 height 35
click at [1147, 644] on div "Assign Provider" at bounding box center [1148, 641] width 71 height 14
click at [1040, 638] on span "Close" at bounding box center [1044, 640] width 23 height 13
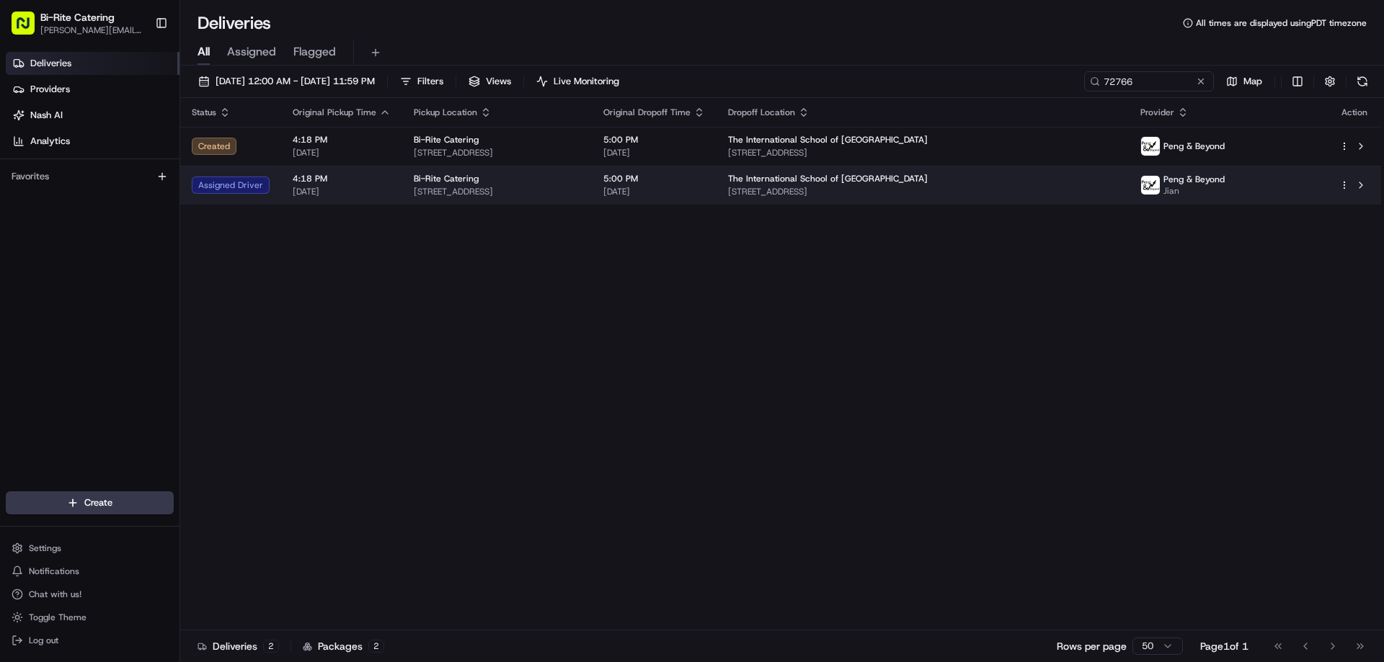
click at [1343, 183] on html "Bi-Rite Catering [PERSON_NAME][EMAIL_ADDRESS][PERSON_NAME][DOMAIN_NAME] Toggle …" at bounding box center [692, 331] width 1384 height 662
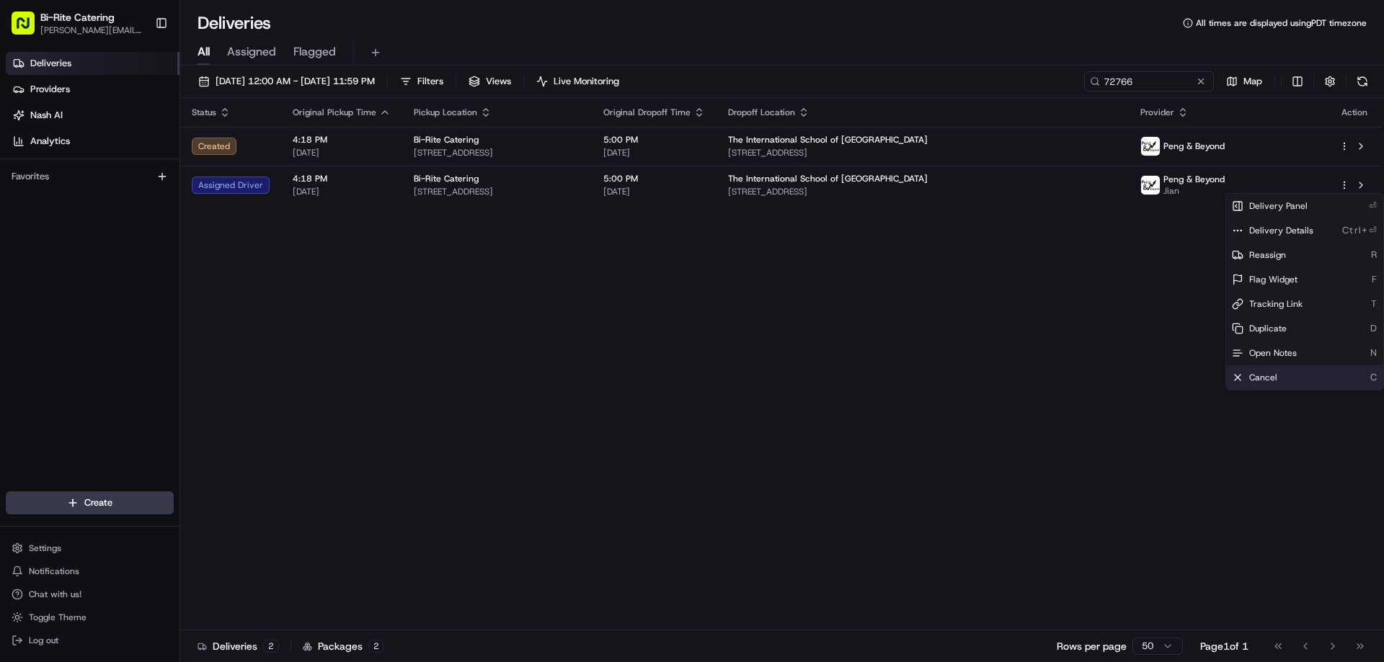
click at [1262, 375] on span "Cancel" at bounding box center [1263, 378] width 28 height 12
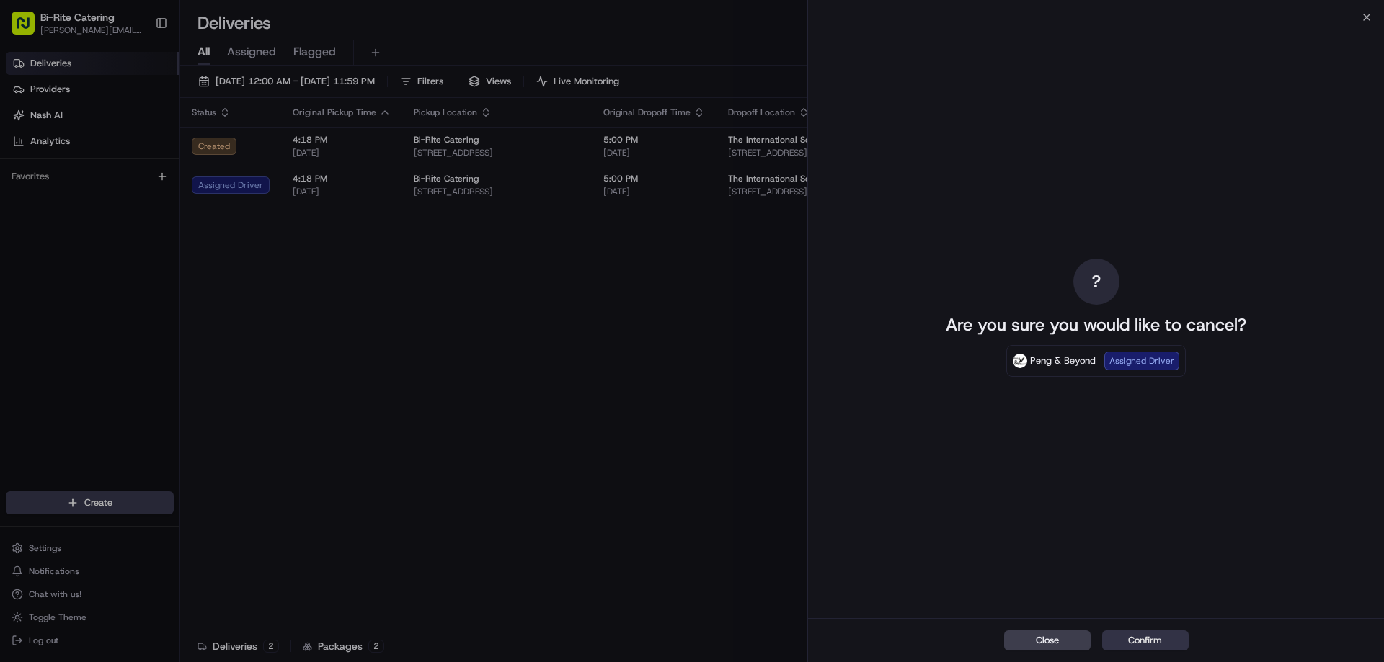
click at [1138, 635] on button "Confirm" at bounding box center [1145, 641] width 86 height 20
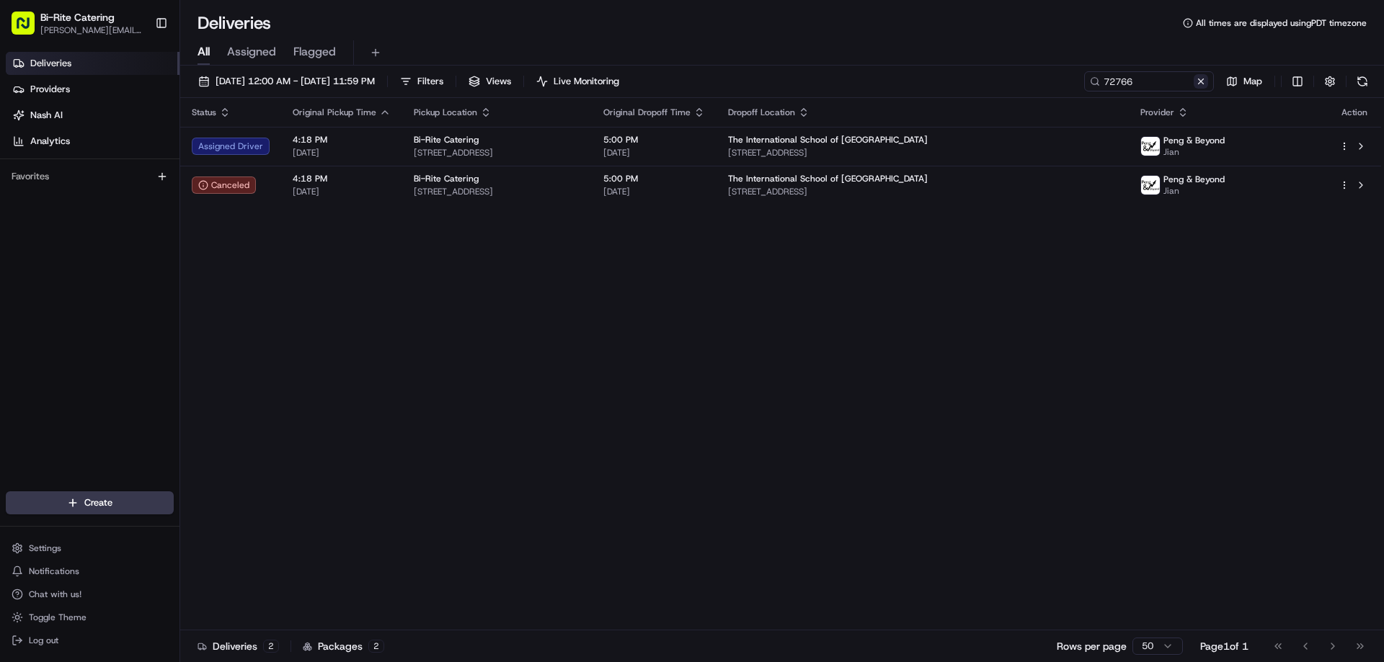
click at [1203, 84] on button at bounding box center [1201, 81] width 14 height 14
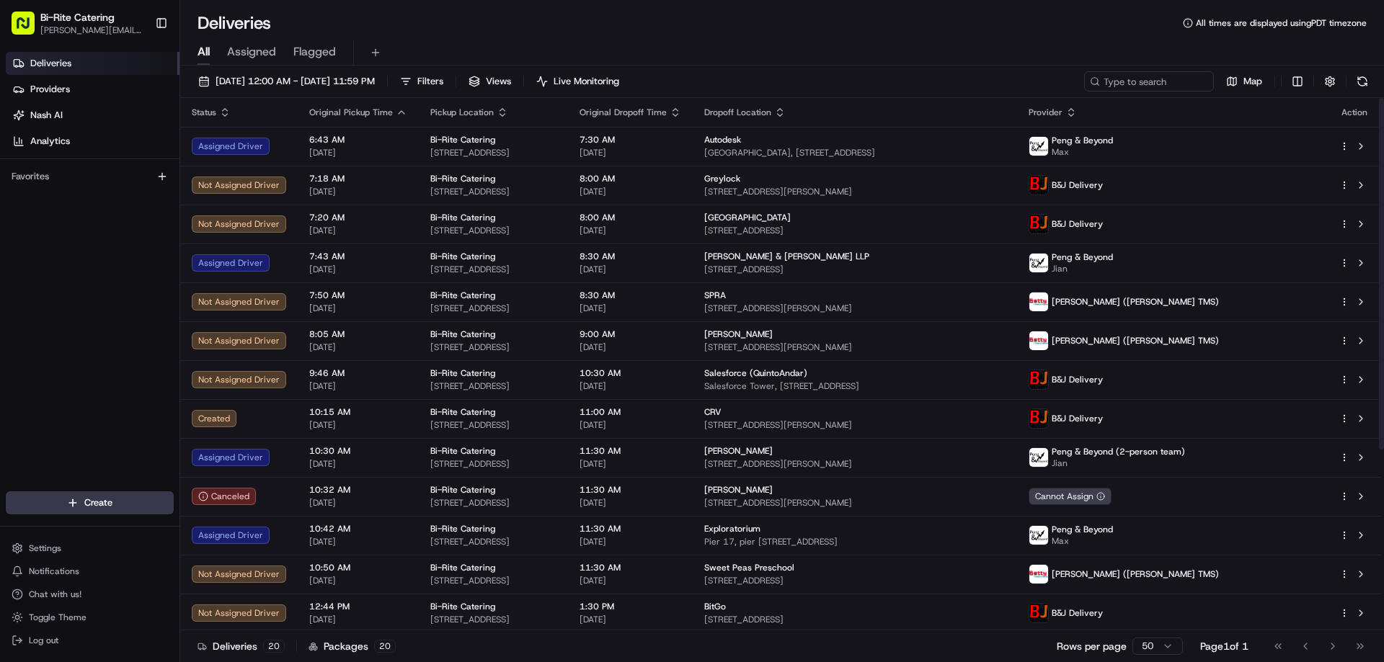
click at [1077, 110] on icon "button" at bounding box center [1071, 113] width 12 height 12
click at [221, 110] on icon "button" at bounding box center [225, 113] width 12 height 12
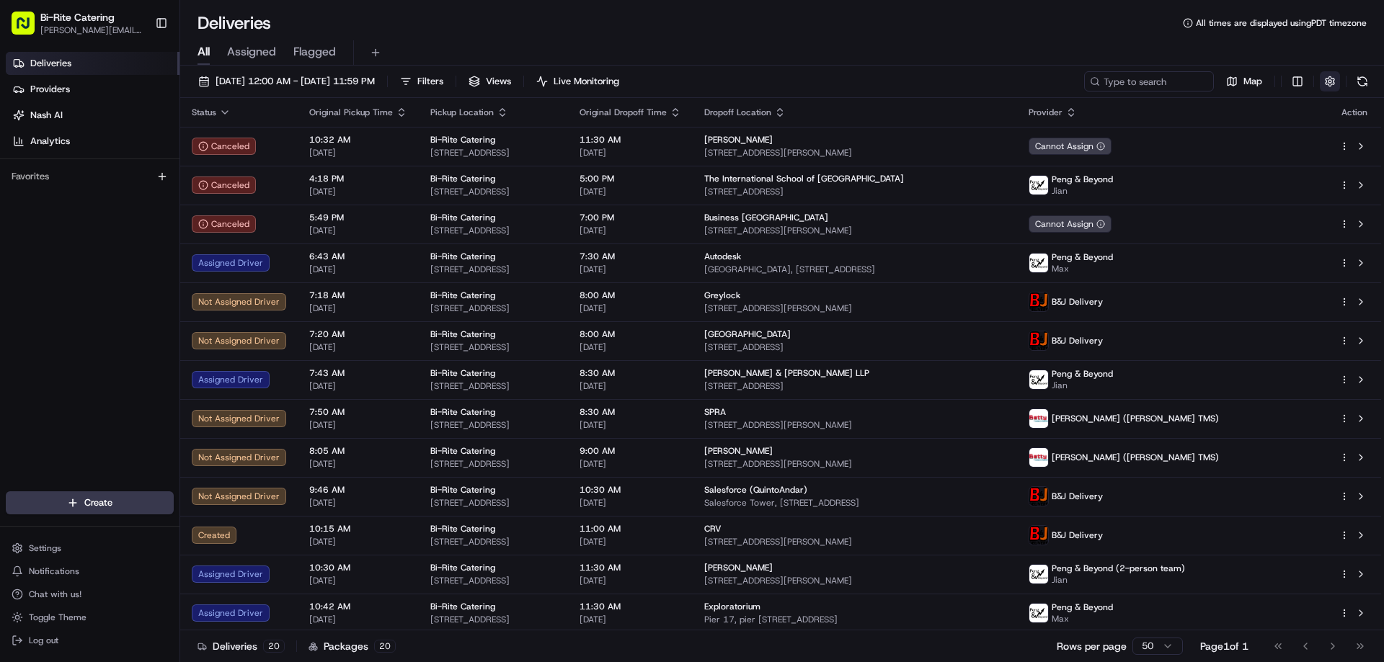
click at [1326, 80] on button "button" at bounding box center [1330, 81] width 20 height 20
click at [1297, 84] on html "Bi-Rite Catering [PERSON_NAME][EMAIL_ADDRESS][PERSON_NAME][DOMAIN_NAME] Toggle …" at bounding box center [692, 331] width 1384 height 662
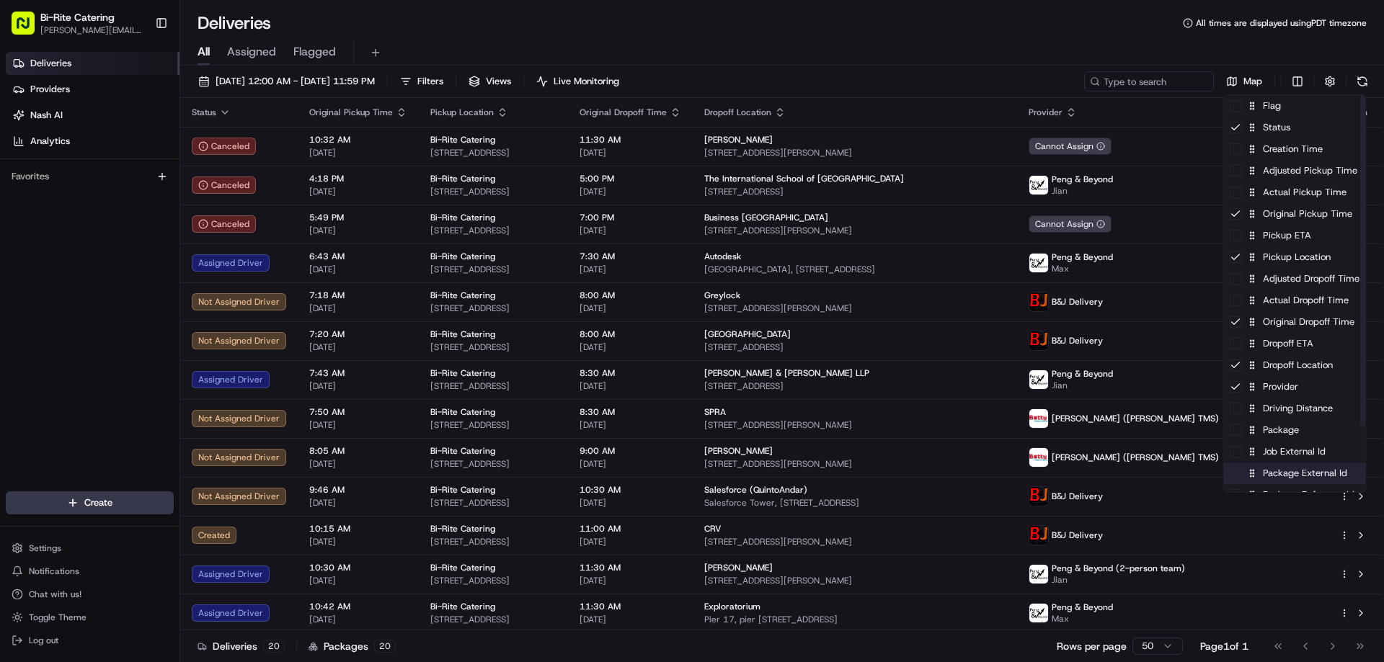
click at [1309, 469] on div "Package External Id" at bounding box center [1294, 474] width 141 height 22
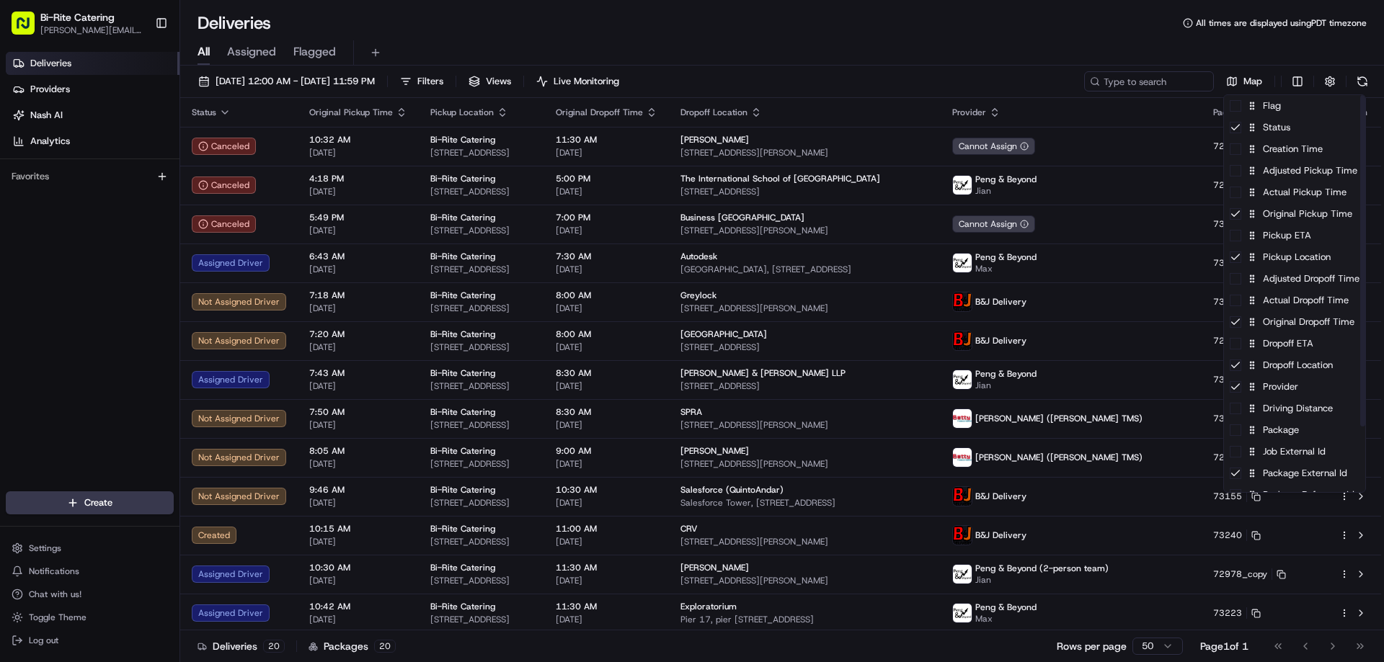
click at [858, 30] on html "Bi-Rite Catering [PERSON_NAME][EMAIL_ADDRESS][PERSON_NAME][DOMAIN_NAME] Toggle …" at bounding box center [692, 331] width 1384 height 662
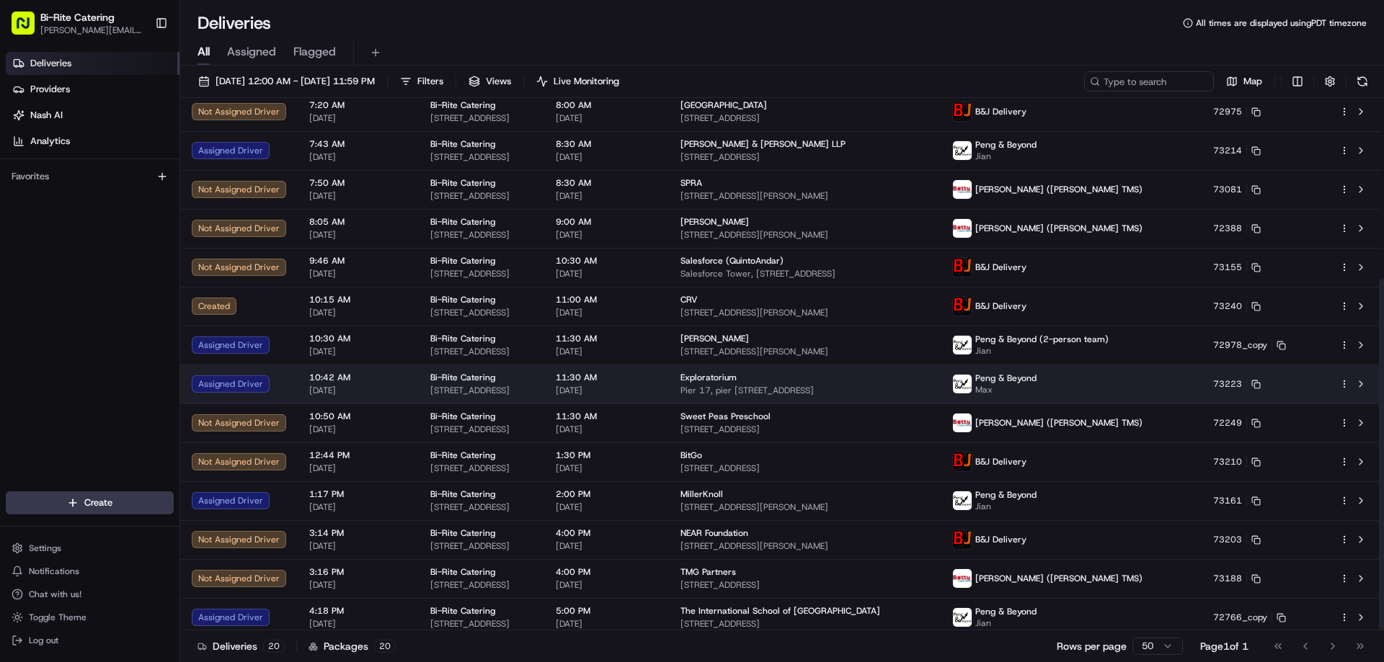
scroll to position [275, 0]
